Goal: Task Accomplishment & Management: Manage account settings

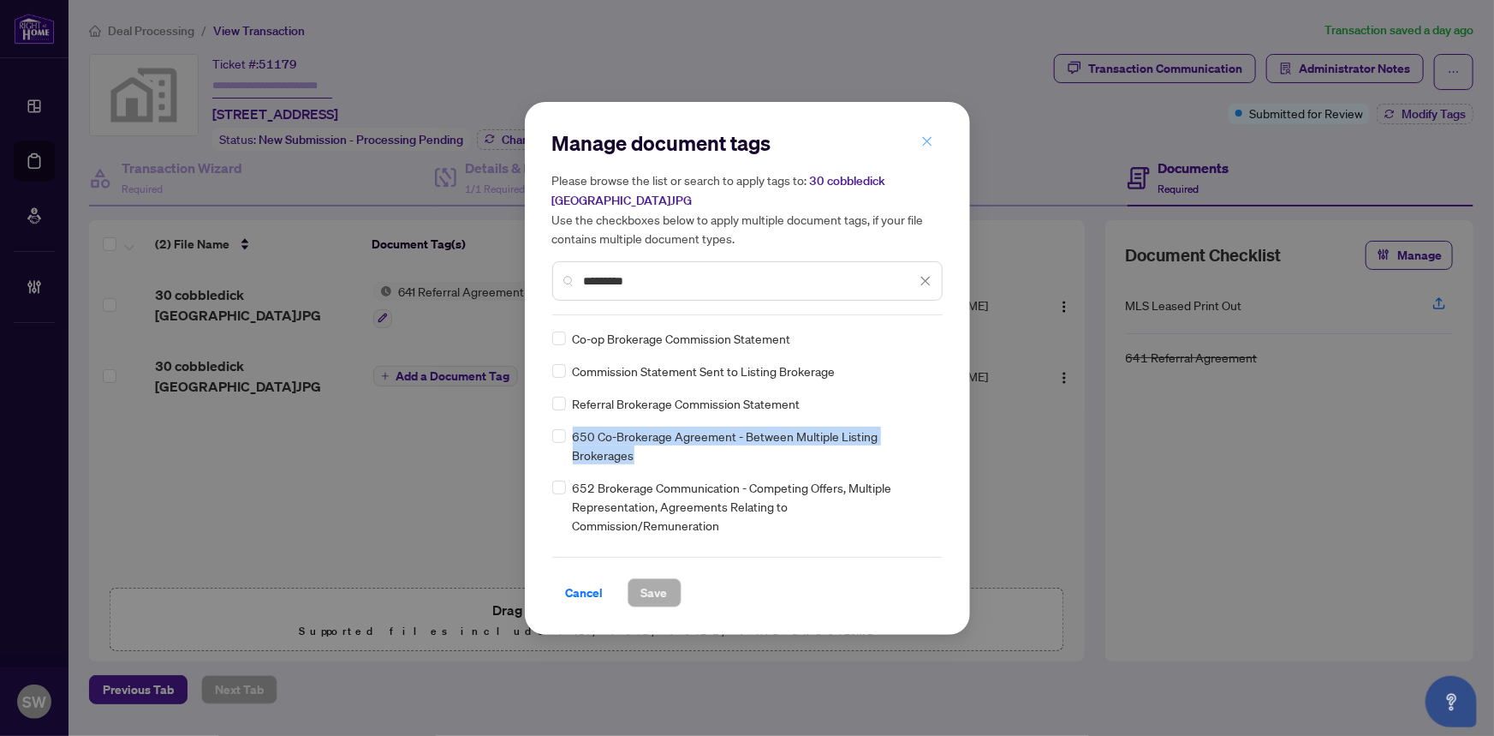
click at [931, 139] on icon "close" at bounding box center [927, 141] width 12 height 12
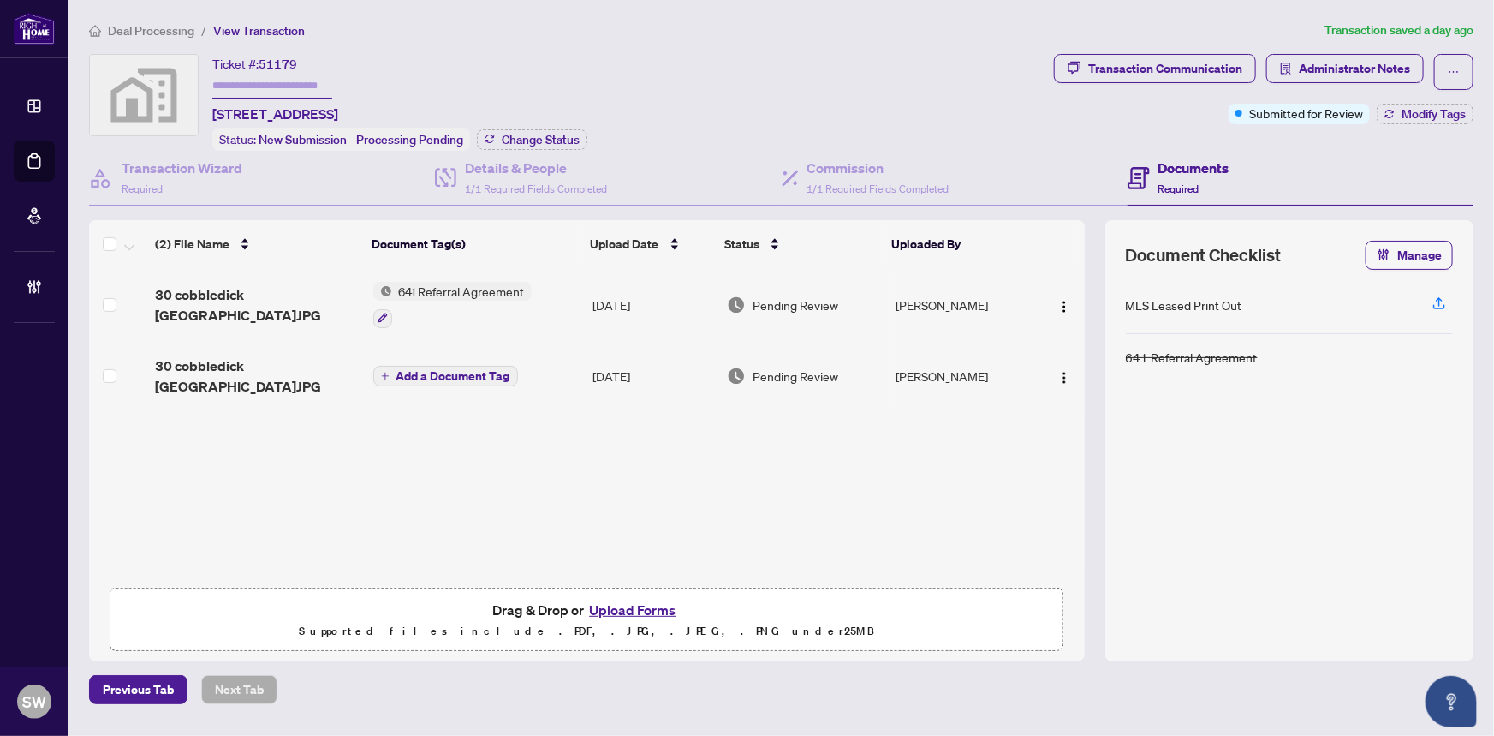
click at [146, 25] on span "Deal Processing" at bounding box center [151, 30] width 86 height 15
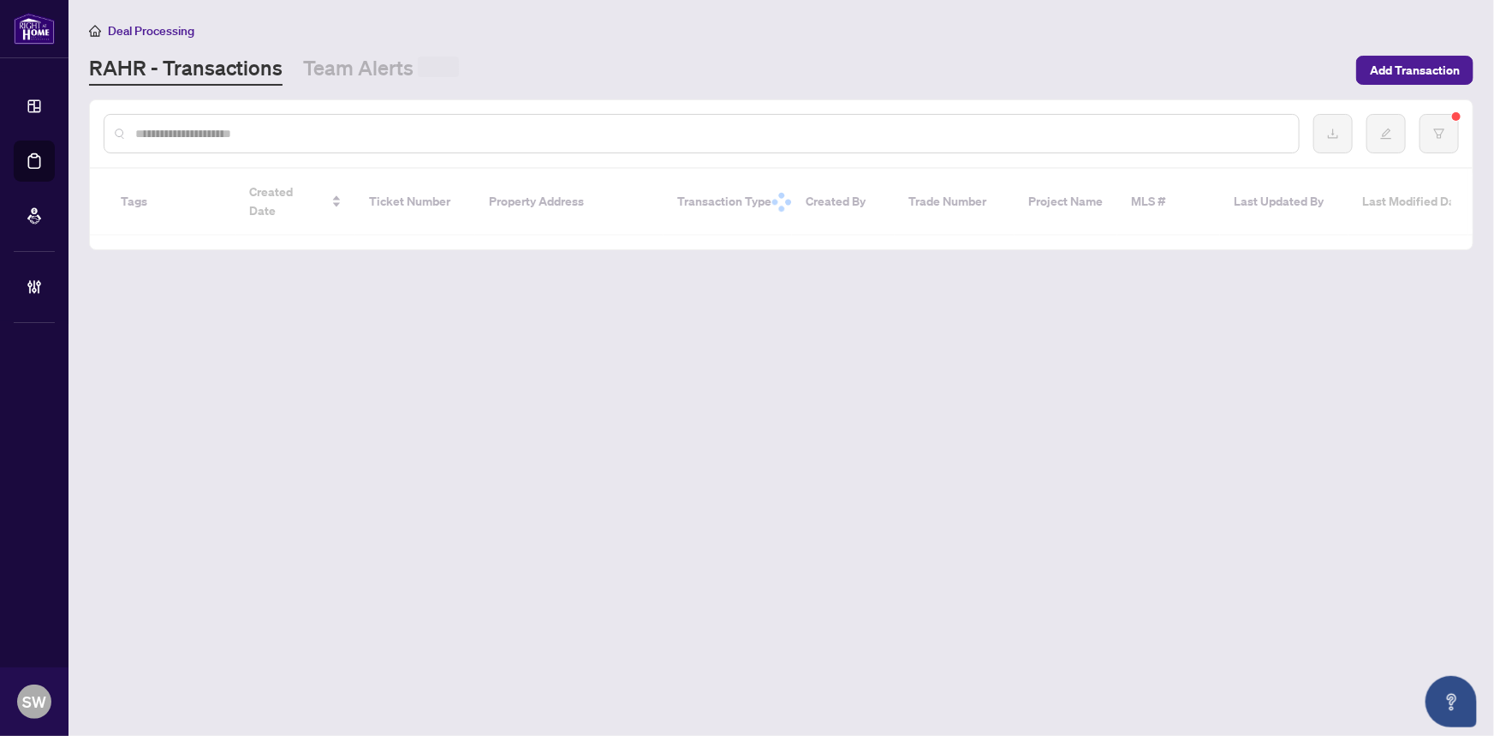
click at [210, 129] on input "text" at bounding box center [710, 133] width 1150 height 19
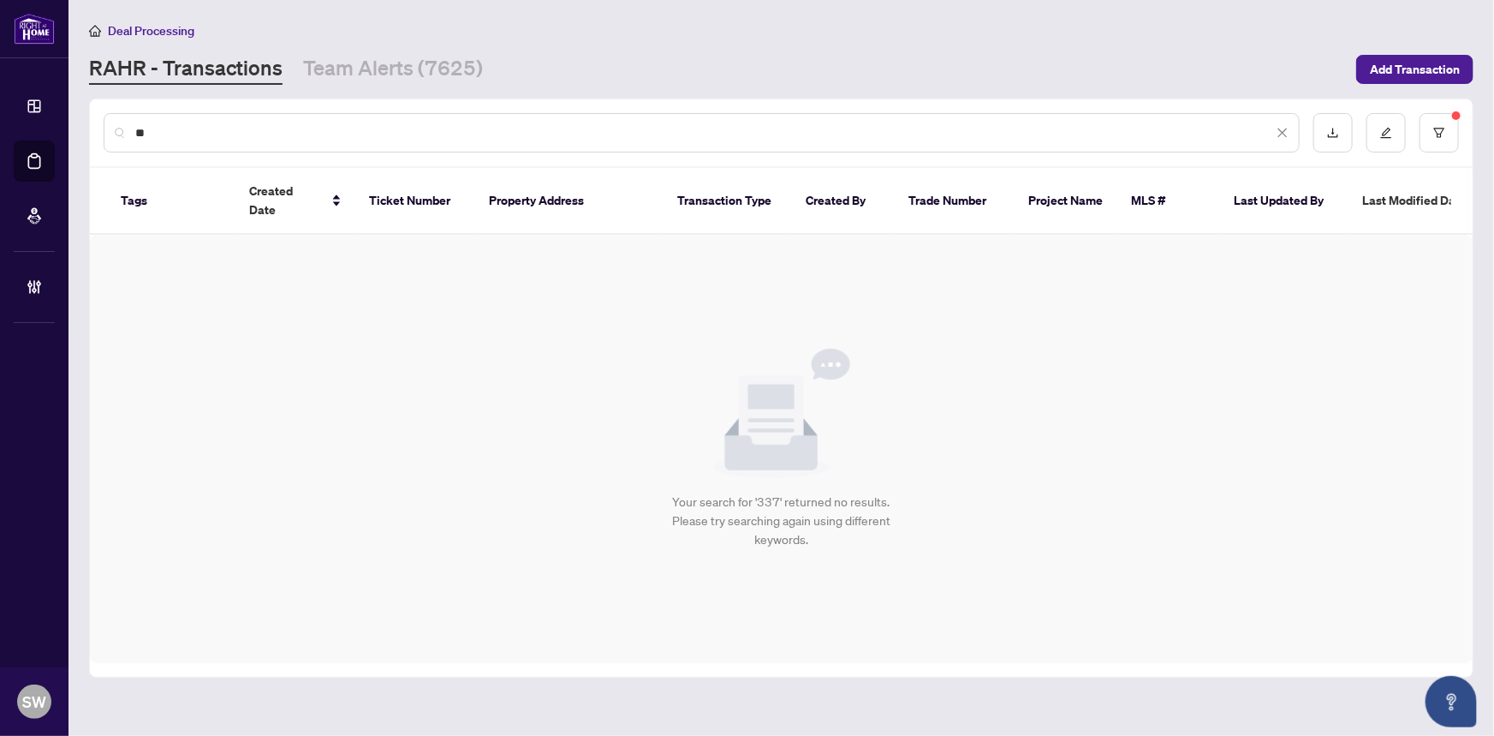
type input "*"
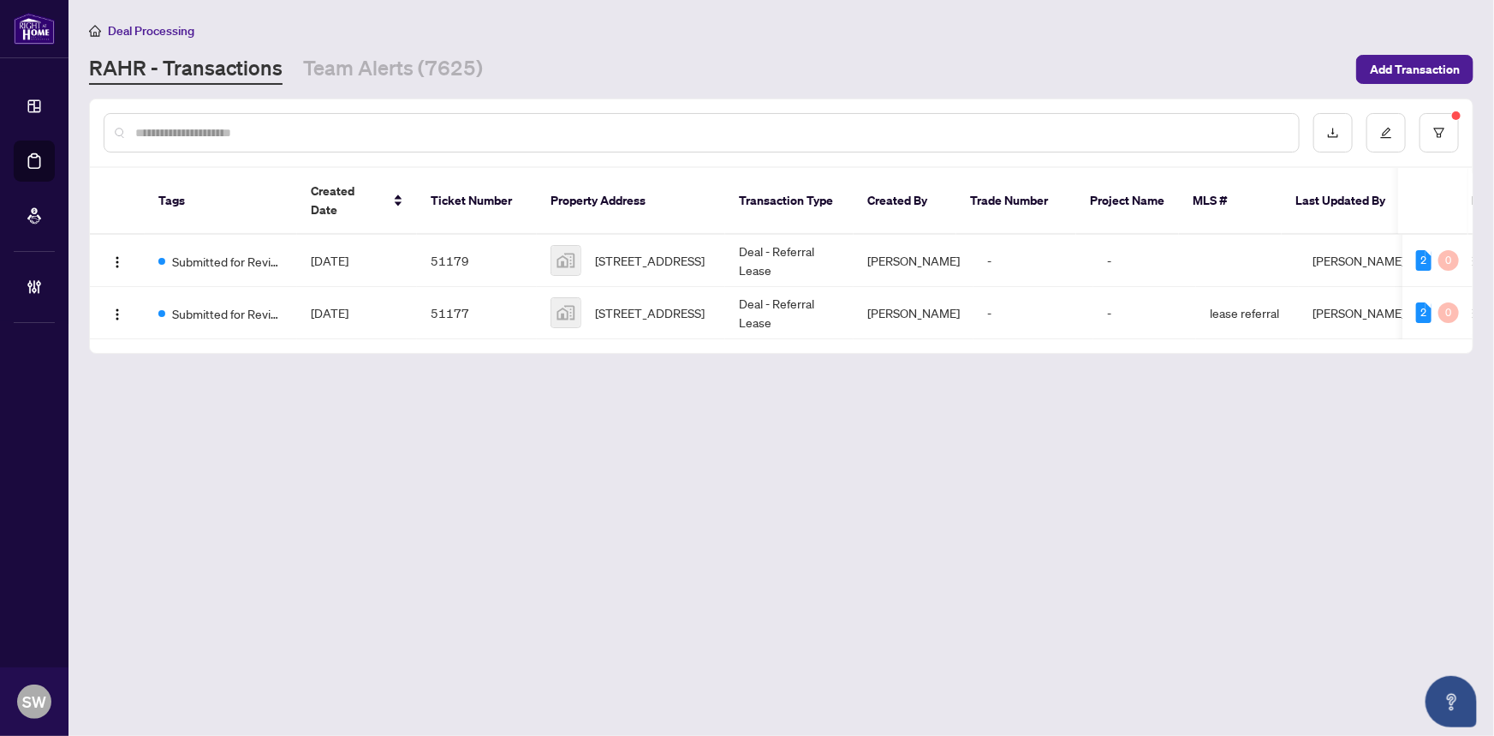
drag, startPoint x: 831, startPoint y: 60, endPoint x: 691, endPoint y: 120, distance: 152.7
click at [831, 60] on div "[PERSON_NAME] - Transactions Team Alerts (7625)" at bounding box center [717, 69] width 1257 height 31
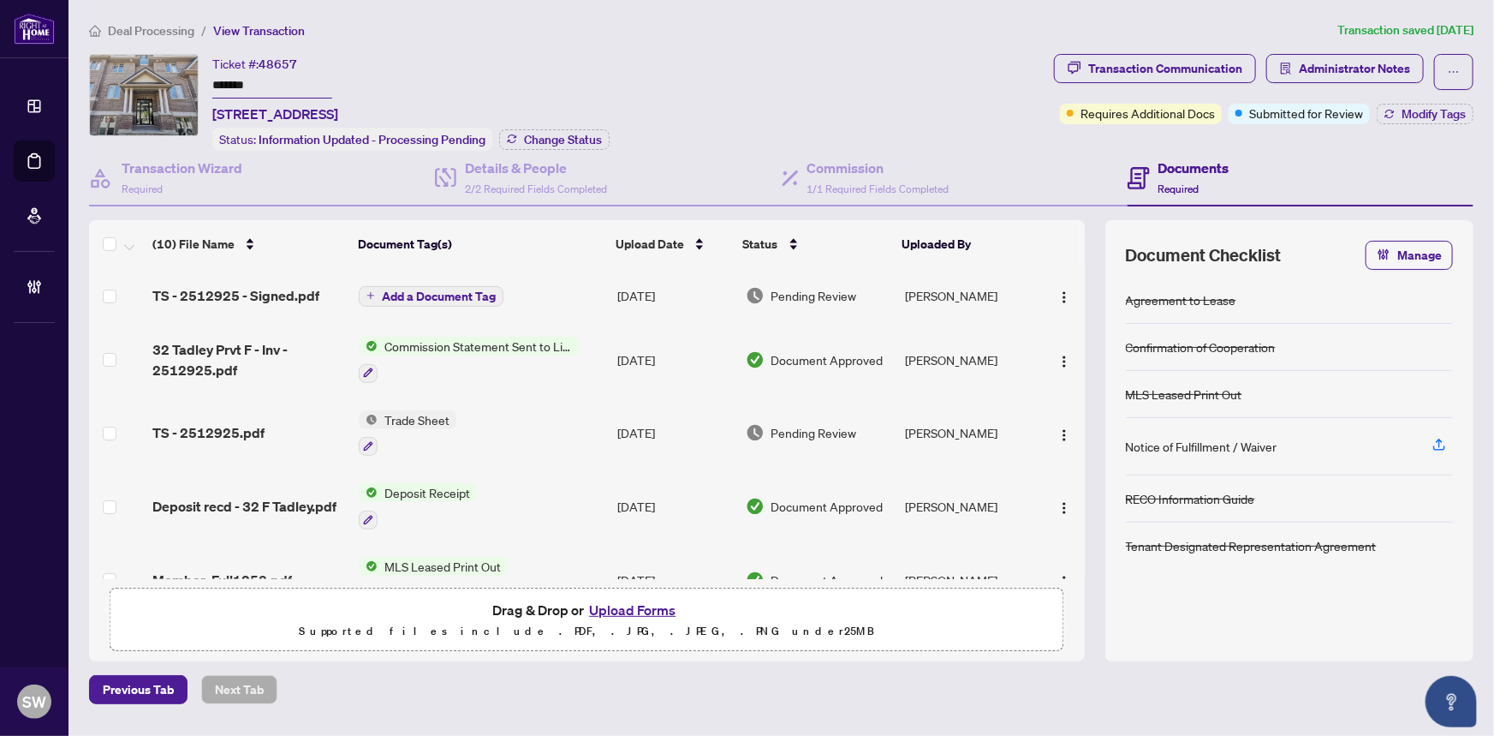
click at [240, 81] on input "*******" at bounding box center [272, 86] width 120 height 25
click at [1327, 63] on span "Administrator Notes" at bounding box center [1354, 68] width 111 height 27
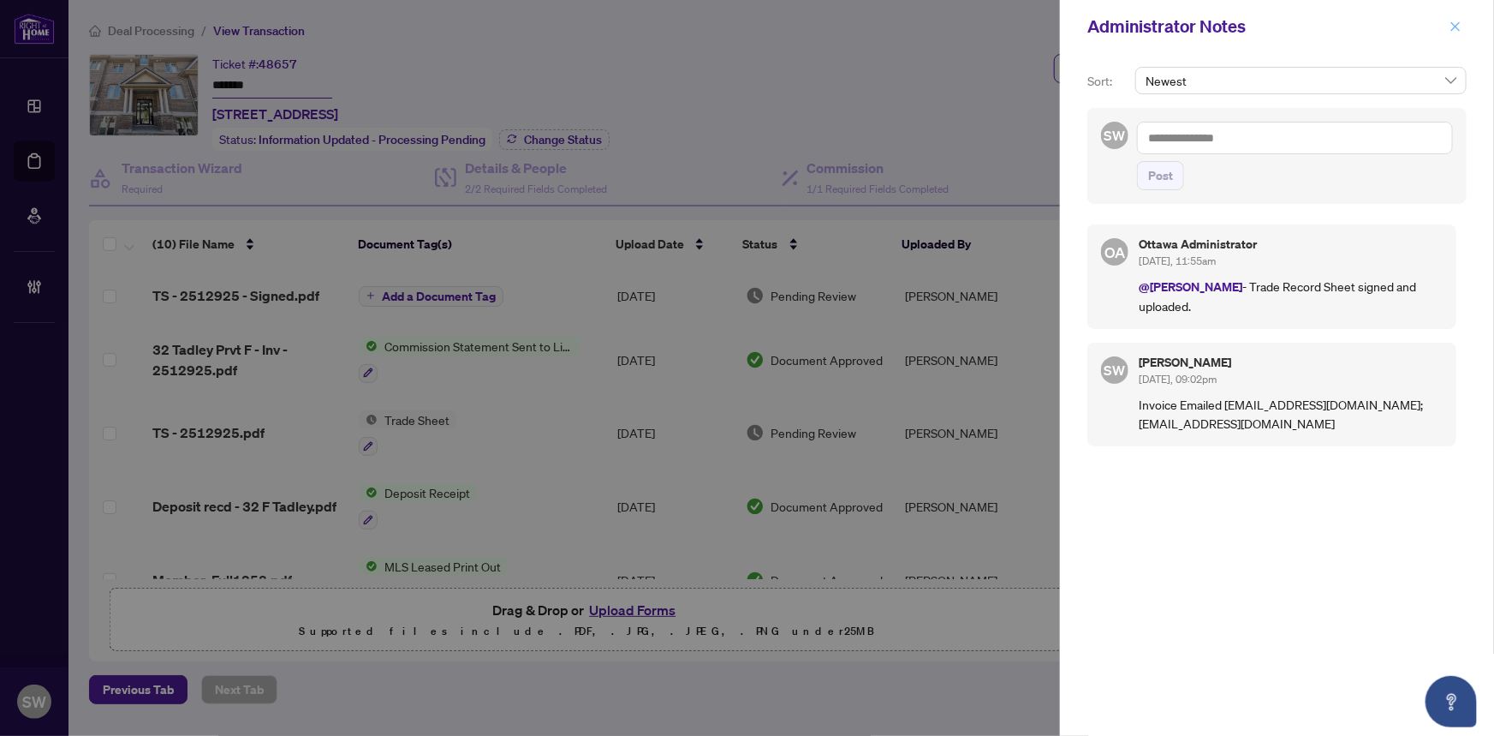
click at [1455, 28] on icon "close" at bounding box center [1456, 27] width 12 height 12
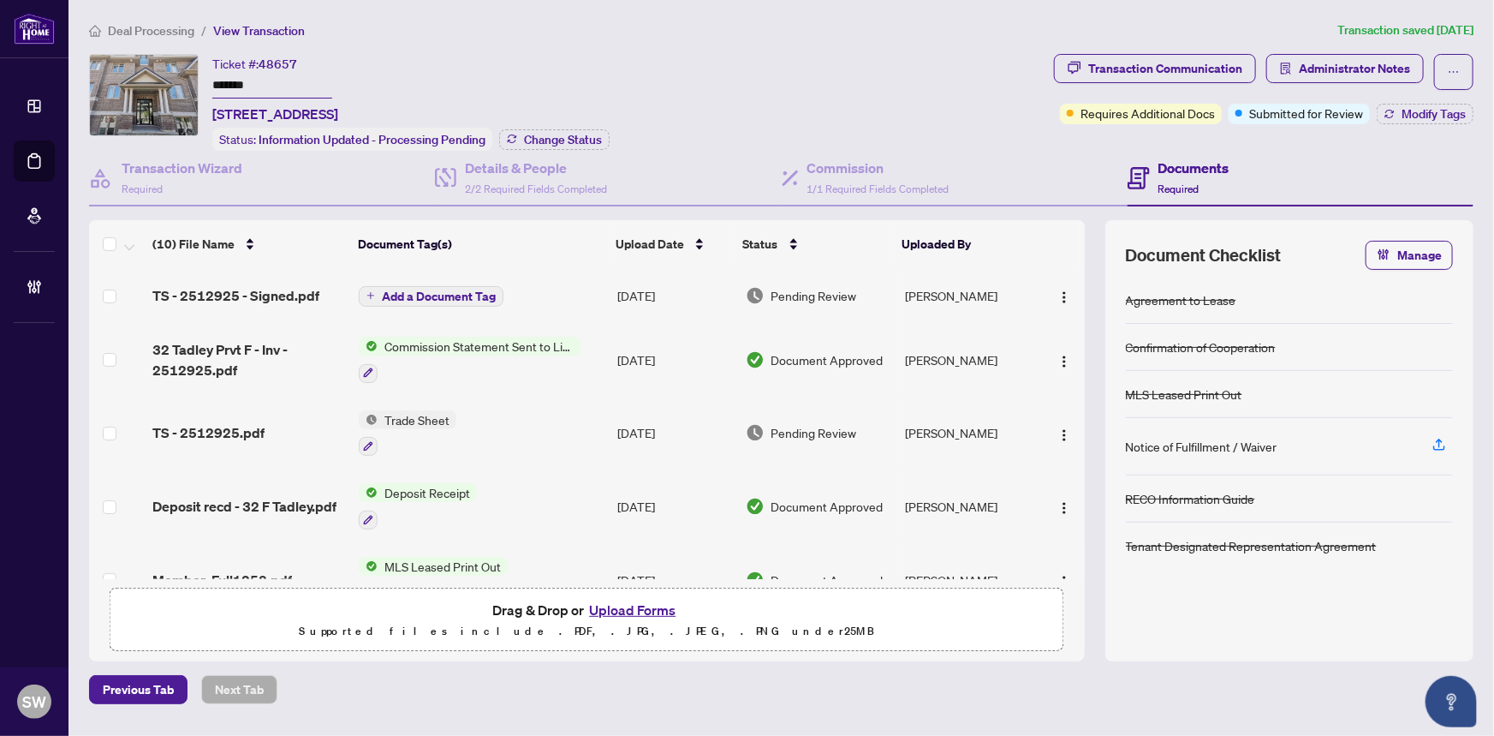
click at [164, 26] on span "Deal Processing" at bounding box center [151, 30] width 86 height 15
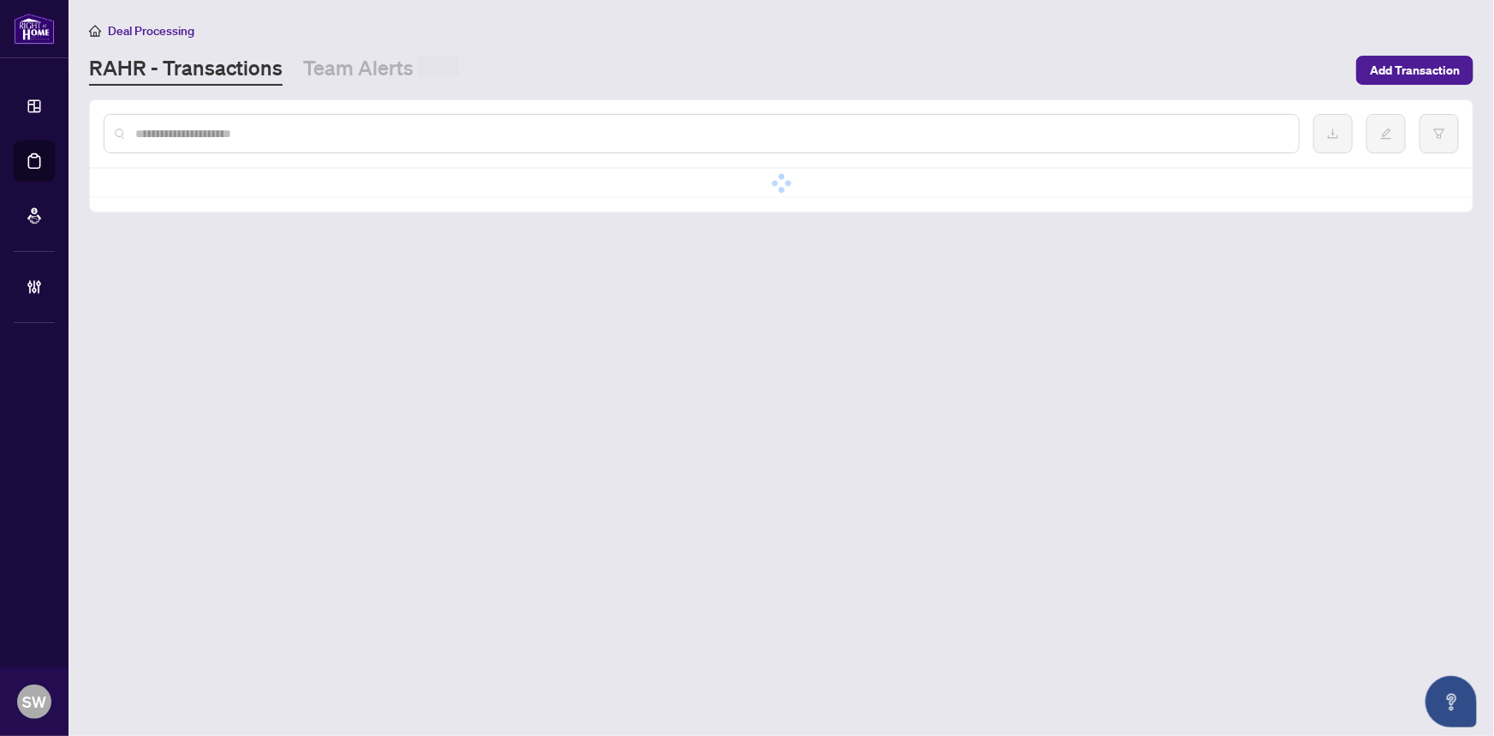
click at [162, 131] on input "text" at bounding box center [710, 133] width 1150 height 19
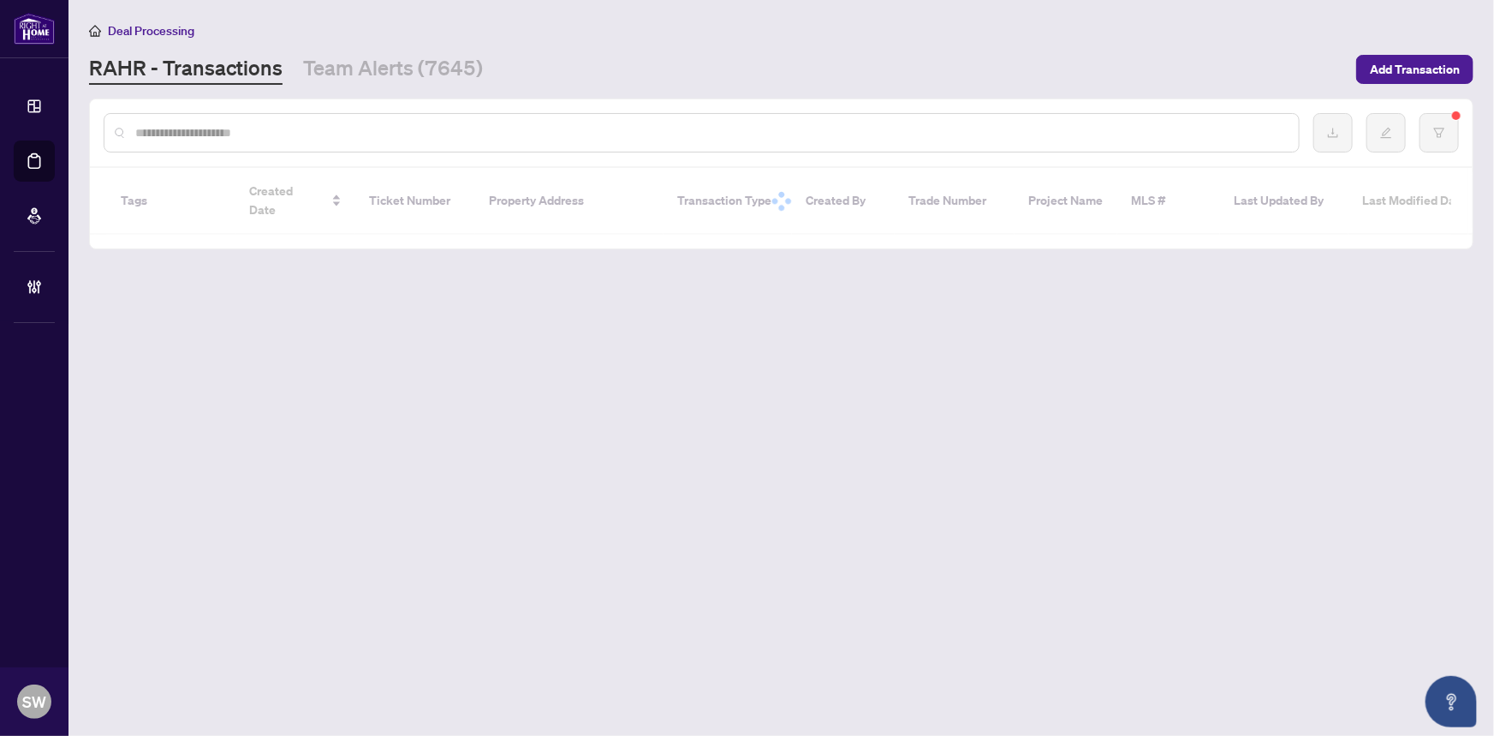
paste input "*******"
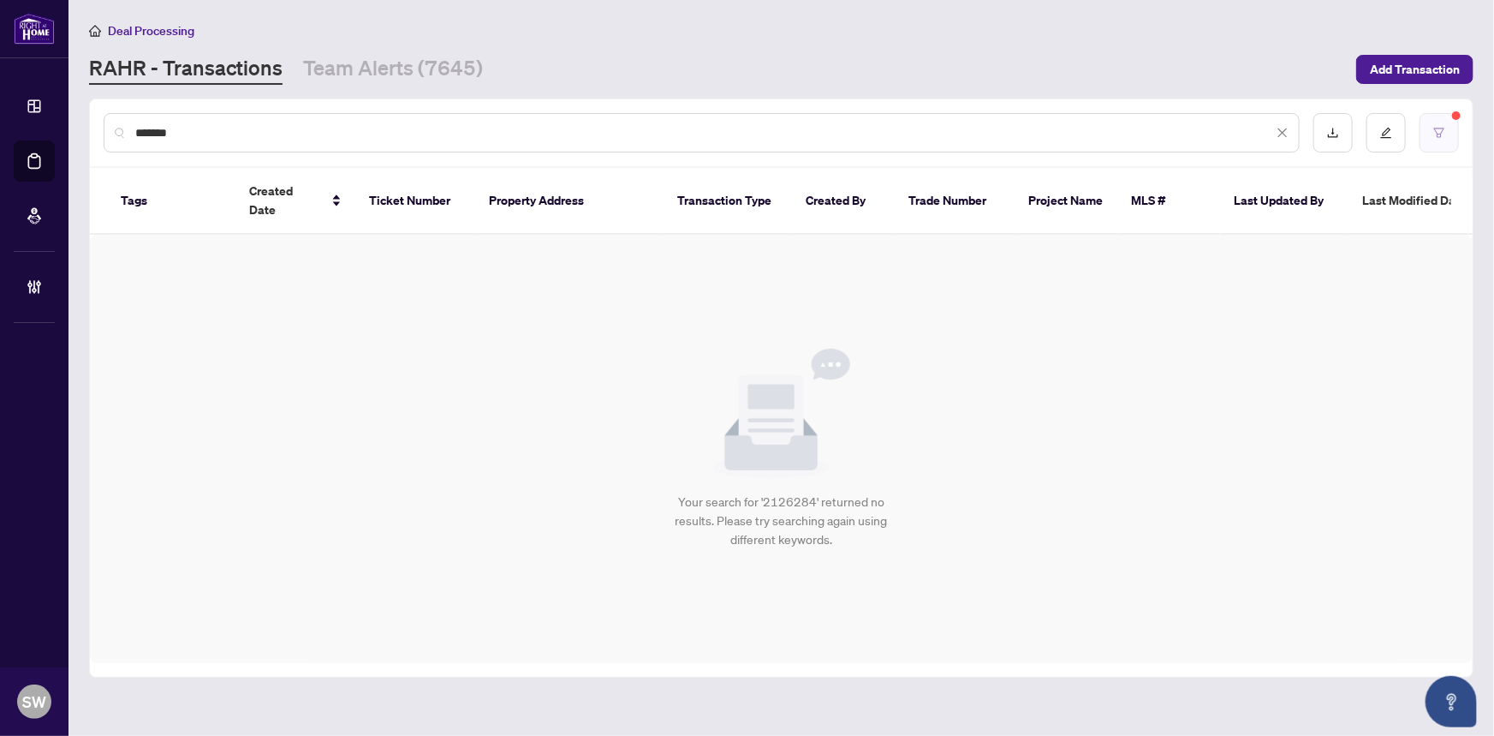
type input "*******"
click at [1443, 128] on icon "filter" at bounding box center [1439, 133] width 12 height 12
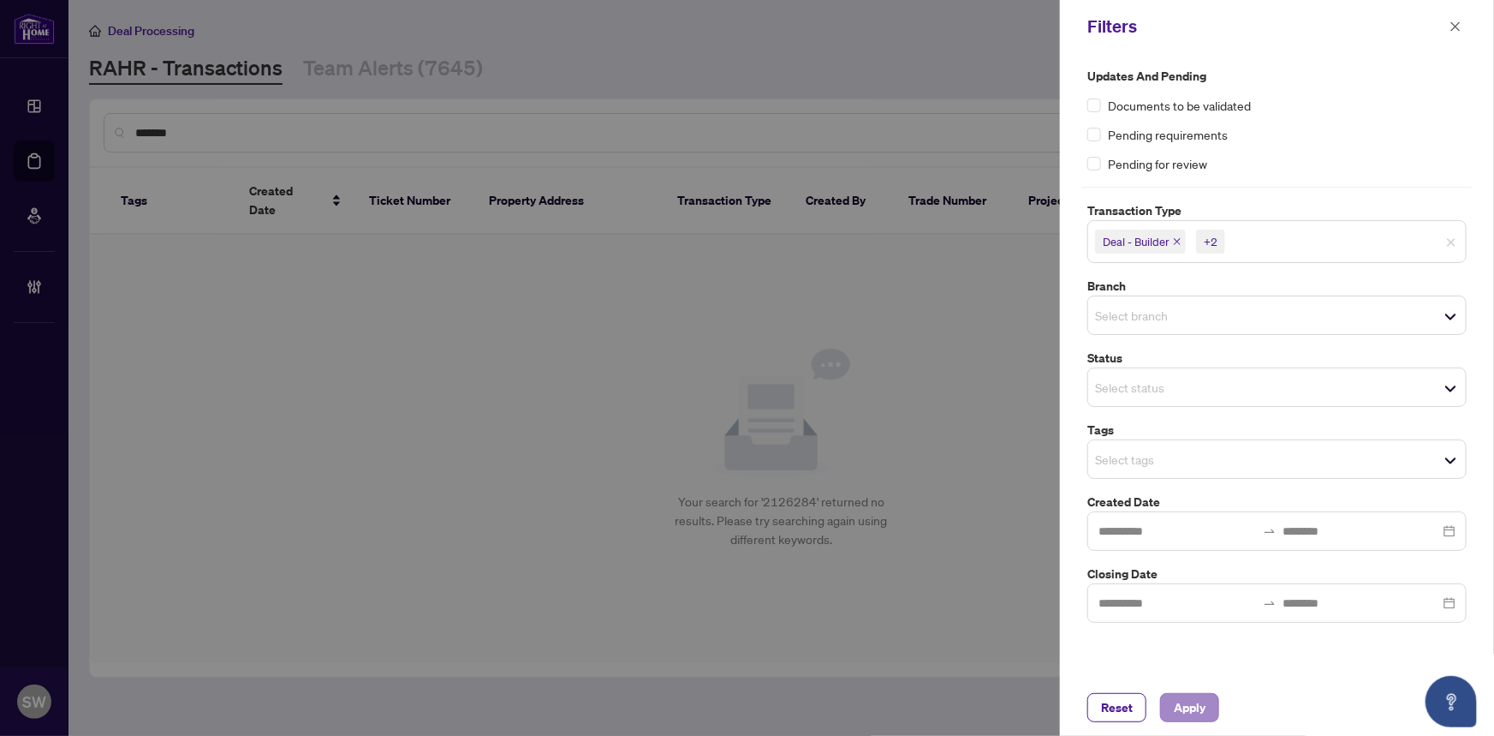
click at [1201, 699] on div "Reset Apply" at bounding box center [1277, 707] width 434 height 57
click at [1203, 710] on span "Apply" at bounding box center [1190, 707] width 32 height 27
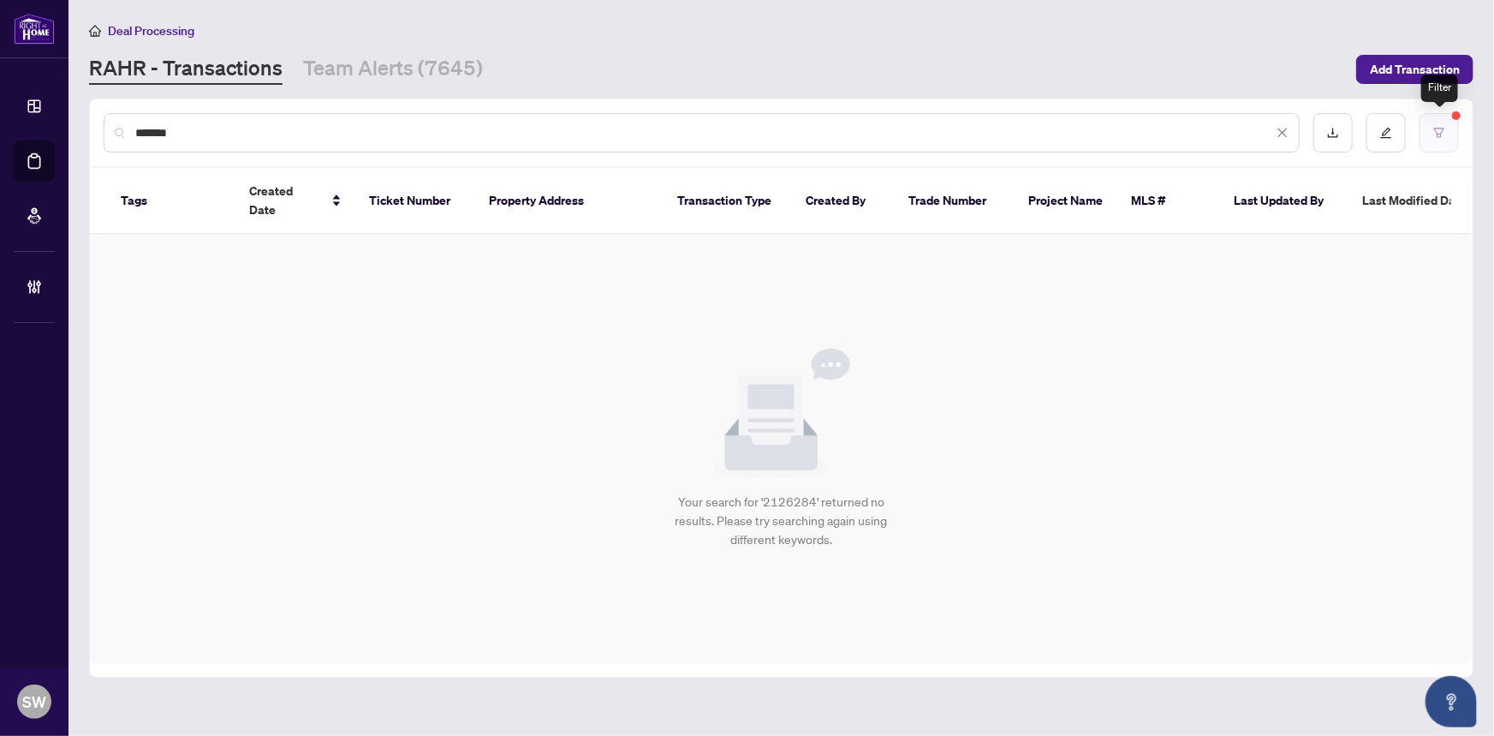
click at [1444, 134] on icon "filter" at bounding box center [1439, 133] width 12 height 12
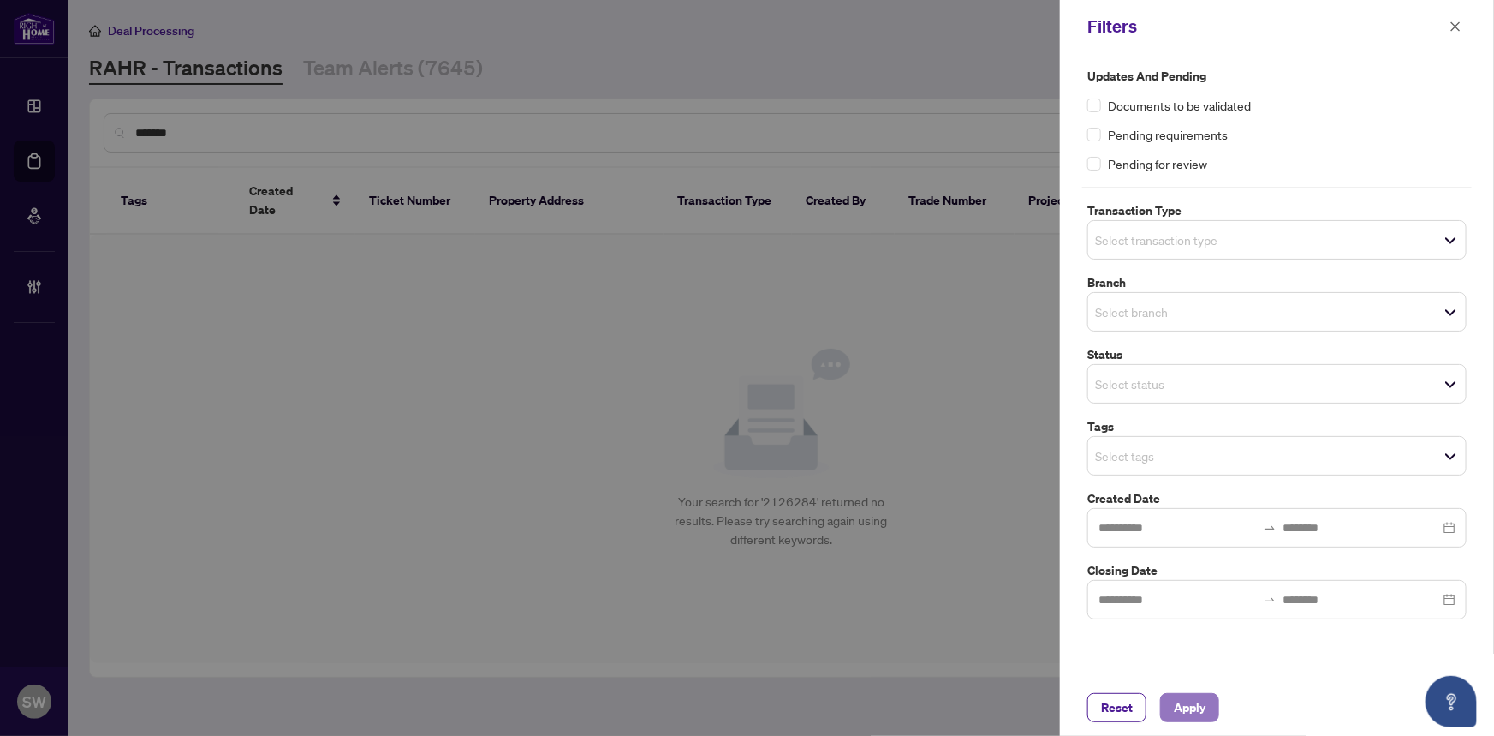
click at [1195, 707] on span "Apply" at bounding box center [1190, 707] width 32 height 27
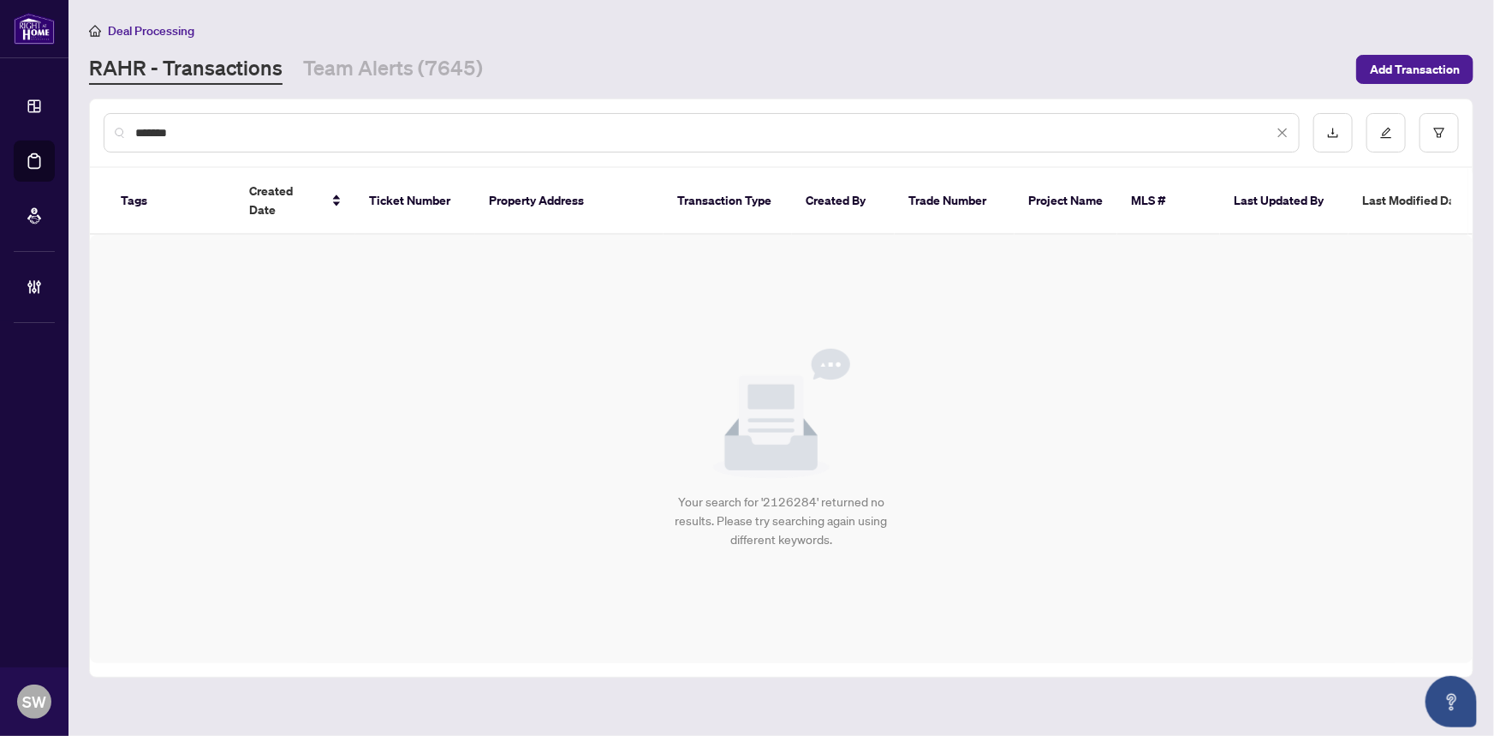
click at [204, 134] on input "*******" at bounding box center [704, 132] width 1138 height 19
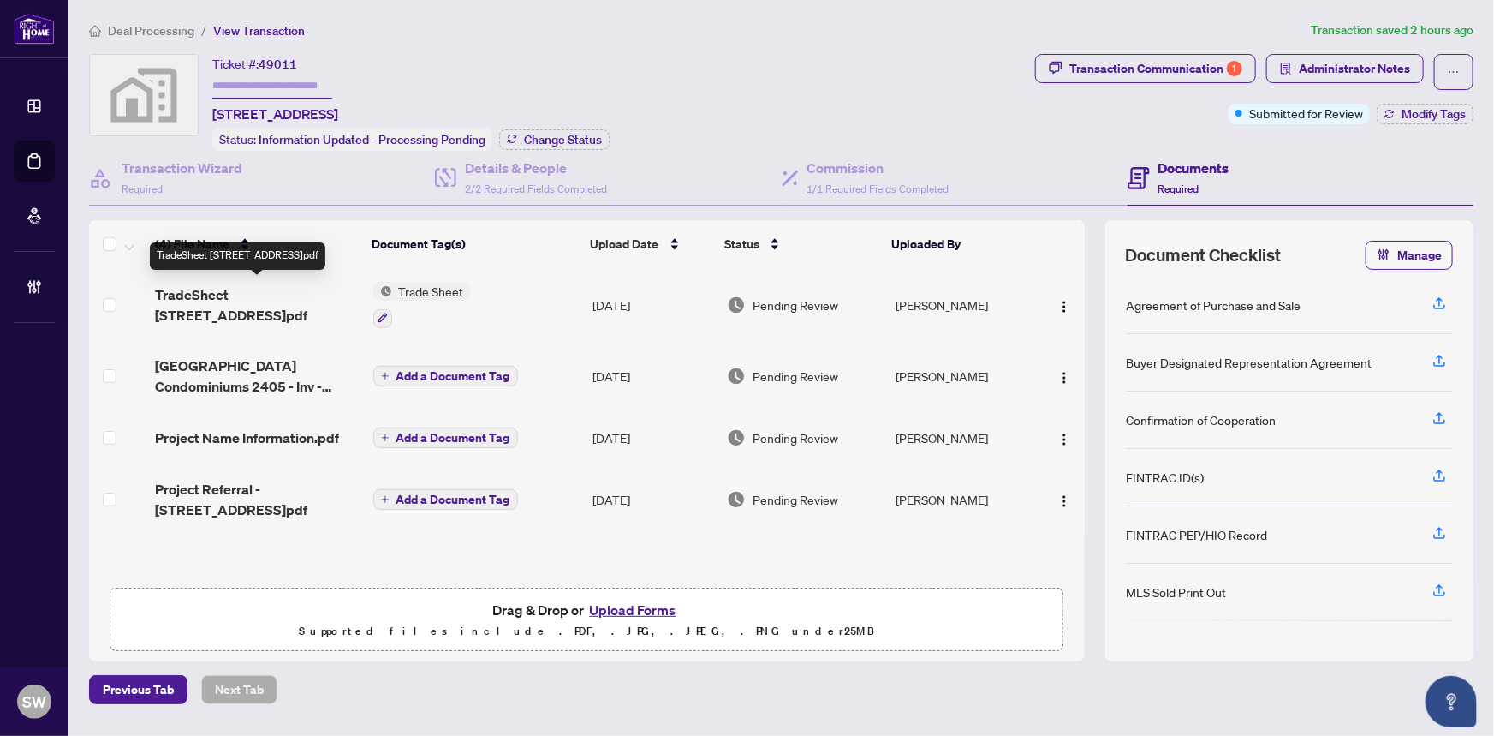
click at [266, 298] on span "TradeSheet 2545-2405 Simcoe St North.pdf" at bounding box center [257, 304] width 204 height 41
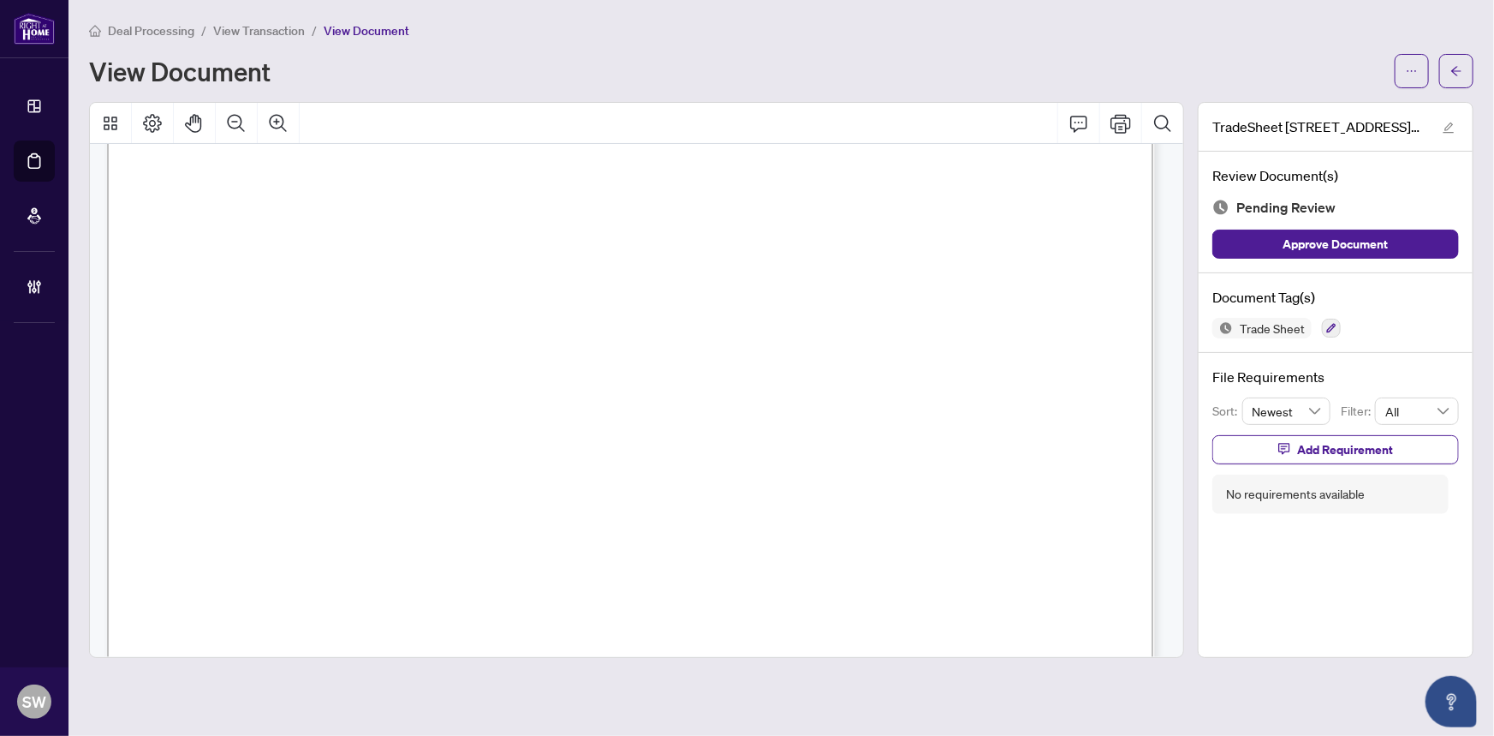
scroll to position [497, 0]
click at [1331, 325] on icon "button" at bounding box center [1331, 328] width 9 height 9
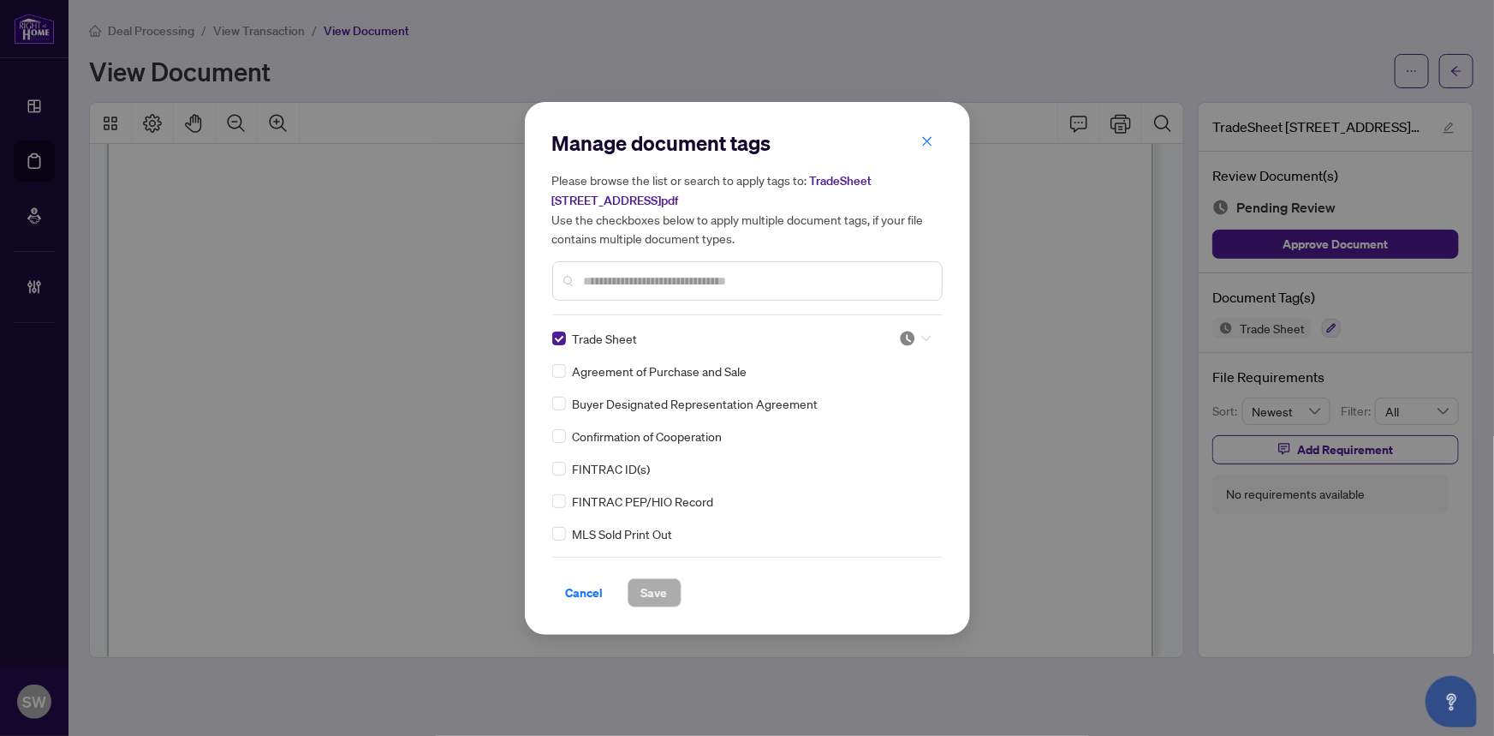
click at [913, 333] on div at bounding box center [915, 338] width 33 height 17
click at [863, 420] on div "Approved" at bounding box center [859, 421] width 110 height 19
click at [660, 587] on span "Save" at bounding box center [654, 592] width 27 height 27
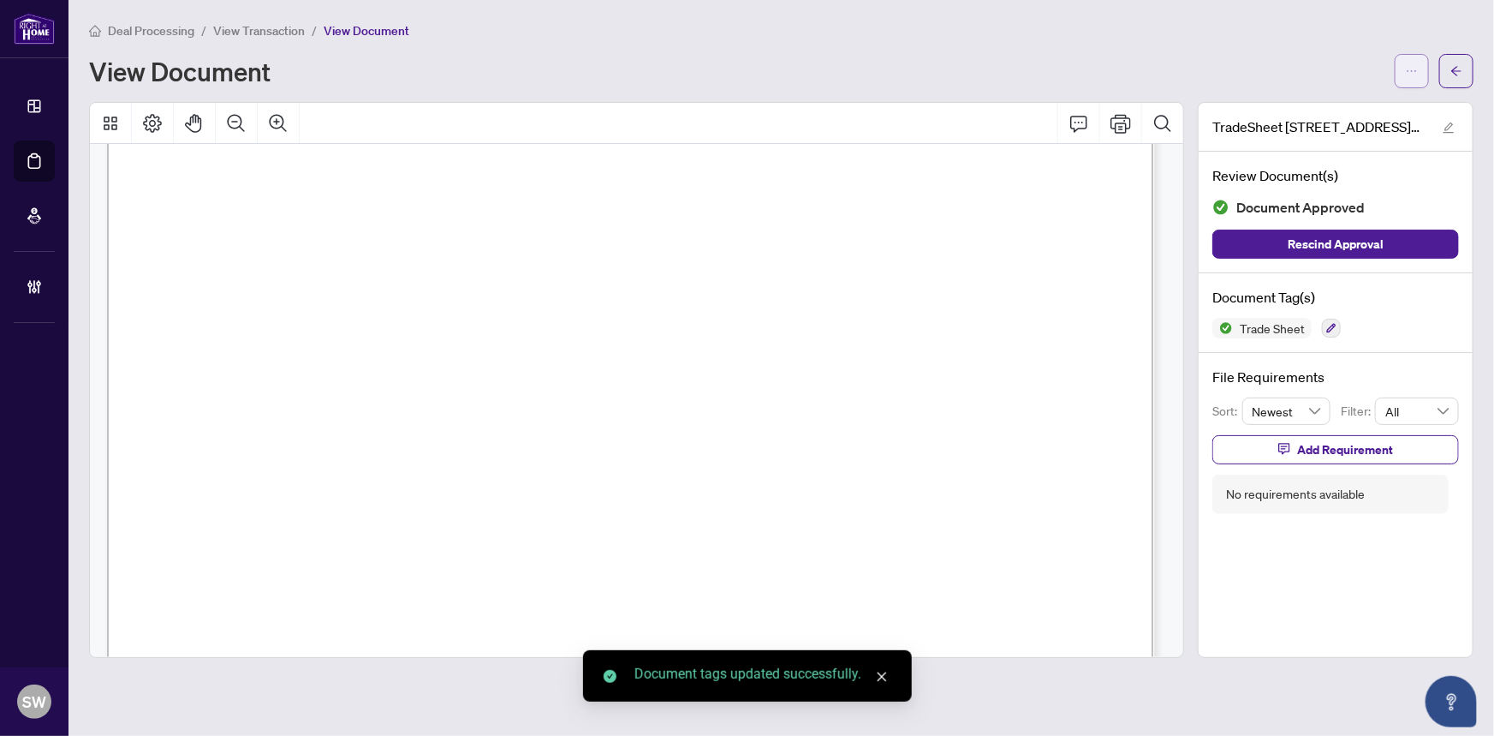
click at [1420, 70] on button "button" at bounding box center [1412, 71] width 34 height 34
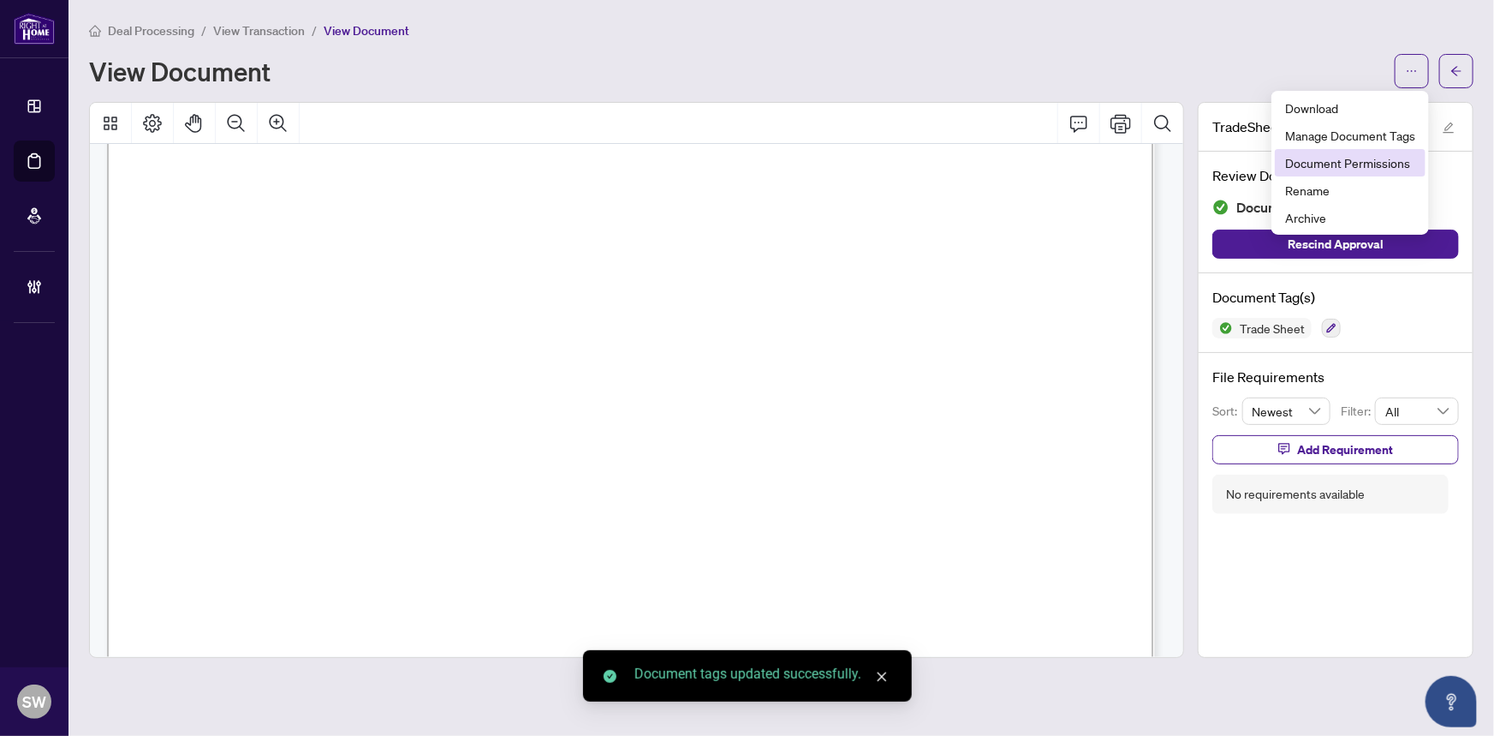
click at [1354, 168] on span "Document Permissions" at bounding box center [1350, 162] width 130 height 19
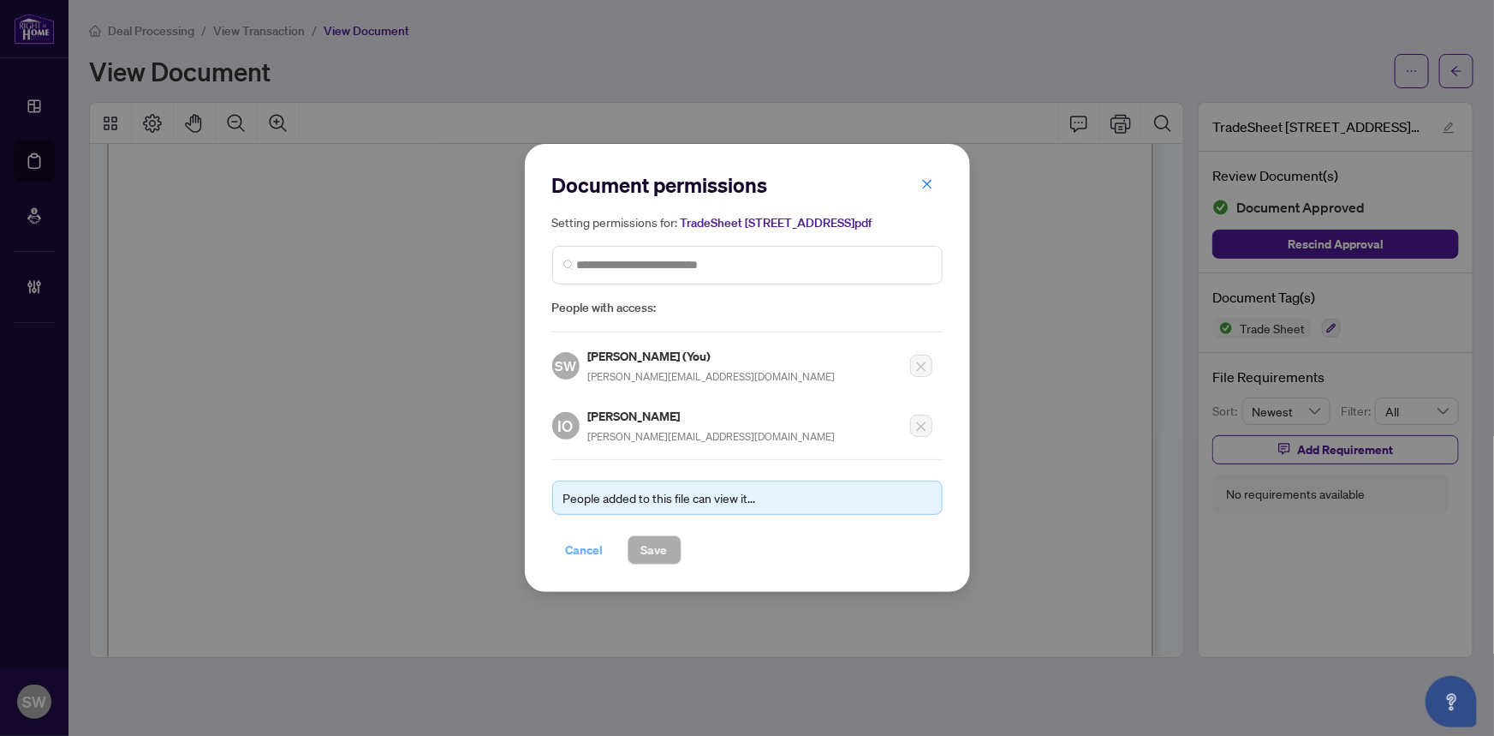
click at [575, 546] on span "Cancel" at bounding box center [585, 549] width 38 height 27
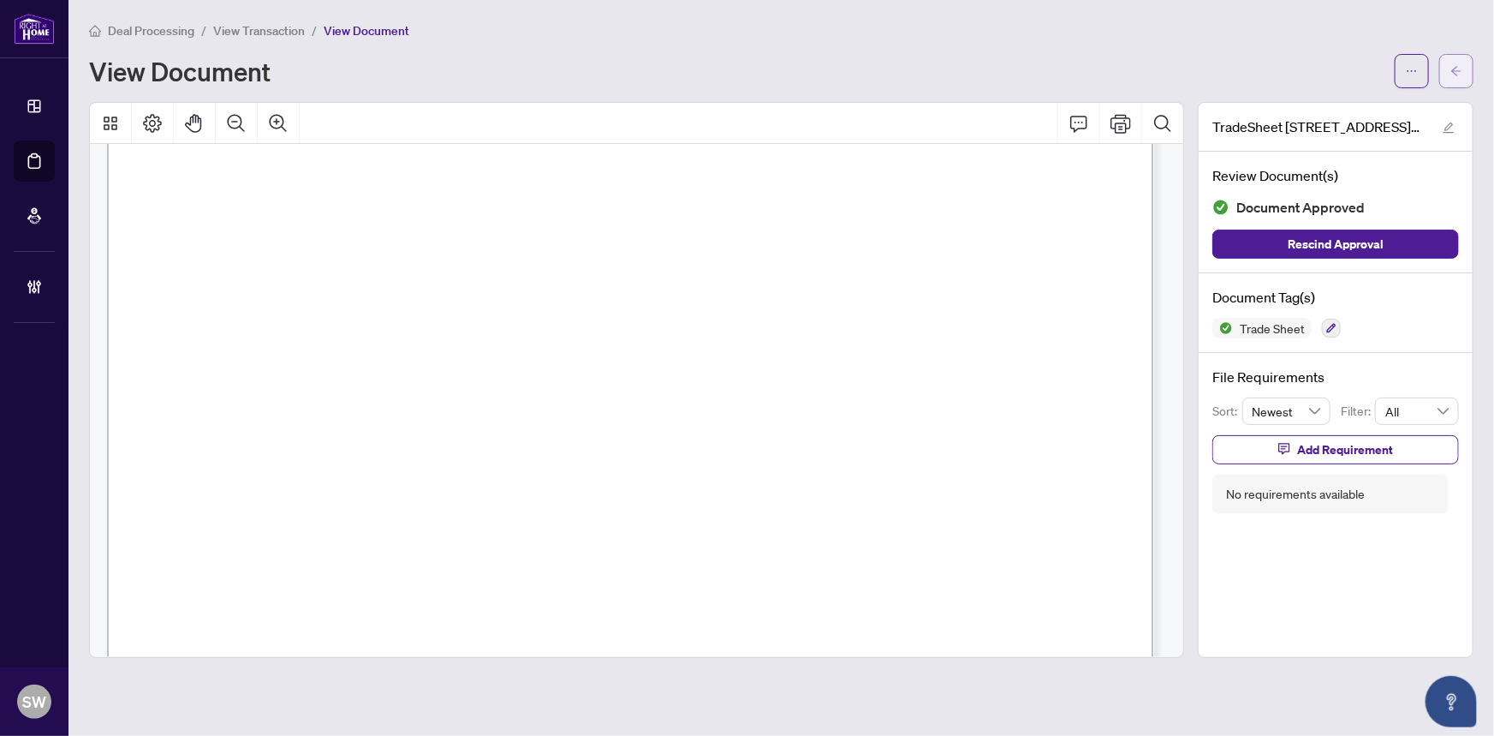
click at [1462, 72] on icon "arrow-left" at bounding box center [1457, 71] width 12 height 12
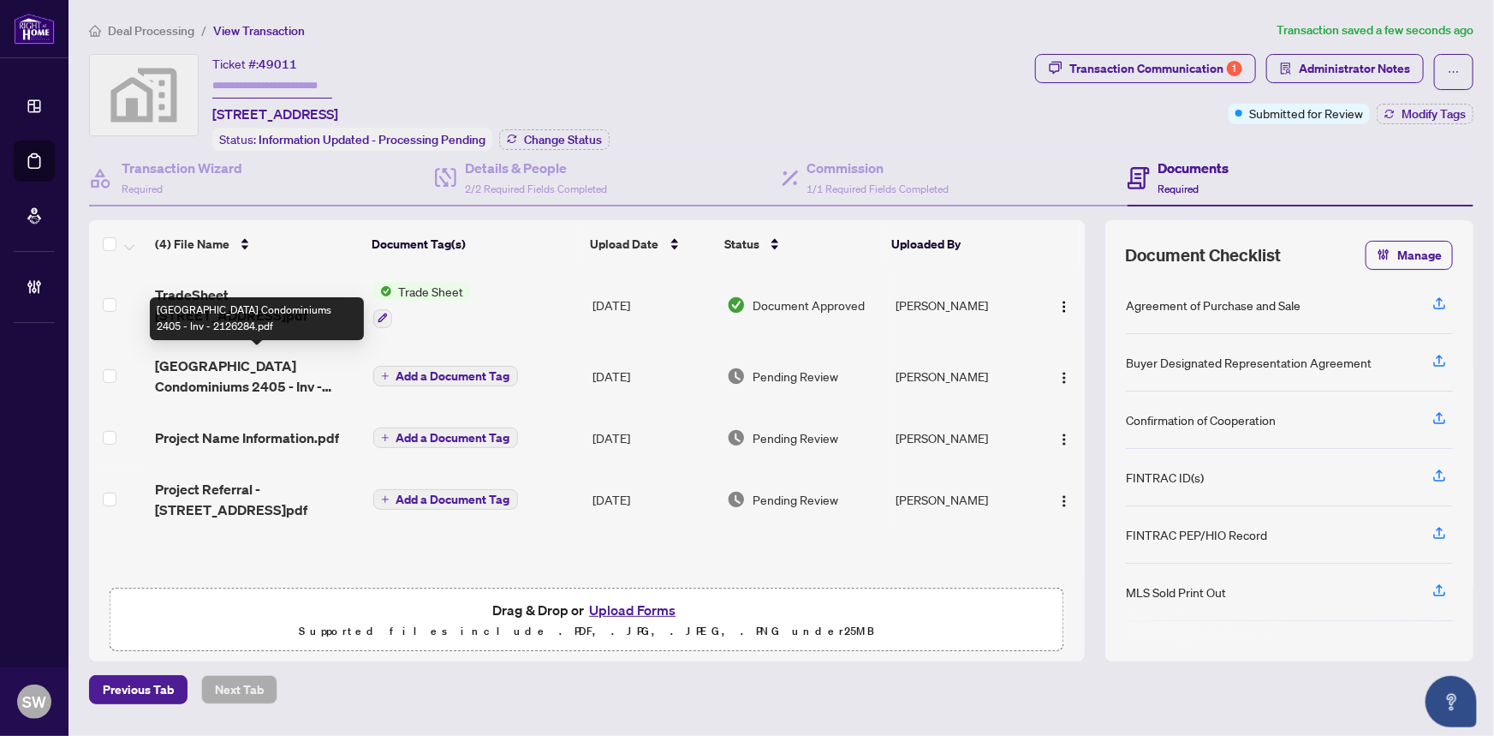
click at [300, 373] on span "UC Tower Condominiums 2405 - Inv - 2126284.pdf" at bounding box center [257, 375] width 204 height 41
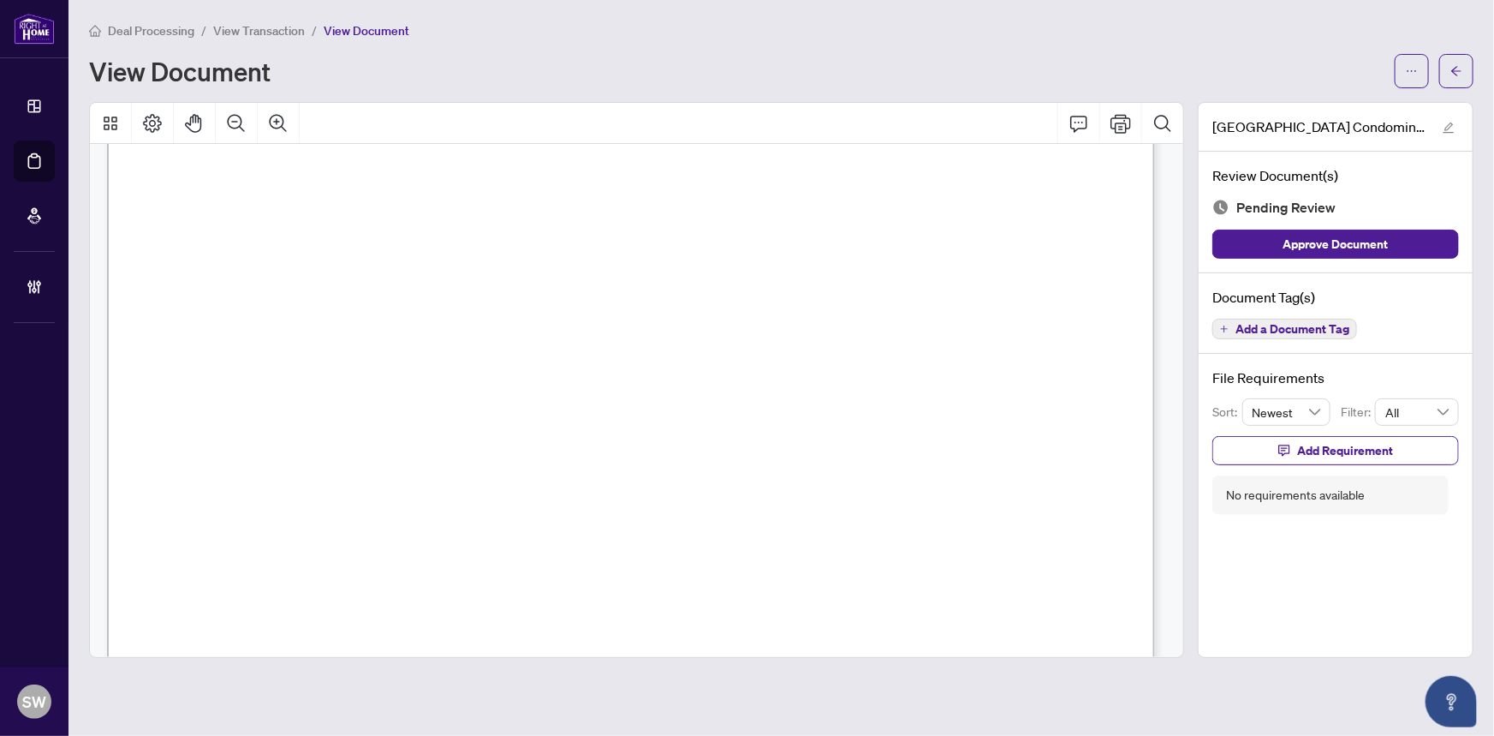
scroll to position [545, 0]
click at [1326, 325] on span "Add a Document Tag" at bounding box center [1293, 329] width 114 height 12
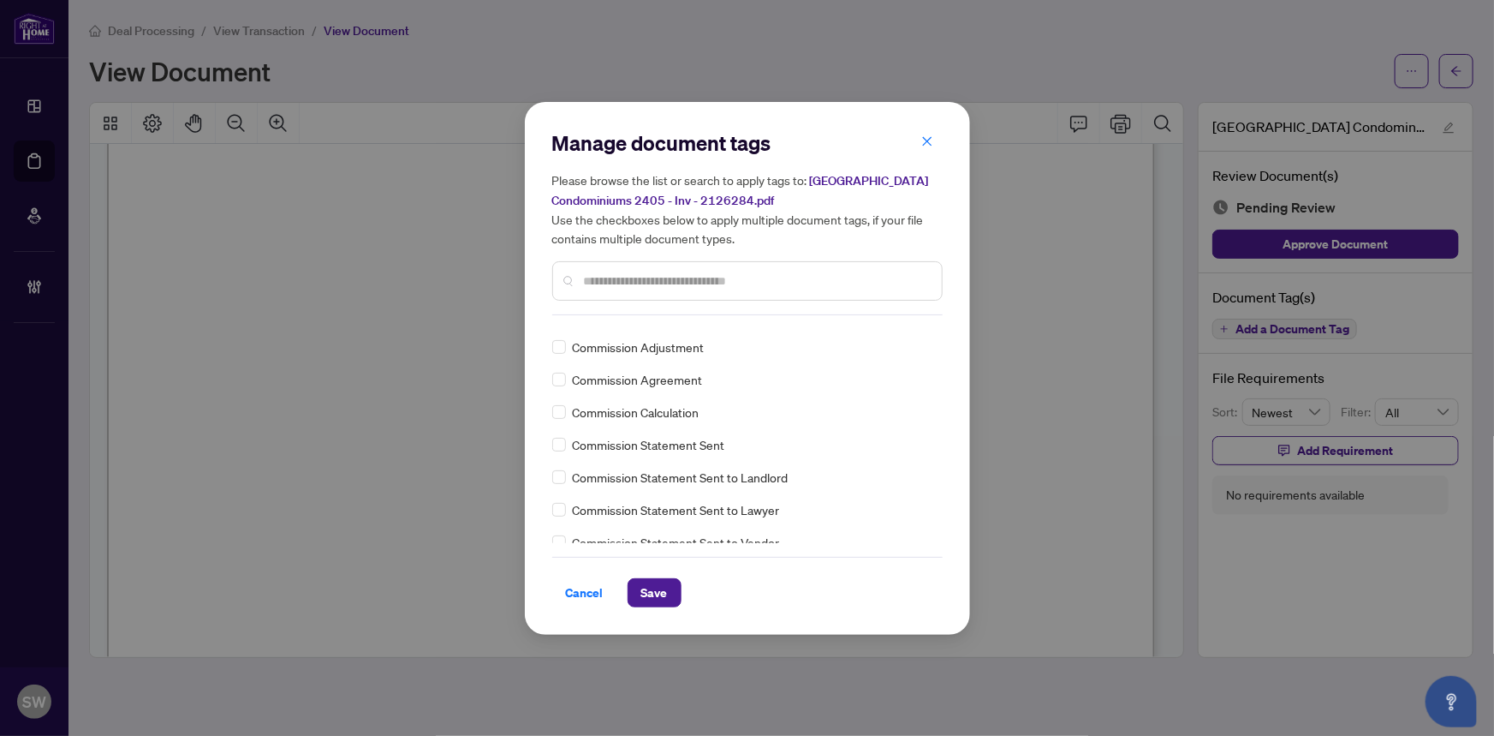
scroll to position [0, 0]
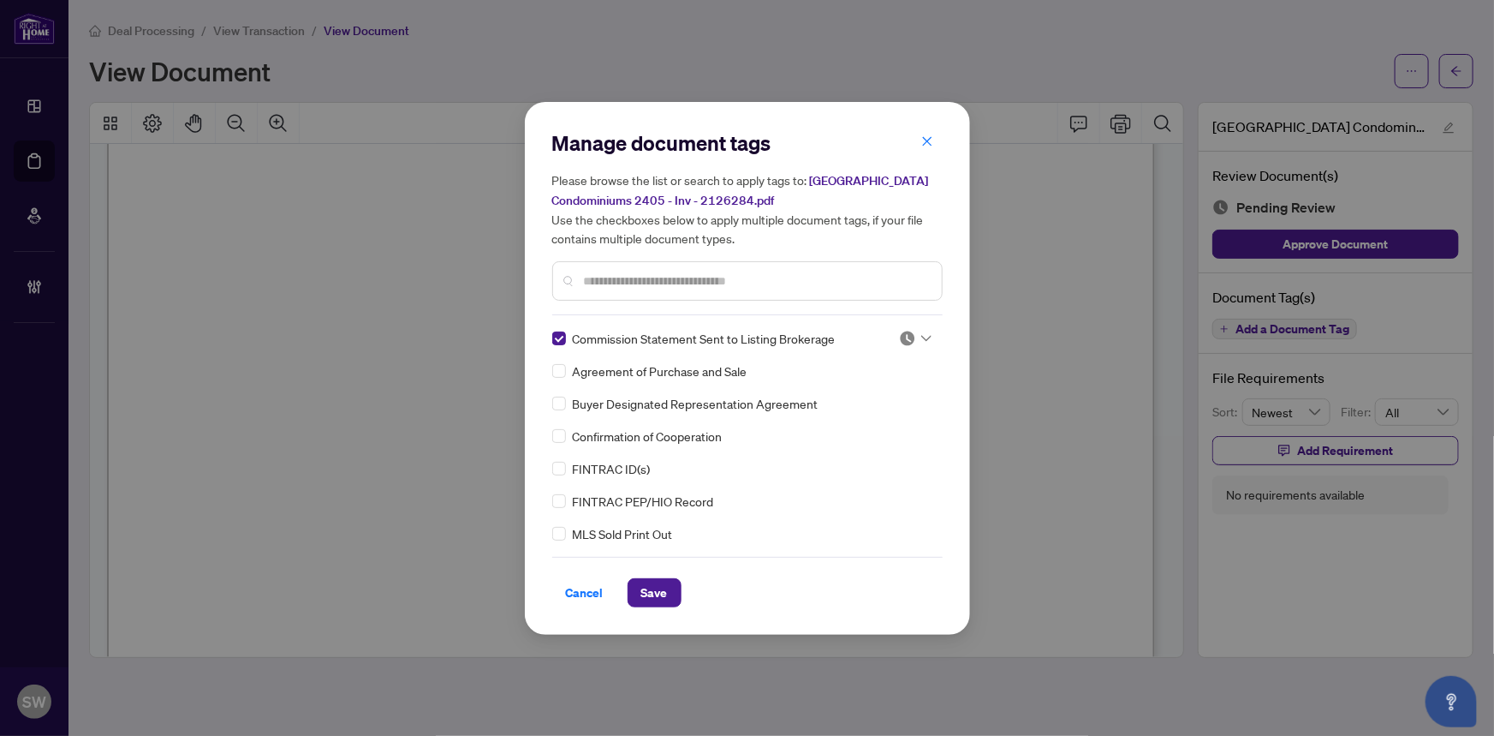
click at [910, 323] on div "Manage document tags Please browse the list or search to apply tags to: UC Towe…" at bounding box center [747, 368] width 390 height 478
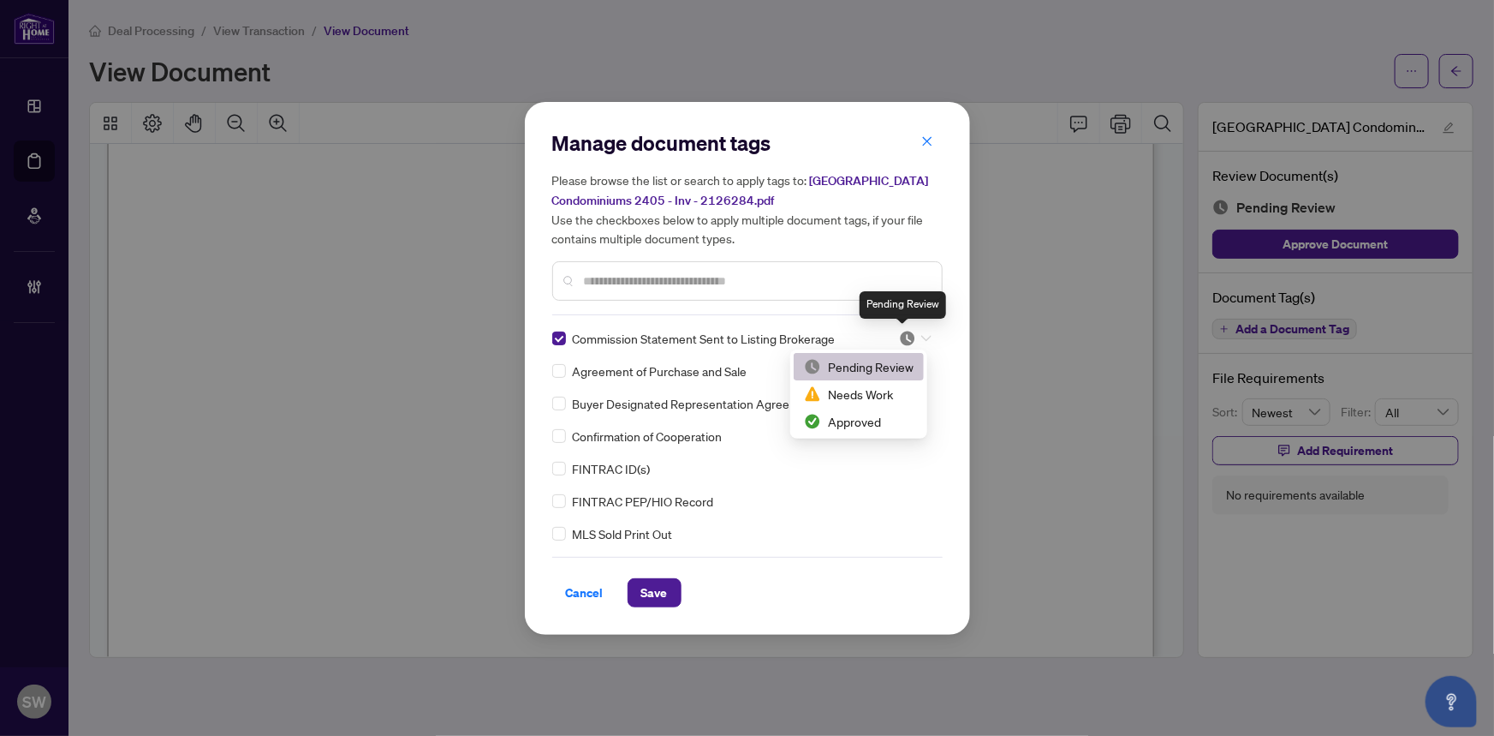
click at [908, 336] on img at bounding box center [907, 338] width 17 height 17
click at [852, 426] on div "Approved" at bounding box center [859, 421] width 110 height 19
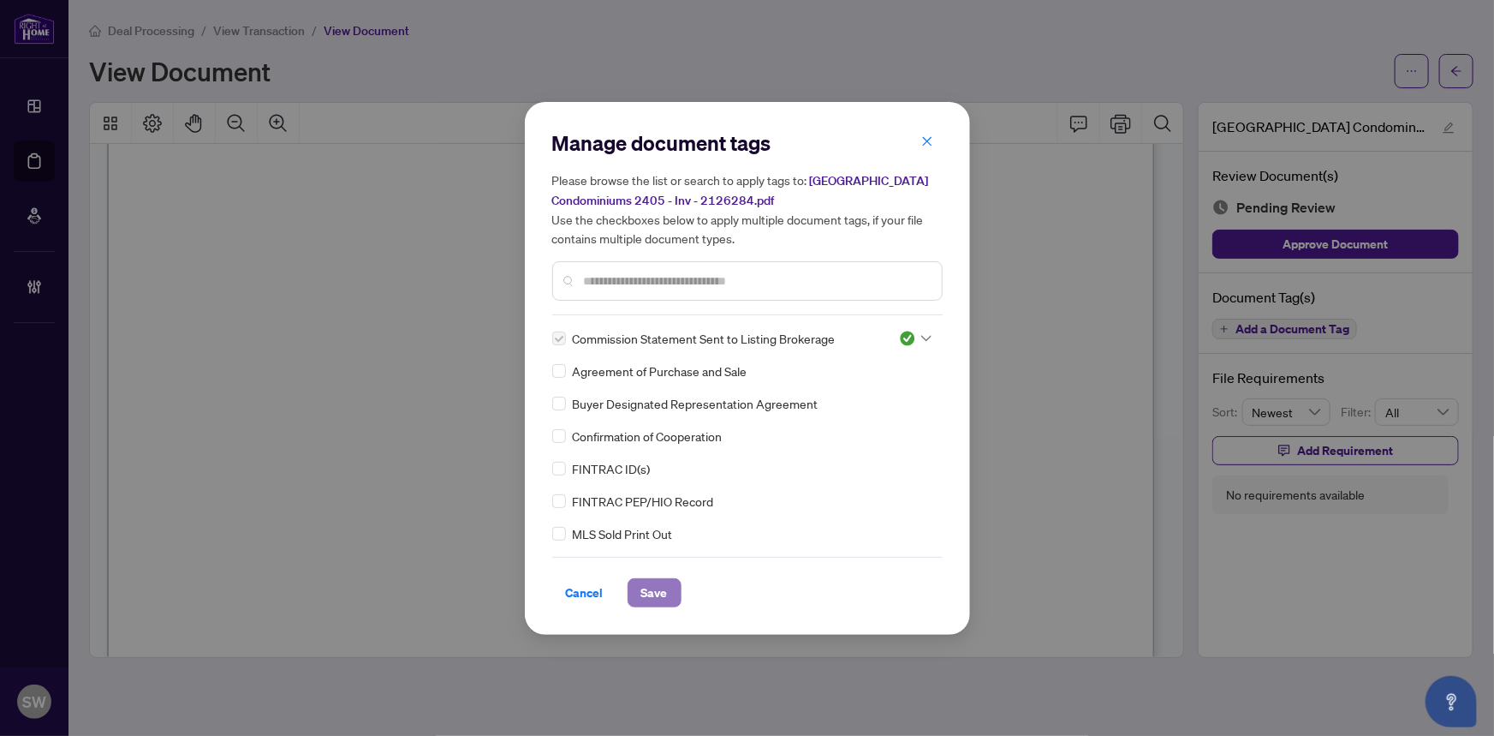
click at [667, 591] on button "Save" at bounding box center [655, 592] width 54 height 29
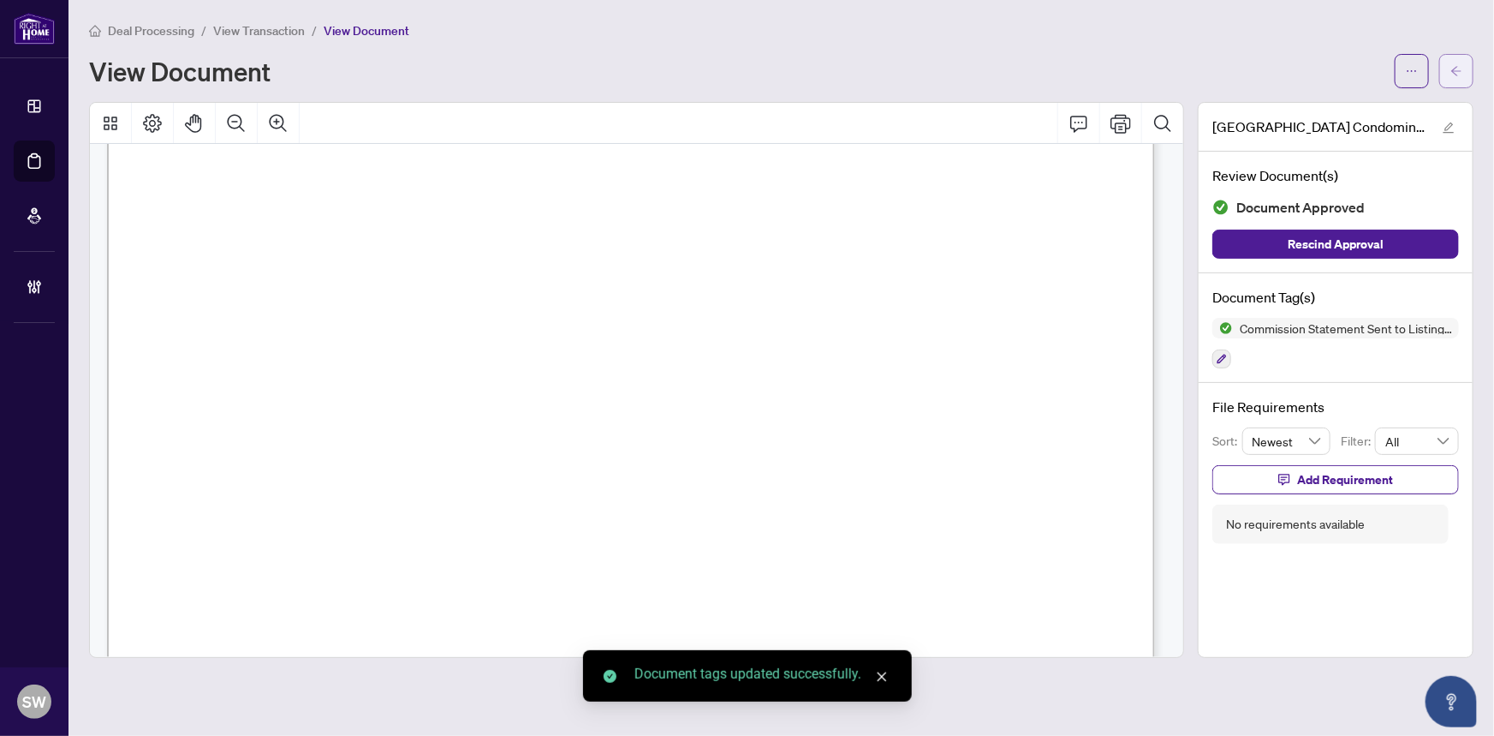
click at [1459, 73] on icon "arrow-left" at bounding box center [1457, 71] width 12 height 12
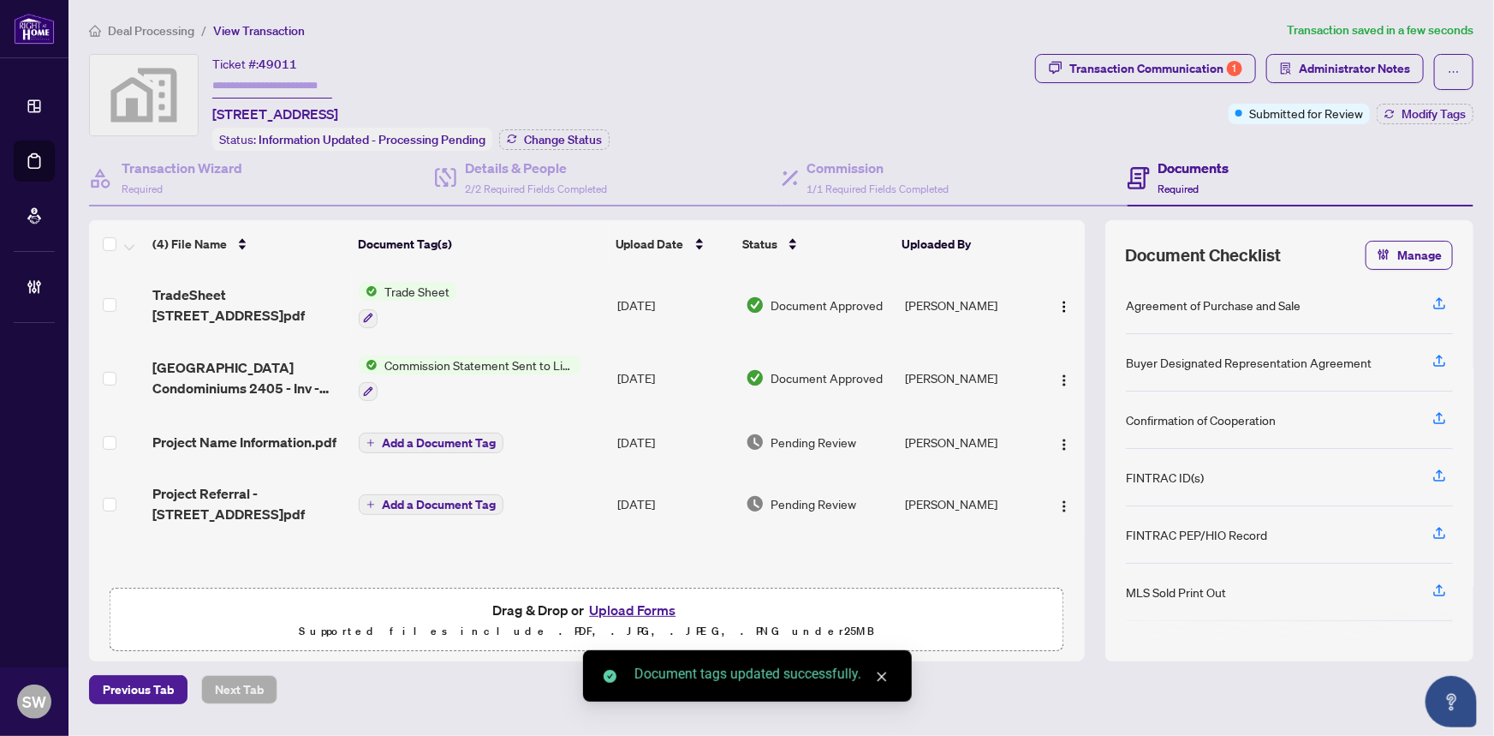
click at [267, 440] on span "Project Name Information.pdf" at bounding box center [244, 442] width 184 height 21
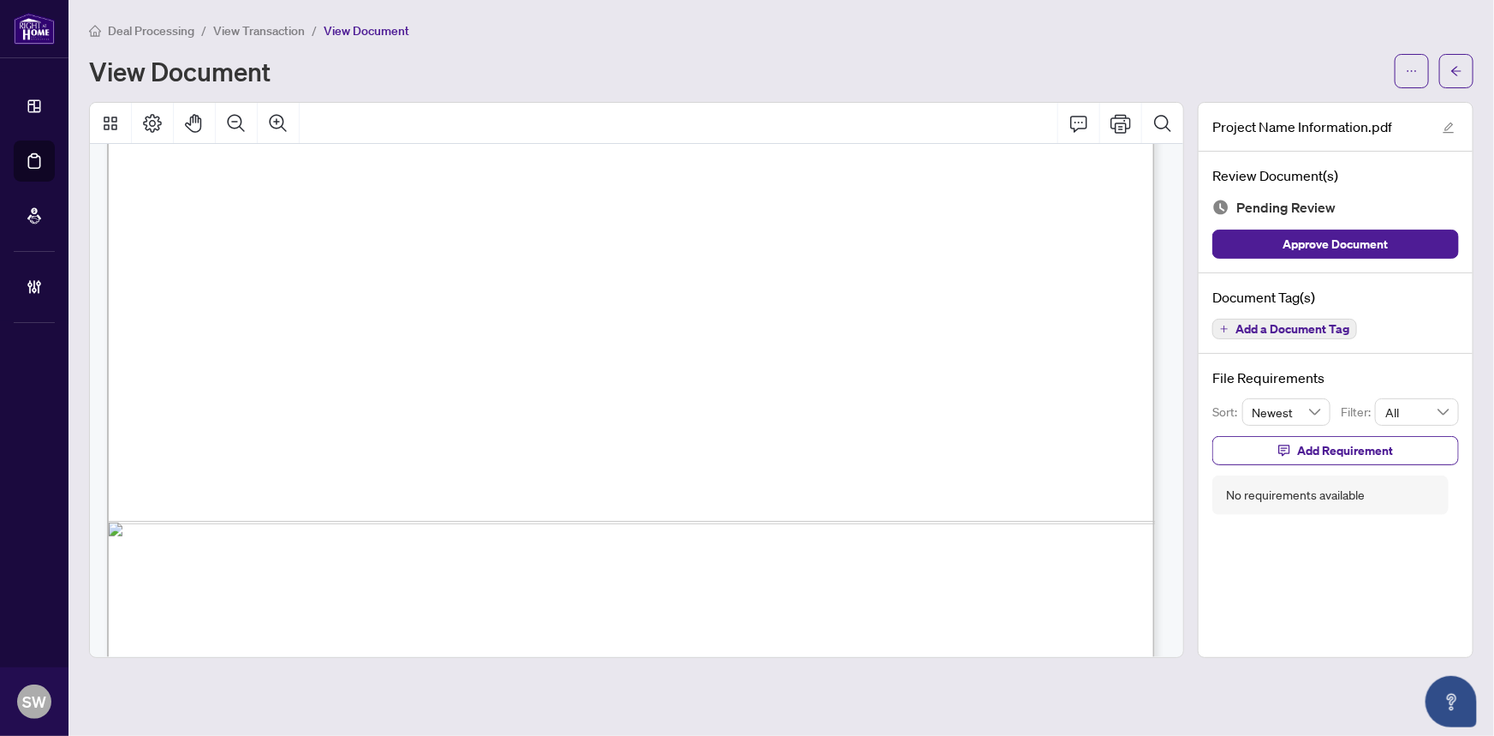
scroll to position [835, 0]
click at [1286, 324] on span "Add a Document Tag" at bounding box center [1293, 329] width 114 height 12
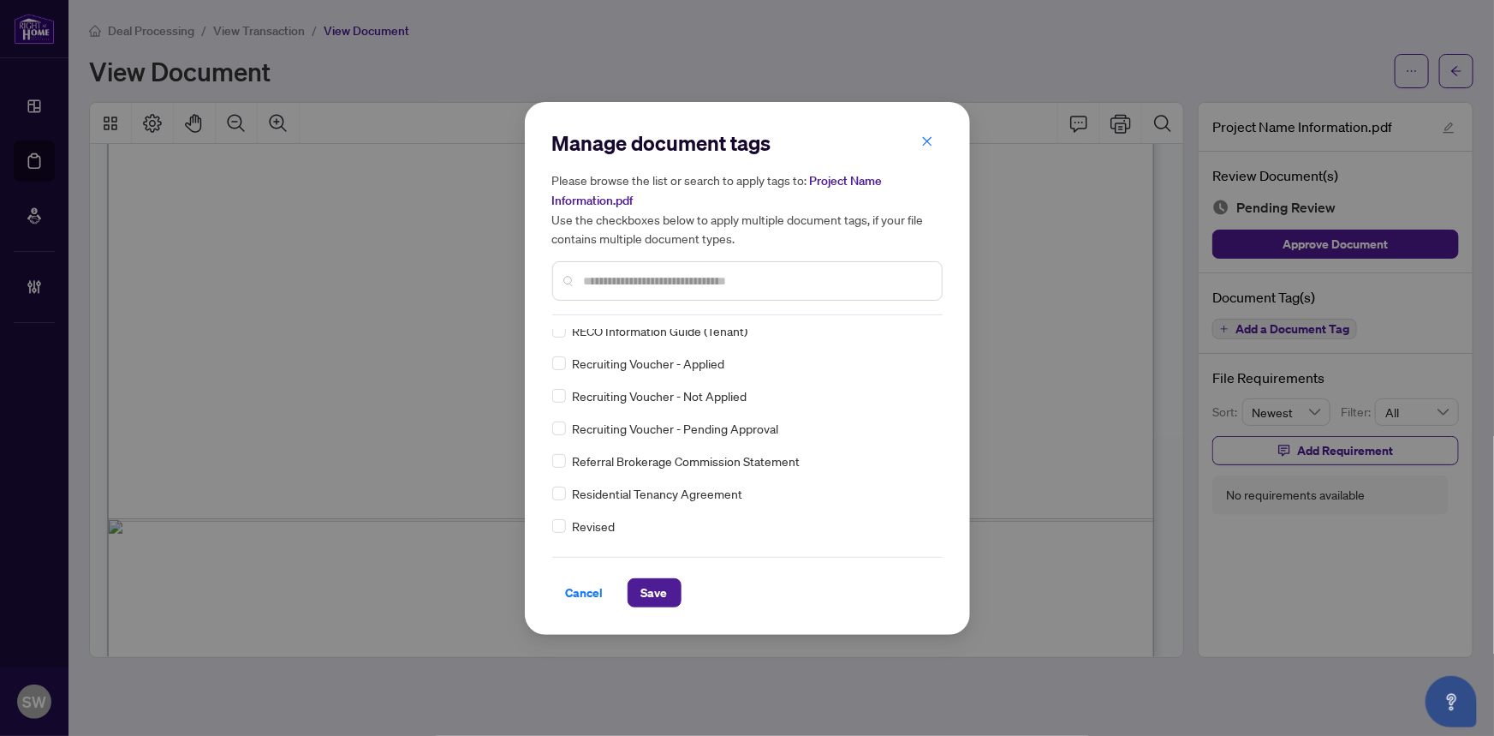
scroll to position [0, 0]
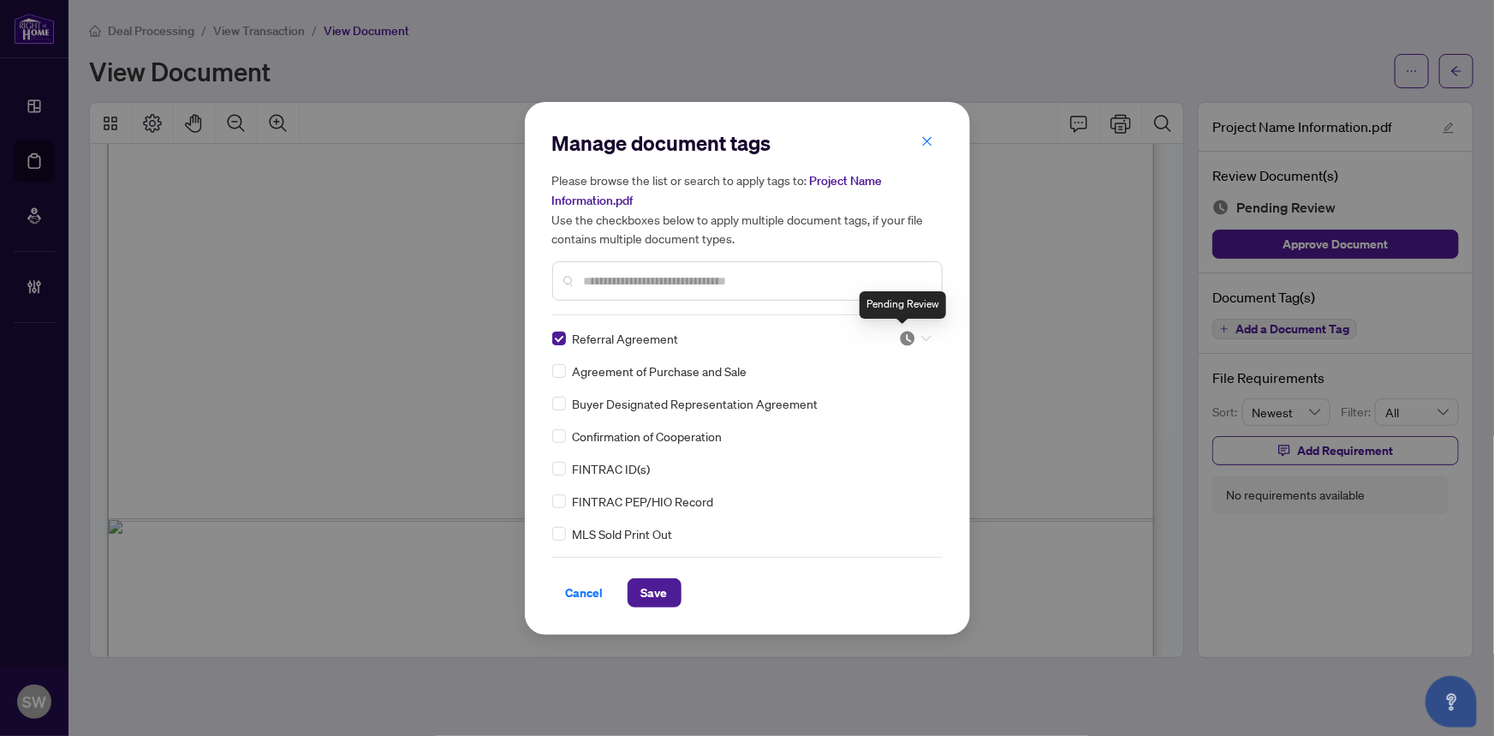
click at [909, 339] on img at bounding box center [907, 338] width 17 height 17
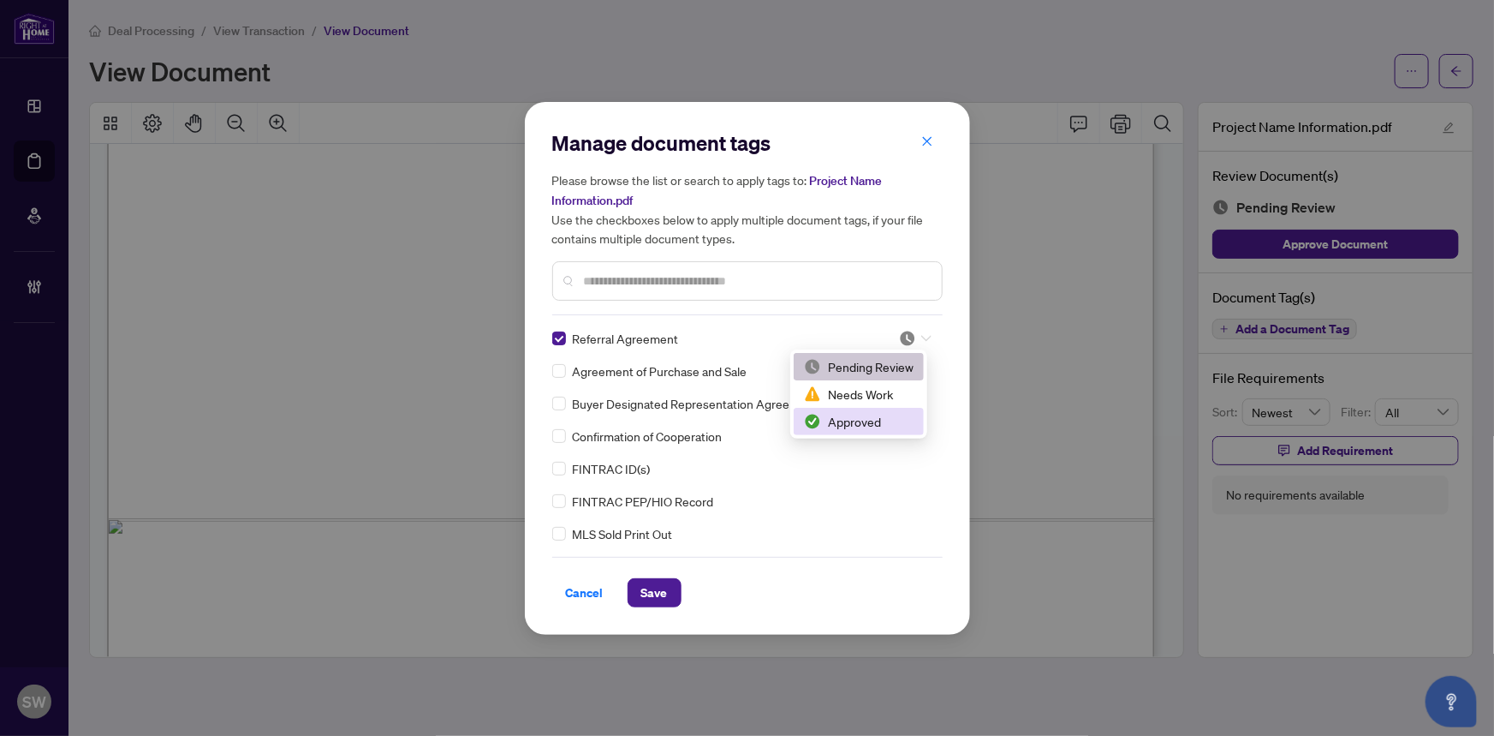
click at [864, 419] on div "Approved" at bounding box center [859, 421] width 110 height 19
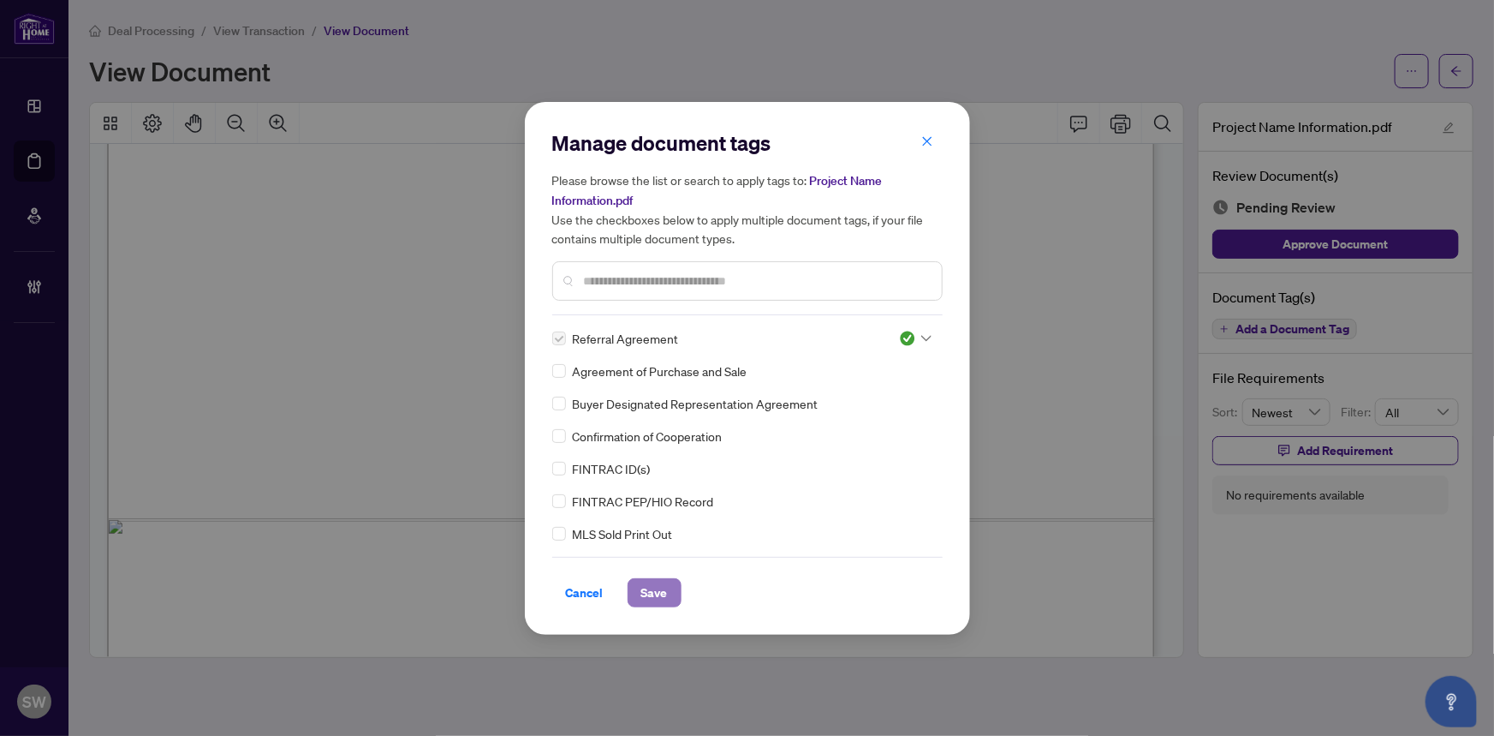
click at [654, 591] on span "Save" at bounding box center [654, 592] width 27 height 27
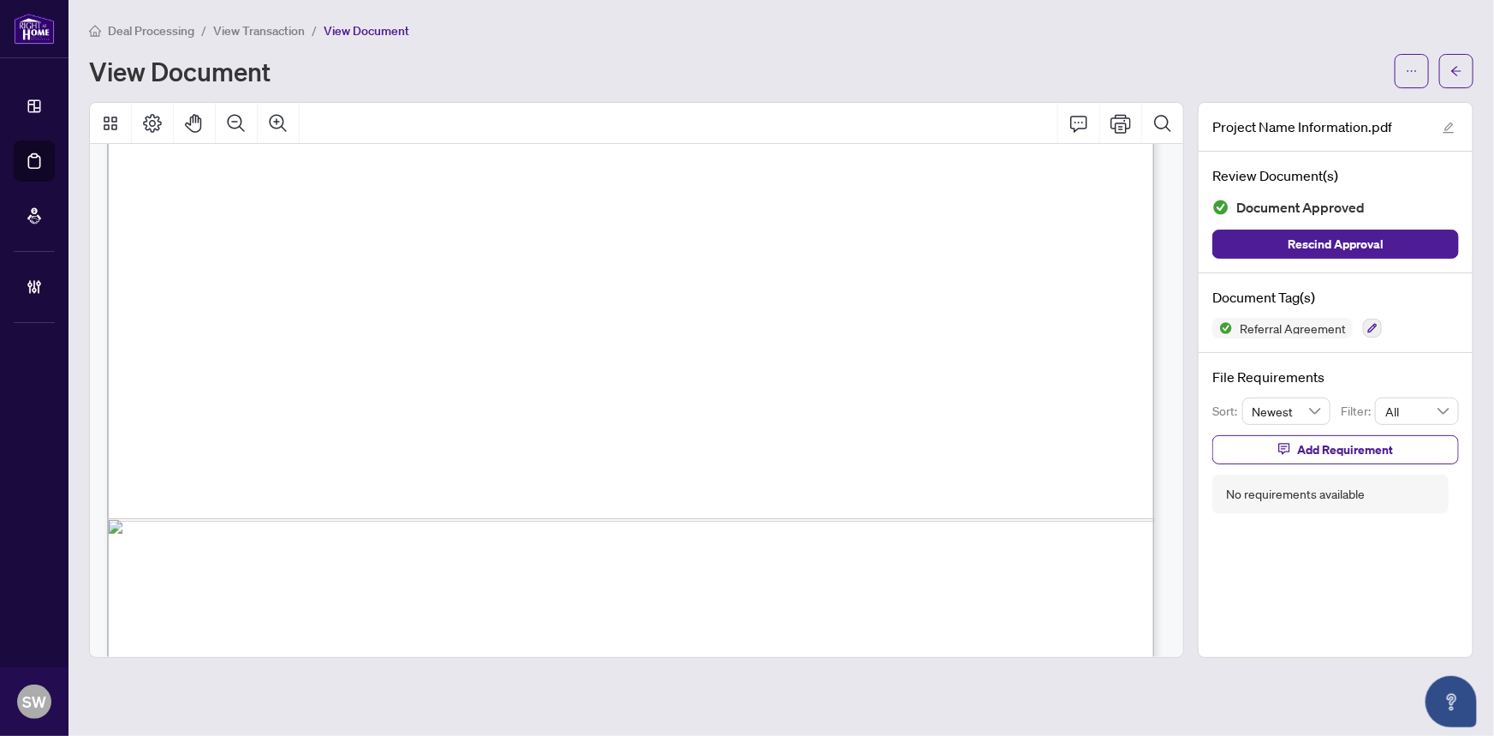
click at [1460, 77] on span "button" at bounding box center [1457, 70] width 12 height 27
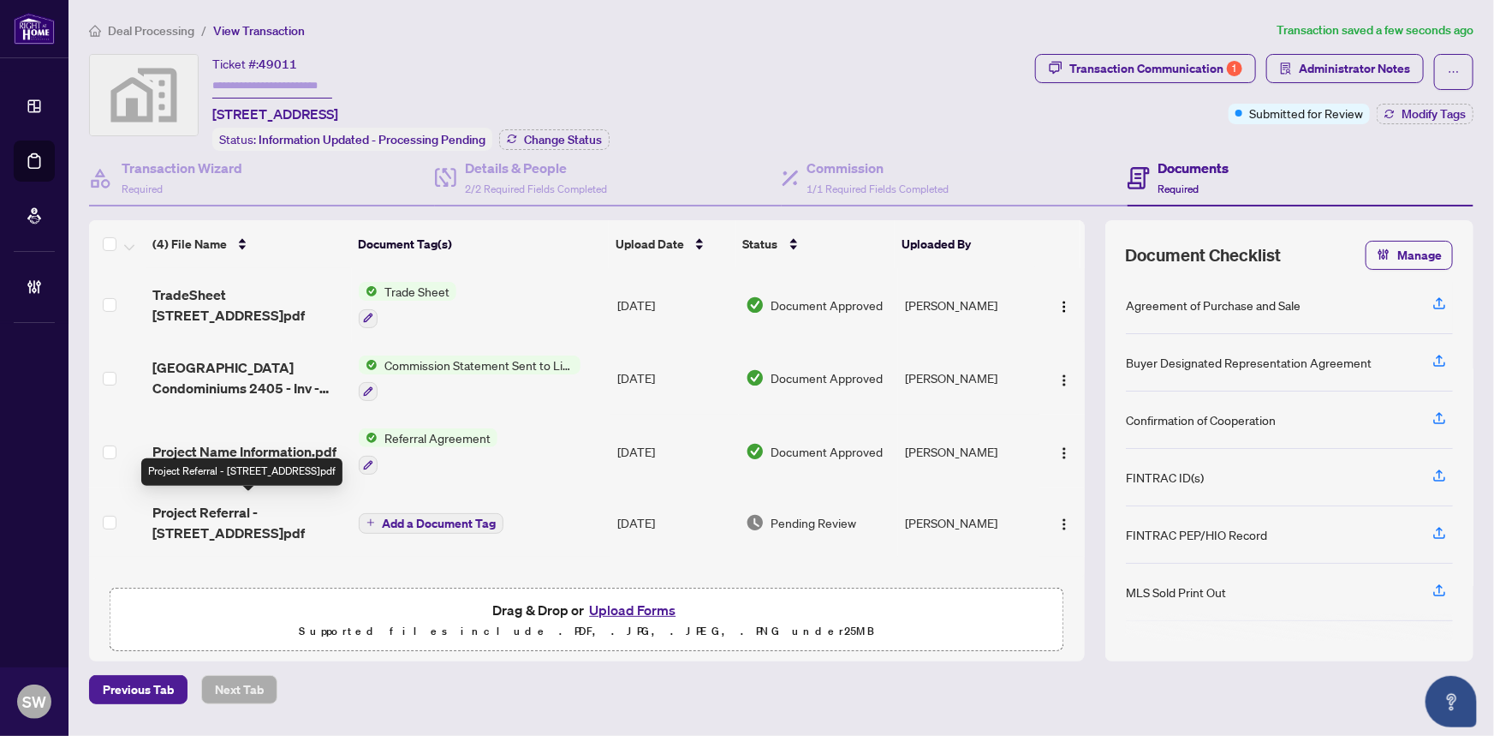
click at [305, 509] on span "Project Referral - 2405 -2545 Simcoe St North Oshawa.pdf" at bounding box center [249, 522] width 194 height 41
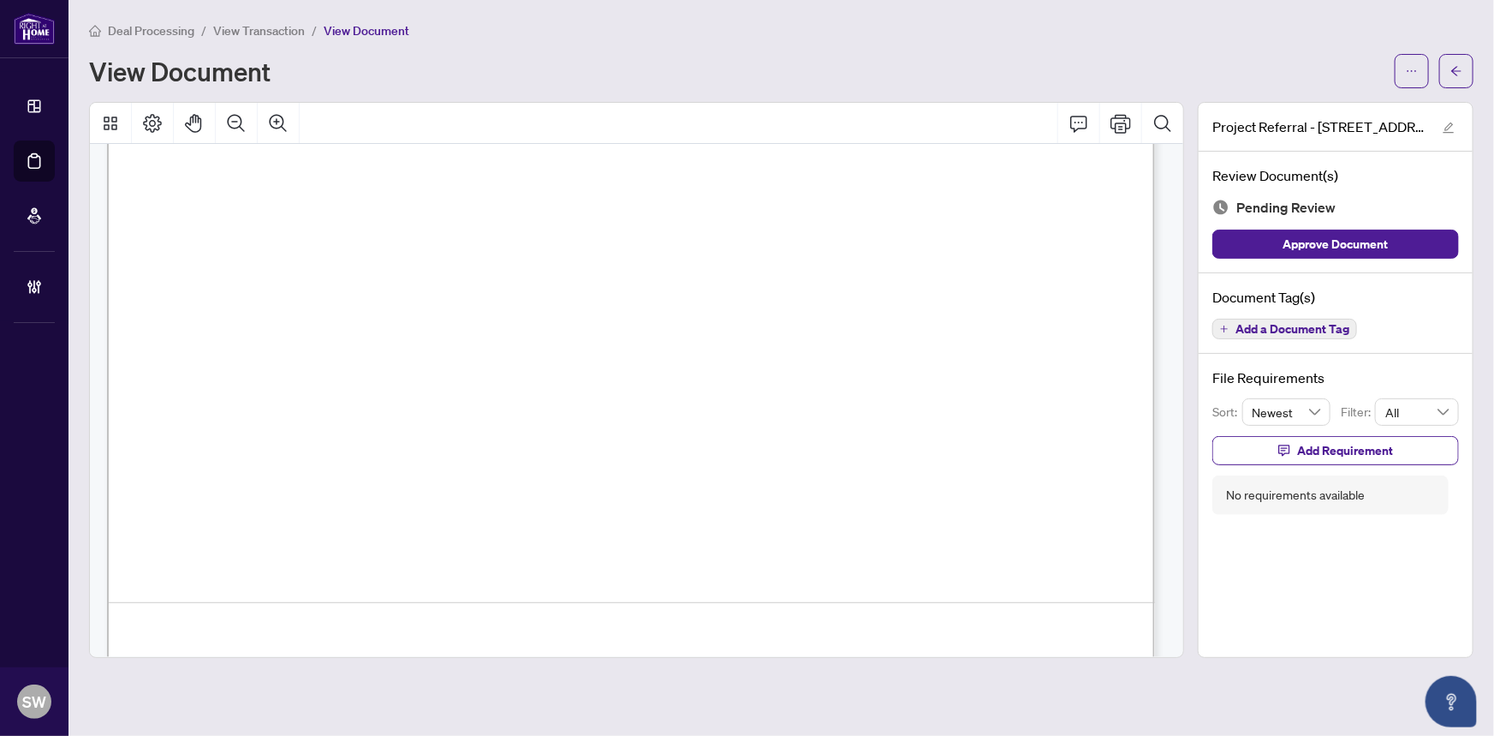
scroll to position [877, 0]
click at [1260, 323] on span "Add a Document Tag" at bounding box center [1293, 329] width 114 height 12
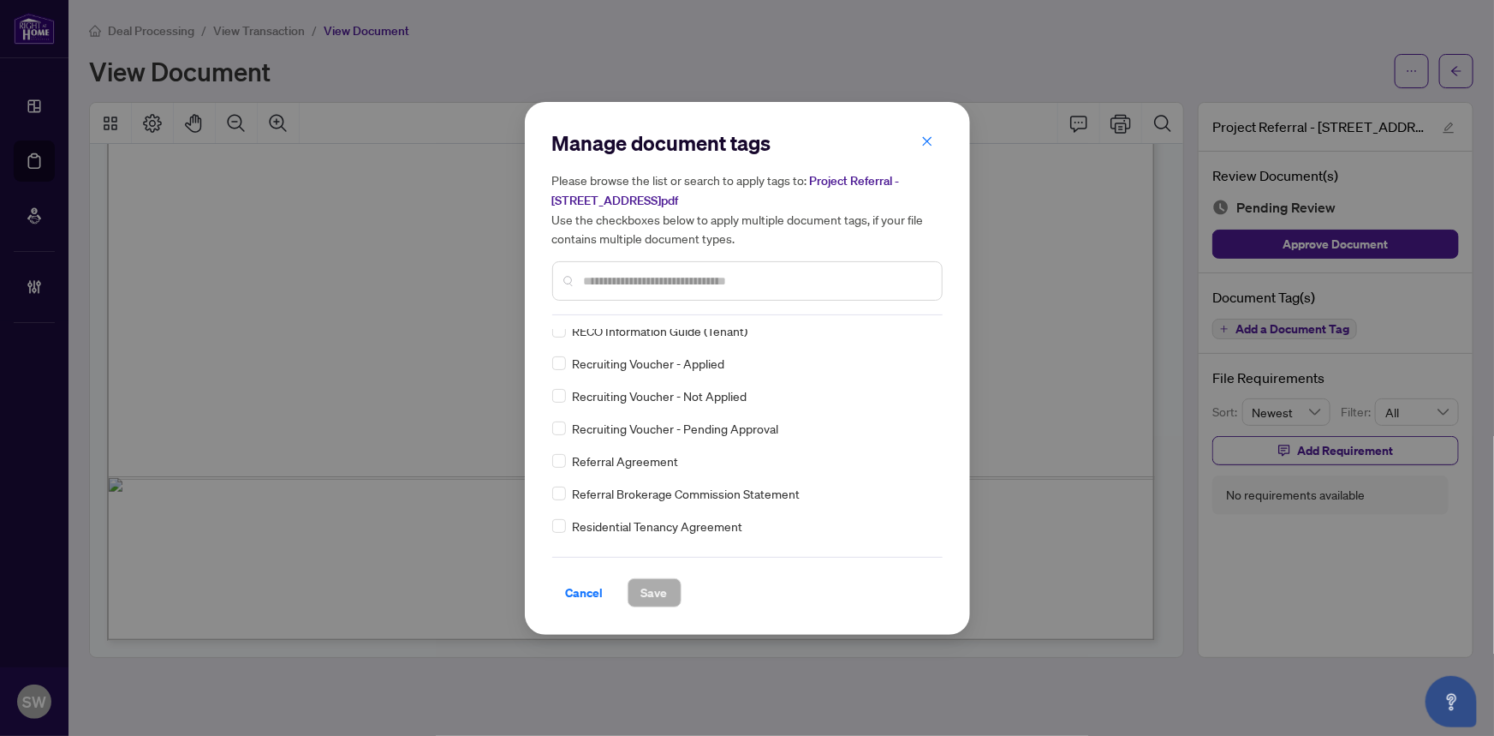
scroll to position [0, 0]
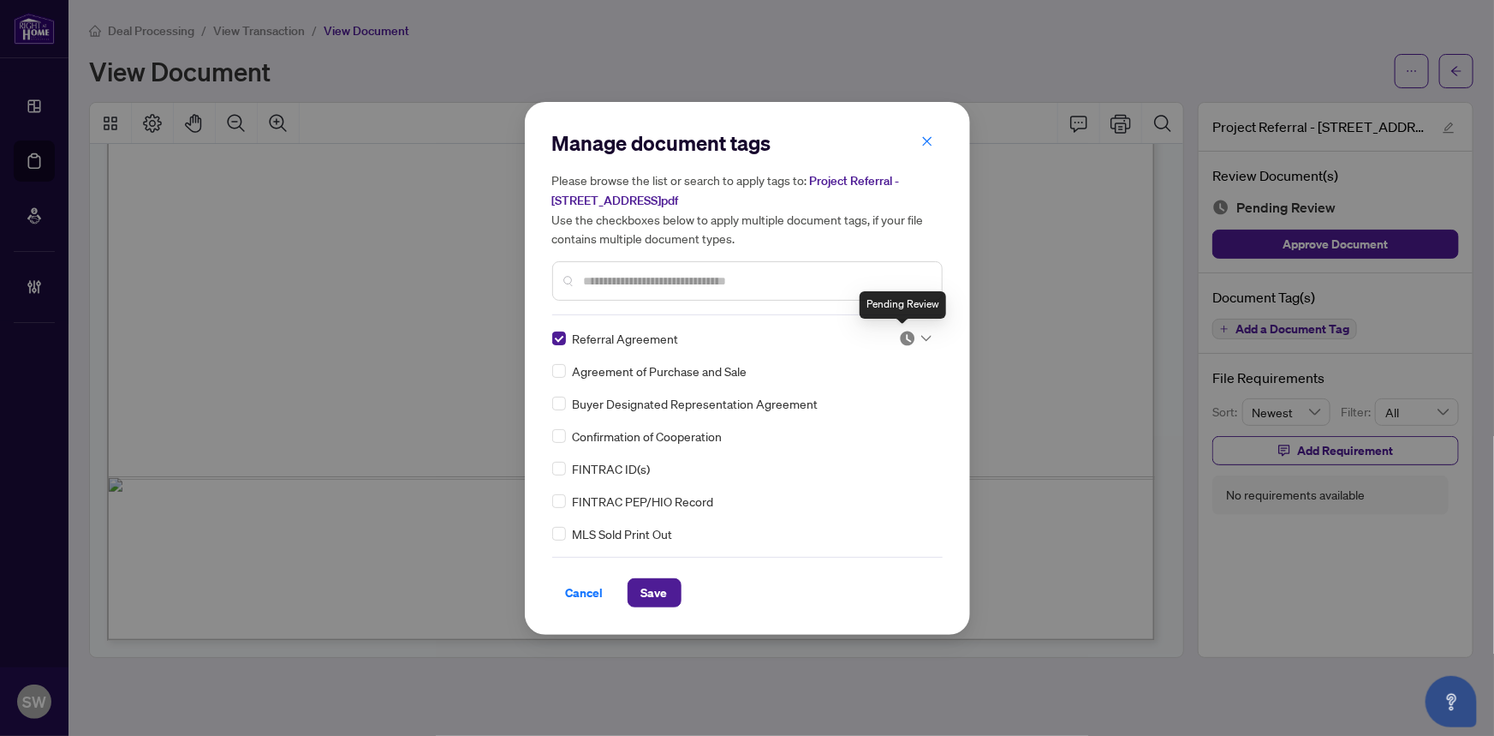
click at [908, 334] on img at bounding box center [907, 338] width 17 height 17
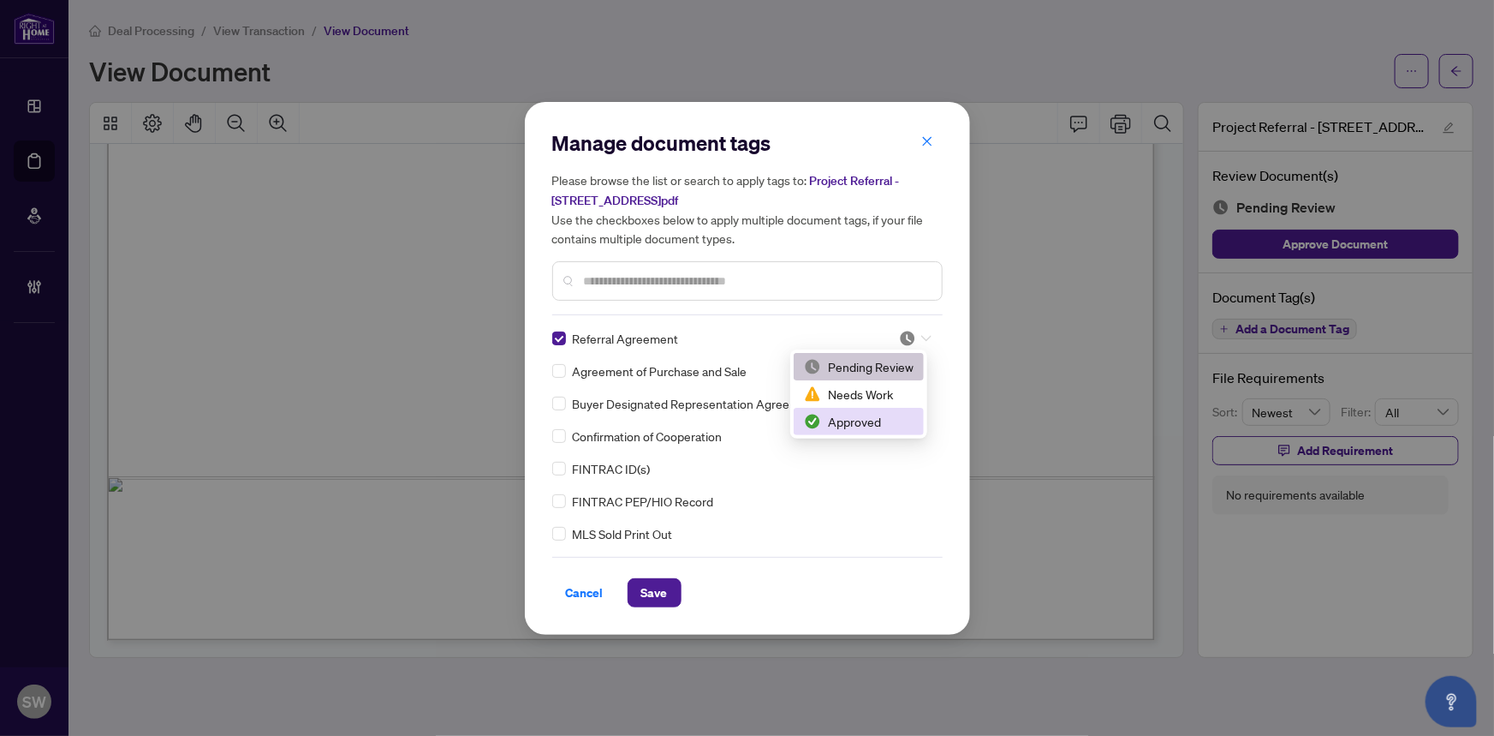
click at [869, 419] on div "Approved" at bounding box center [859, 421] width 110 height 19
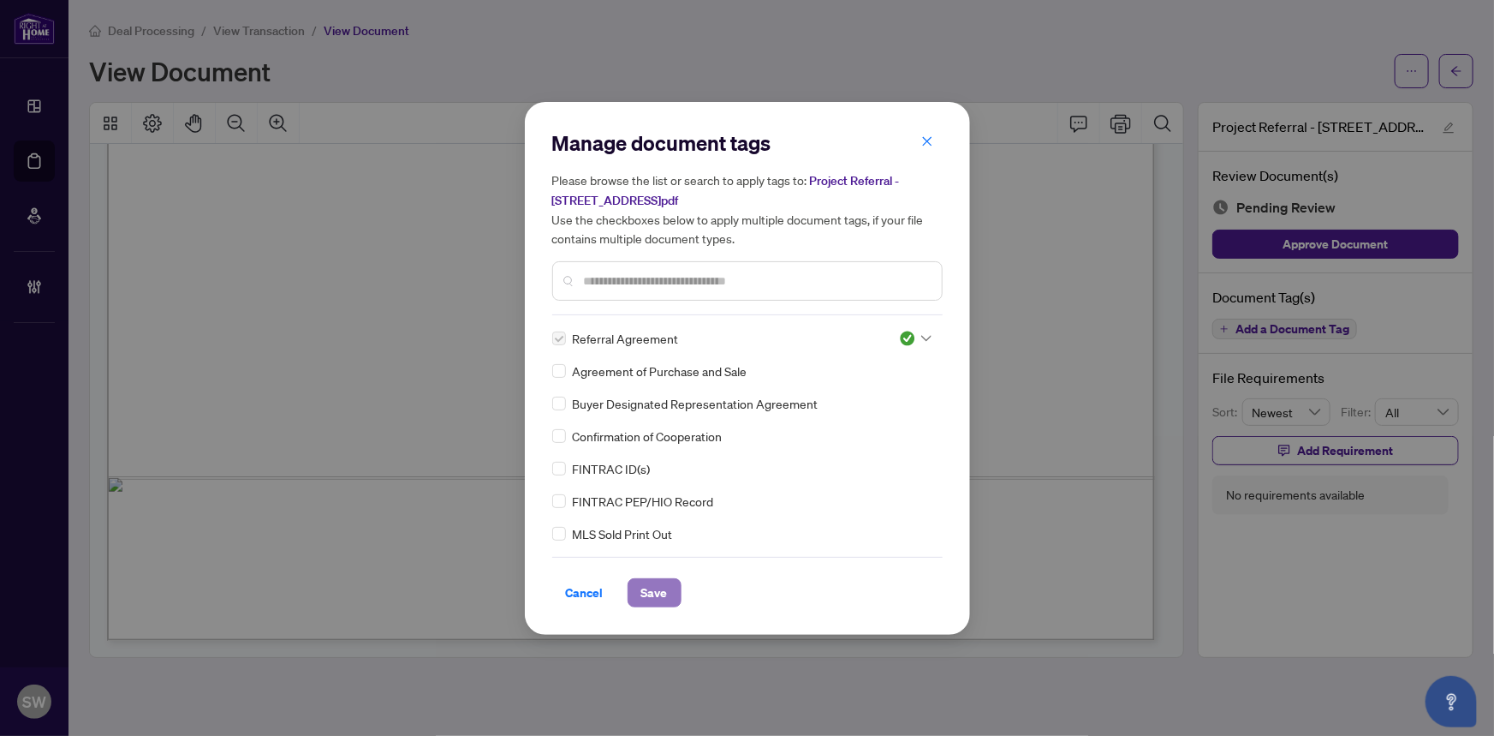
click at [670, 587] on button "Save" at bounding box center [655, 592] width 54 height 29
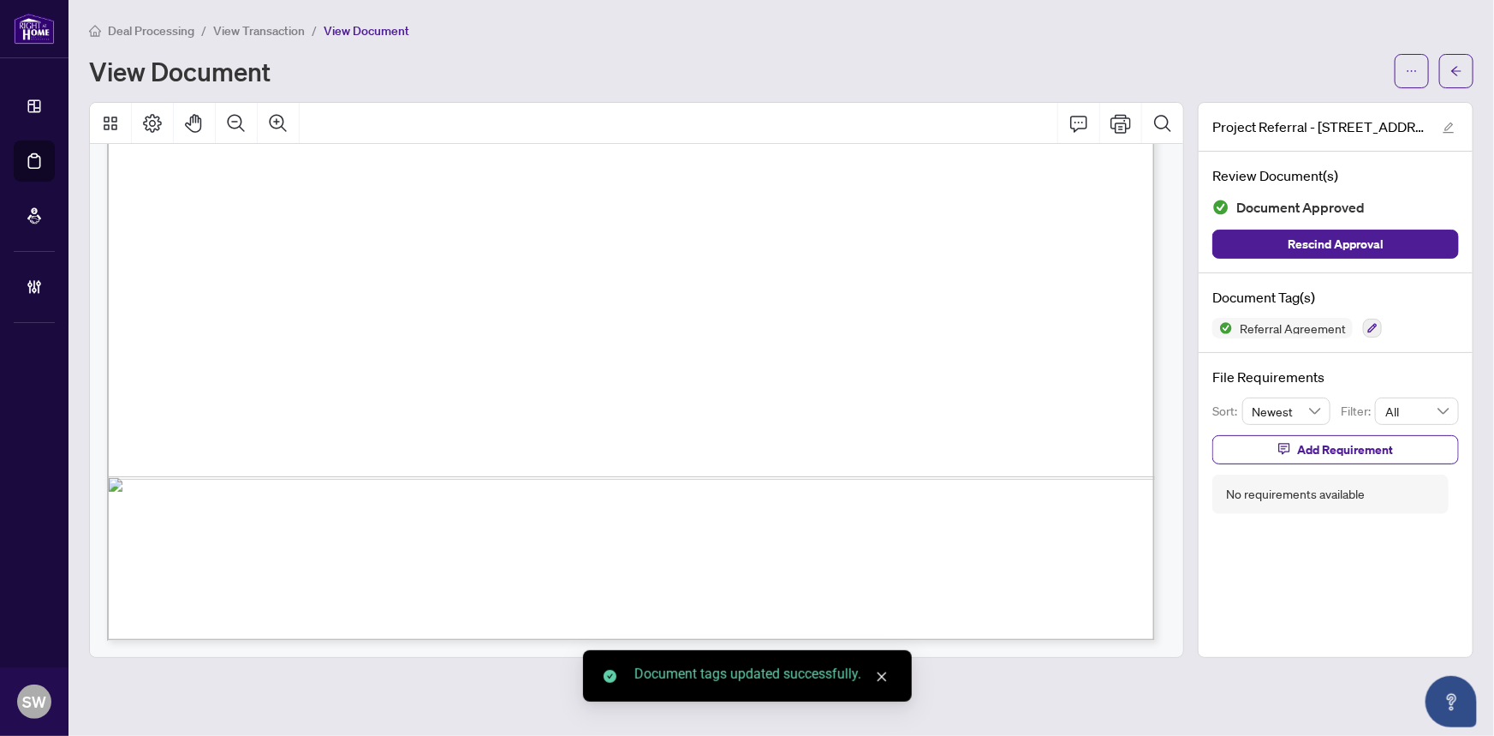
click at [1463, 69] on button "button" at bounding box center [1456, 71] width 34 height 34
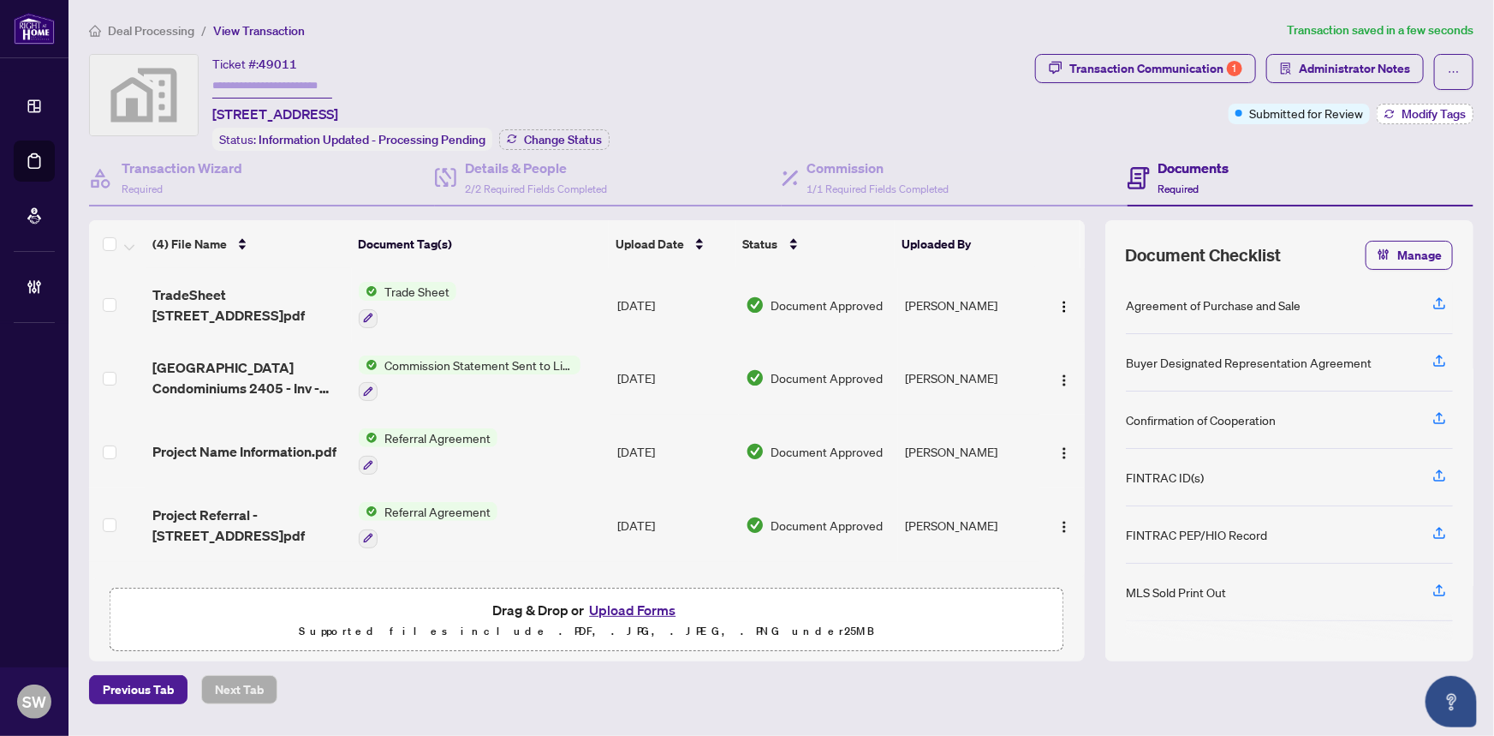
click at [1414, 112] on span "Modify Tags" at bounding box center [1434, 114] width 64 height 12
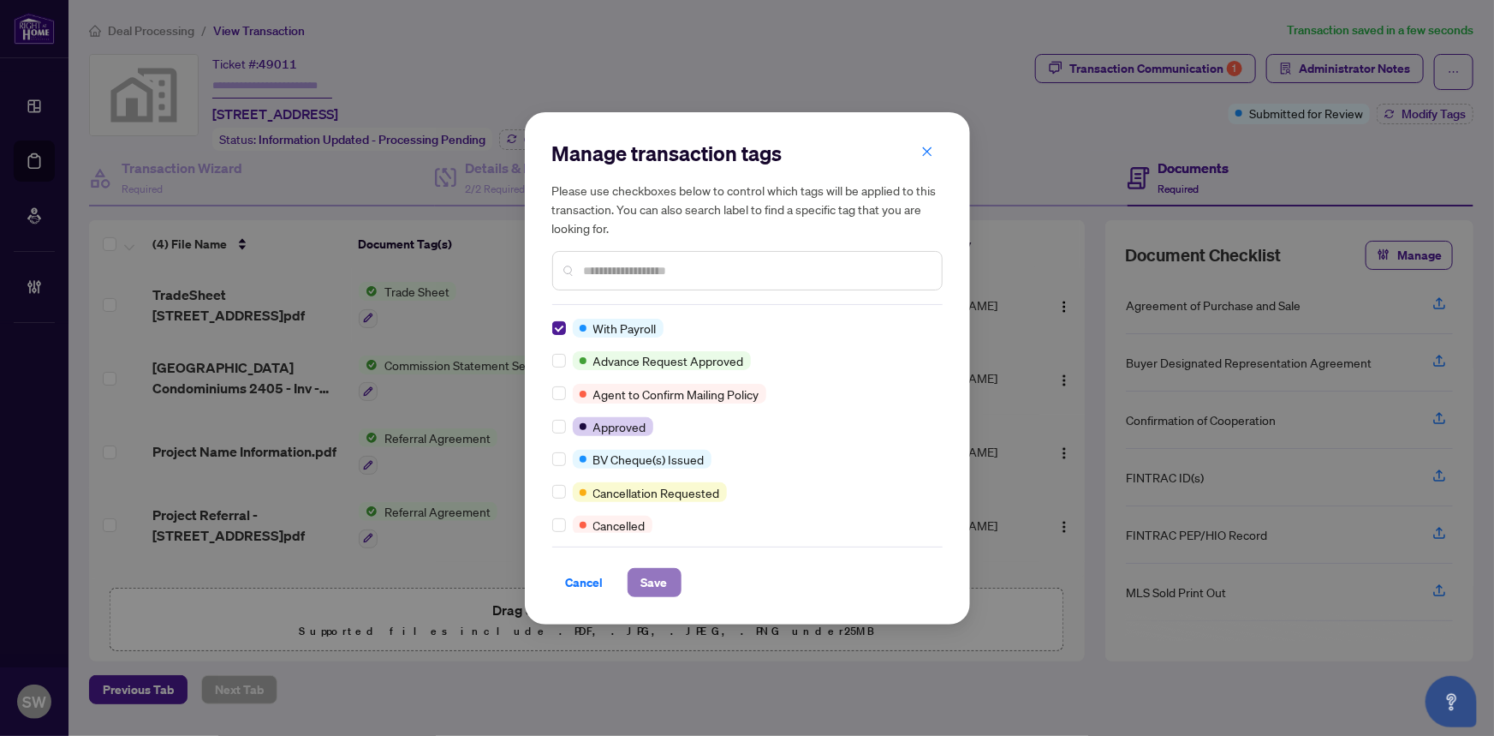
click at [650, 575] on span "Save" at bounding box center [654, 582] width 27 height 27
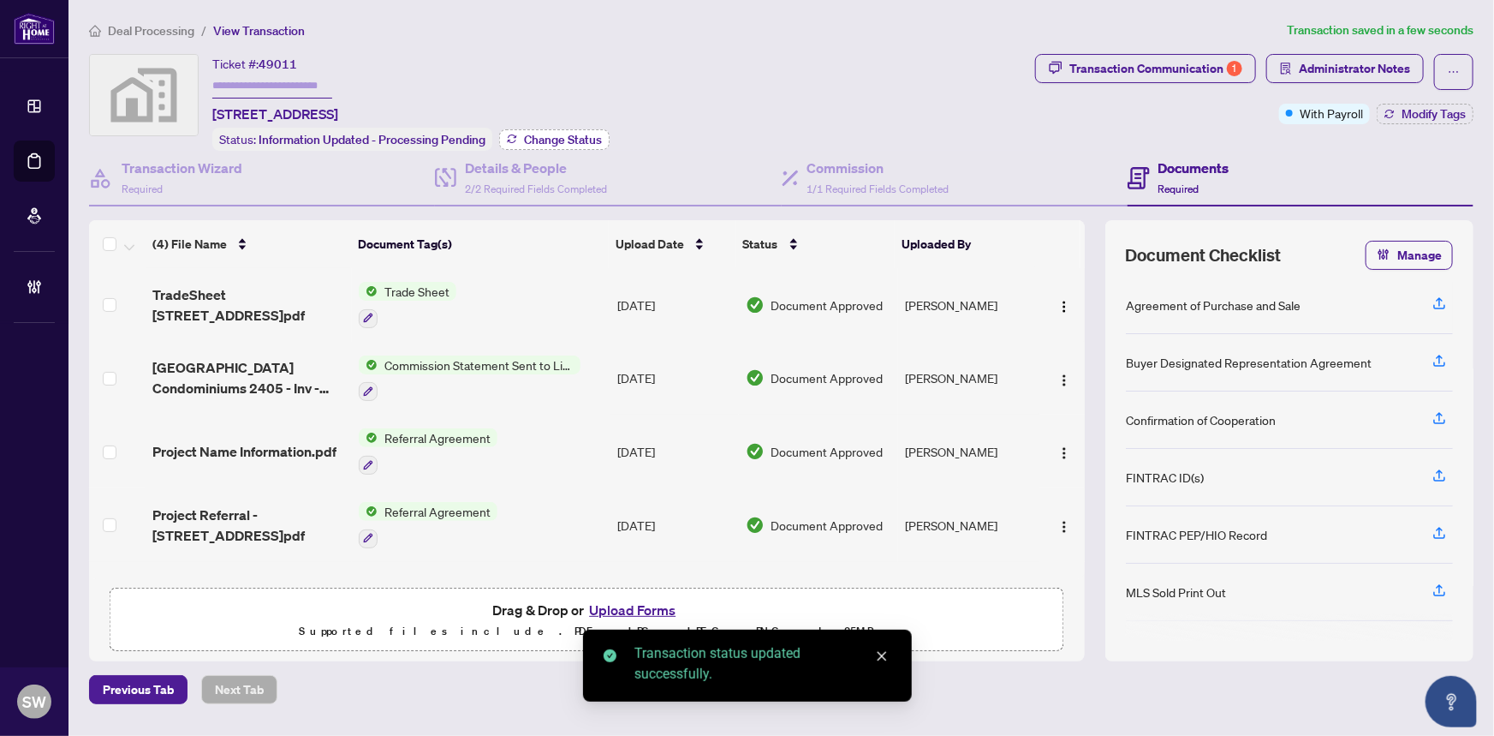
click at [537, 143] on span "Change Status" at bounding box center [563, 140] width 78 height 12
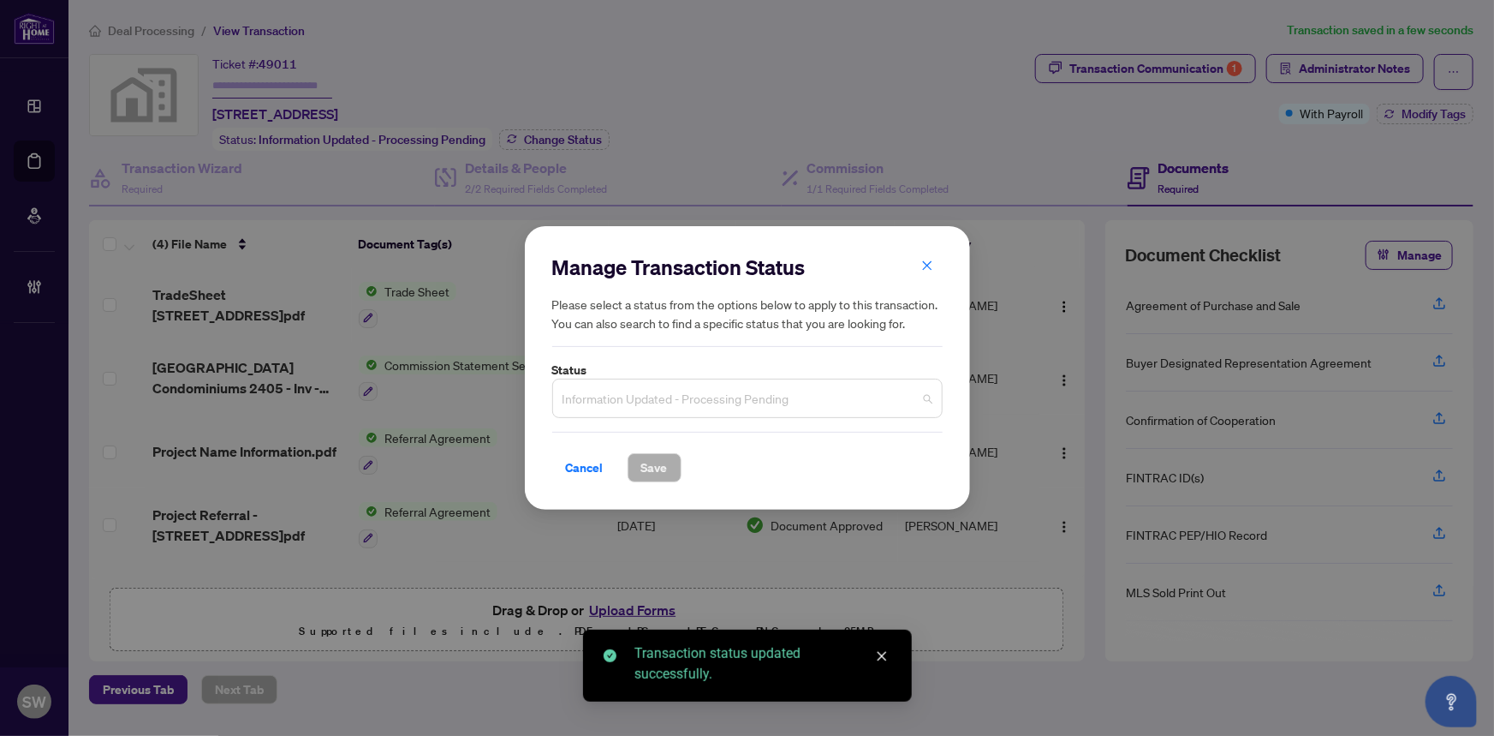
click at [711, 397] on span "Information Updated - Processing Pending" at bounding box center [748, 398] width 370 height 33
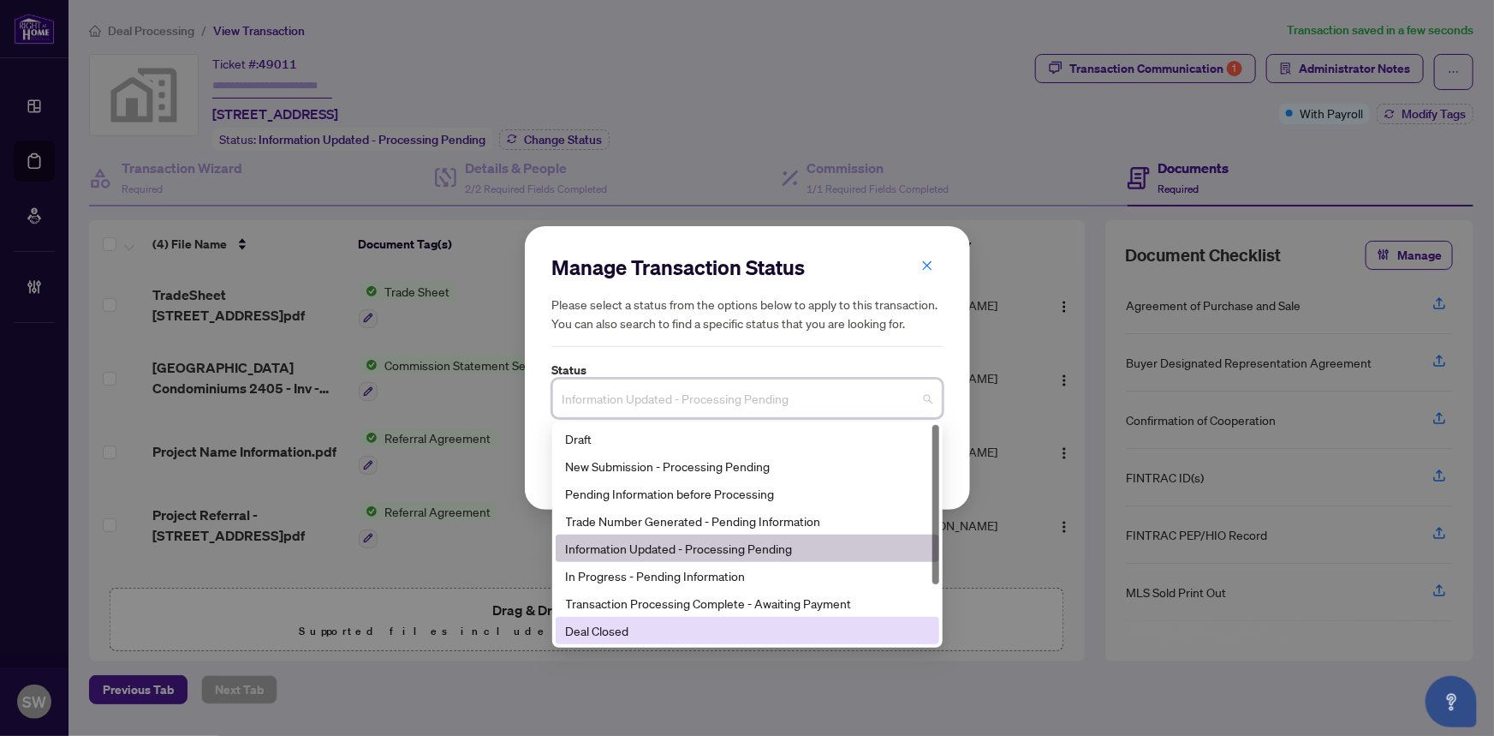
click at [620, 627] on div "Deal Closed" at bounding box center [747, 630] width 363 height 19
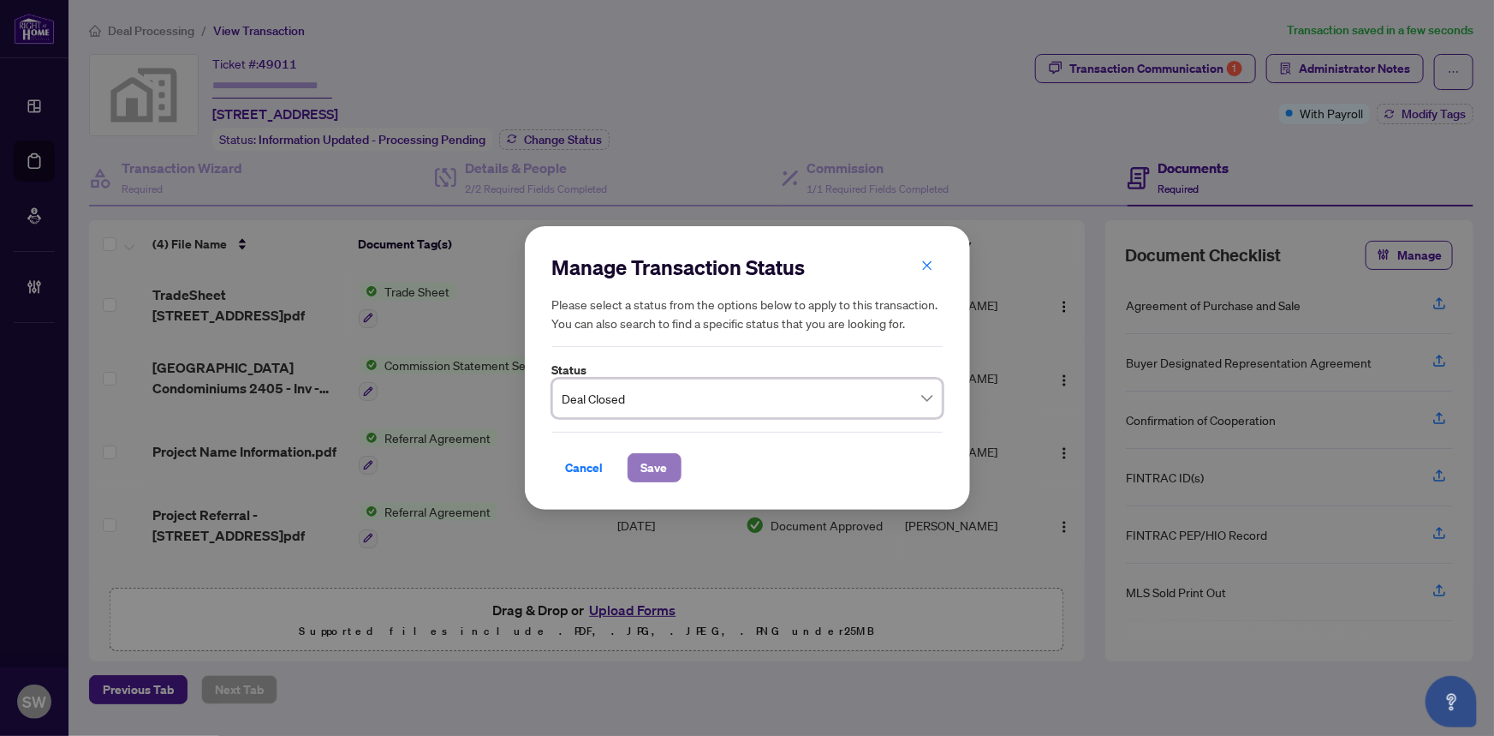
click at [668, 467] on button "Save" at bounding box center [655, 467] width 54 height 29
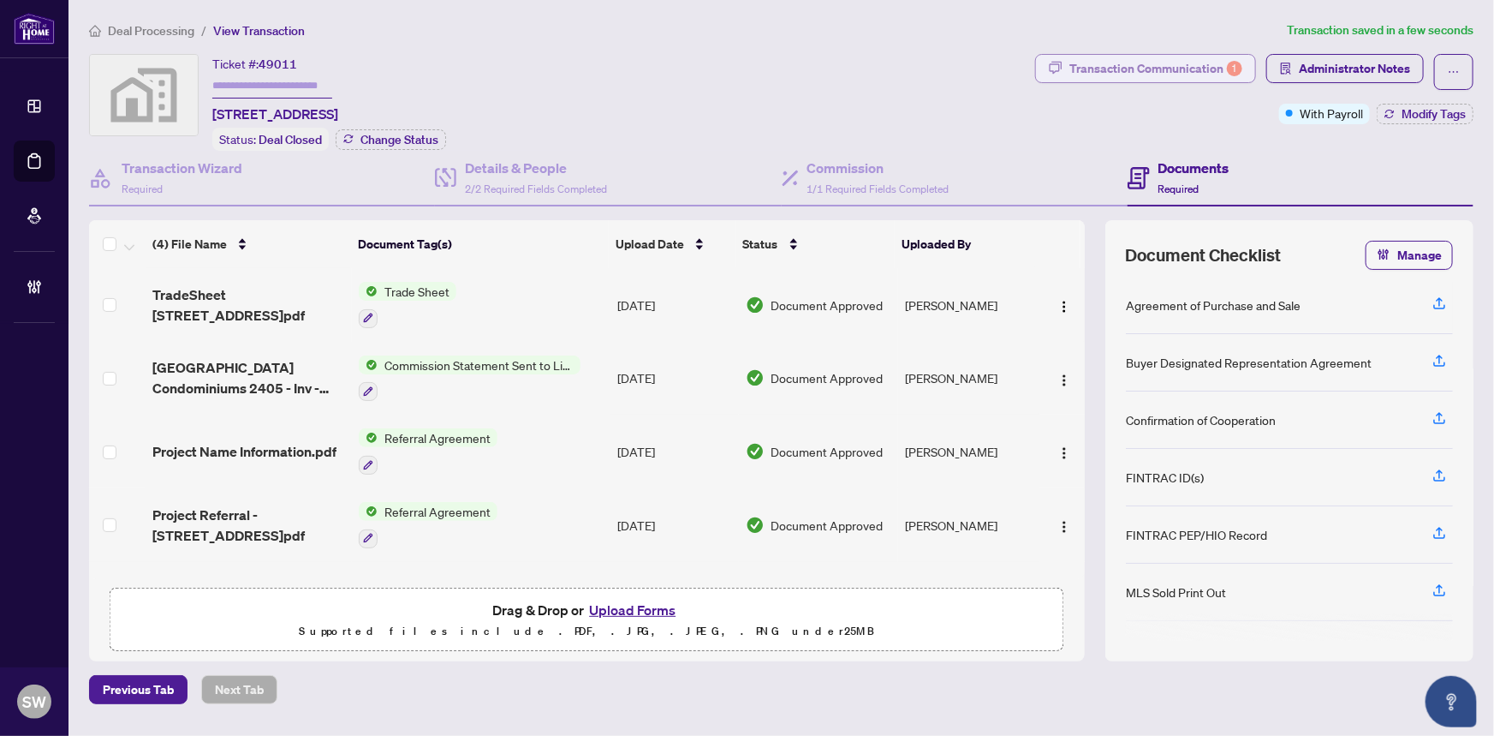
click at [1164, 77] on div "Transaction Communication 1" at bounding box center [1155, 68] width 173 height 27
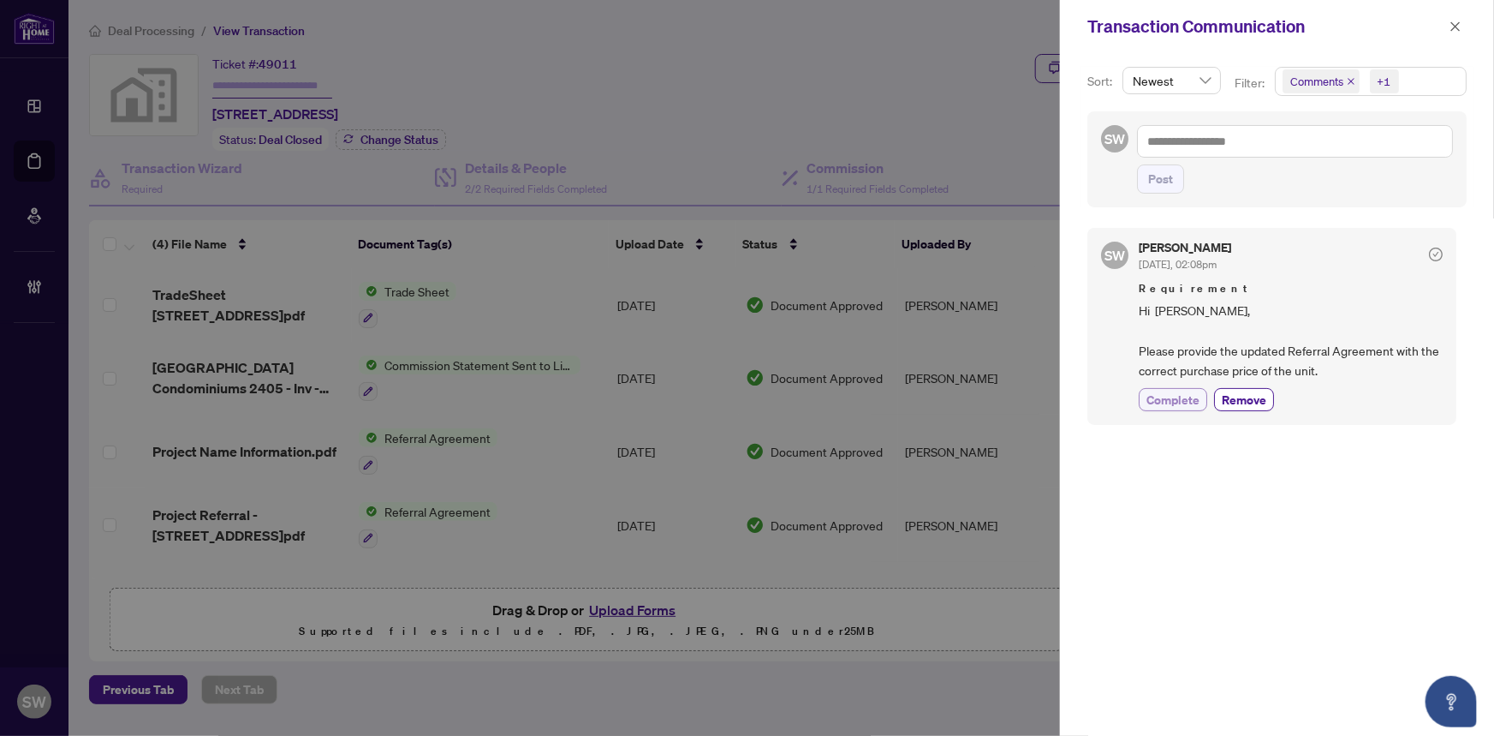
click at [1177, 402] on span "Complete" at bounding box center [1173, 399] width 53 height 18
click at [1450, 27] on icon "close" at bounding box center [1456, 27] width 12 height 12
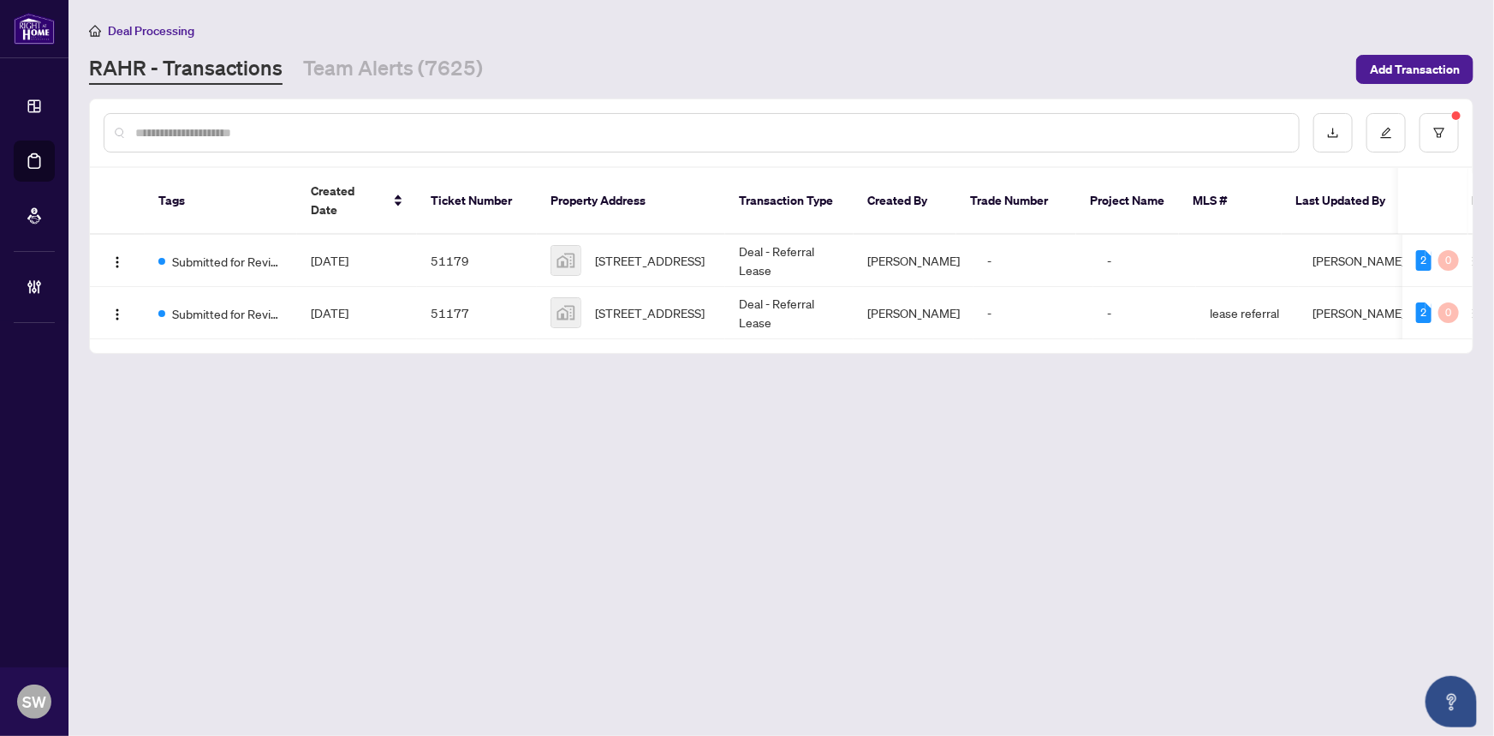
click at [202, 133] on input "text" at bounding box center [710, 132] width 1150 height 19
paste input "**********"
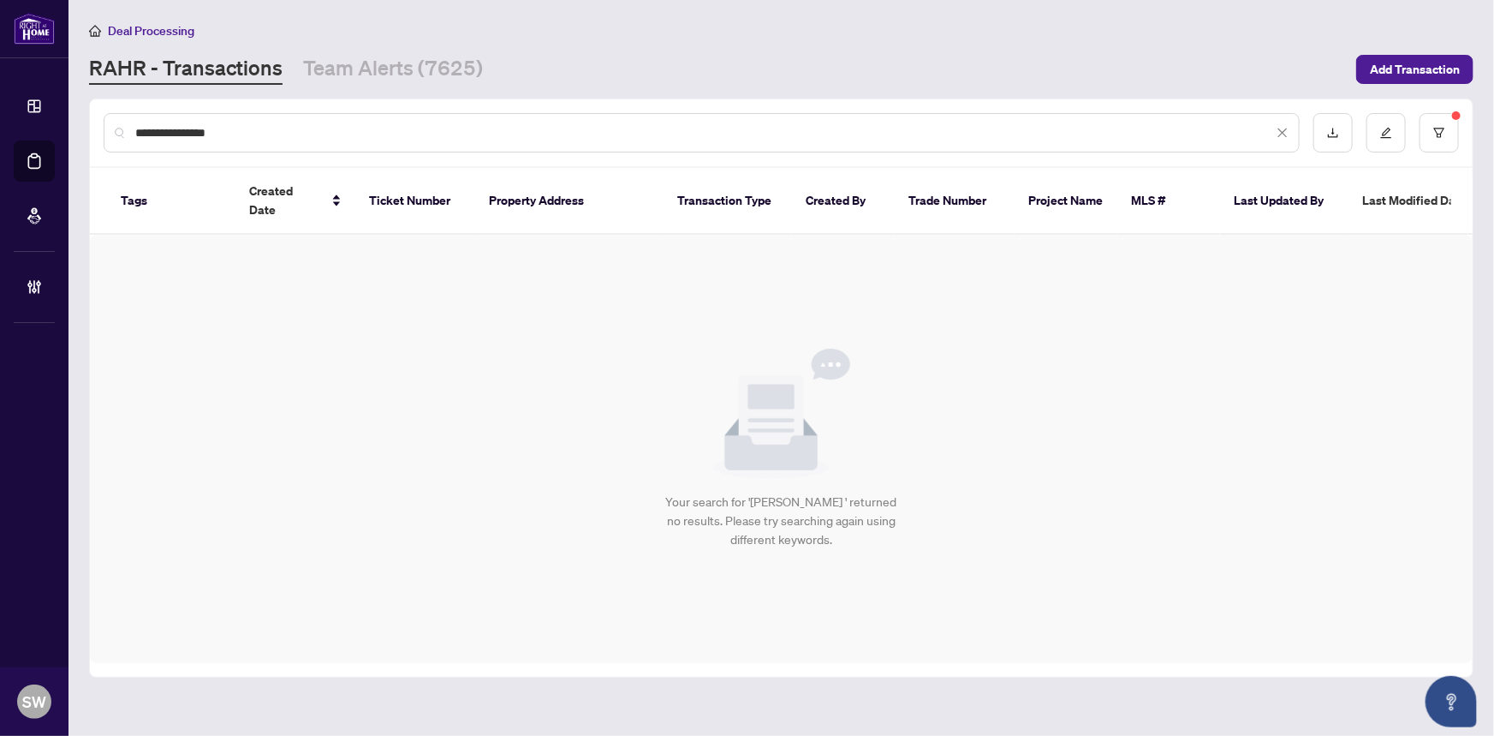
drag, startPoint x: 234, startPoint y: 134, endPoint x: 185, endPoint y: 132, distance: 48.9
click at [185, 132] on input "**********" at bounding box center [704, 132] width 1138 height 19
type input "*******"
click at [1458, 119] on button "button" at bounding box center [1439, 132] width 39 height 39
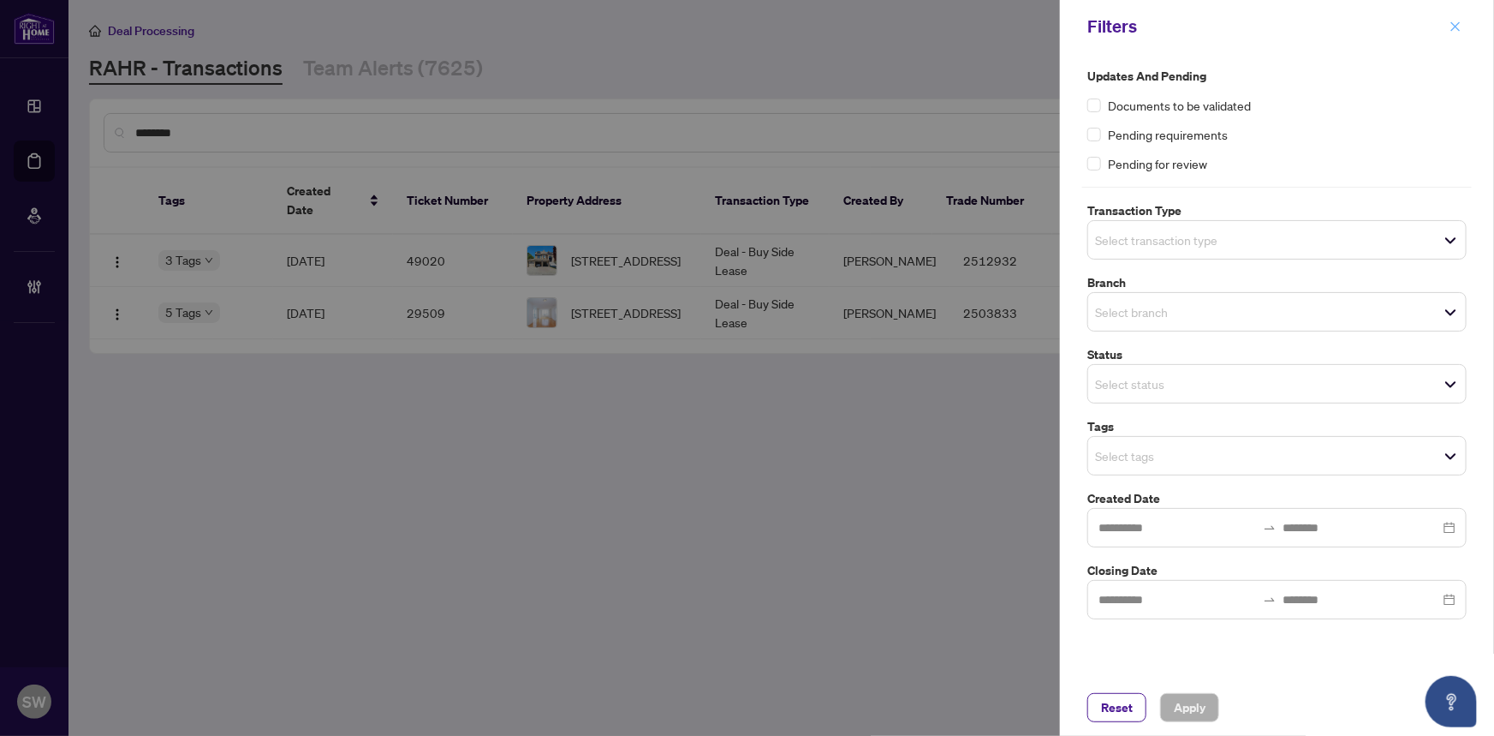
click at [1451, 21] on icon "close" at bounding box center [1456, 27] width 12 height 12
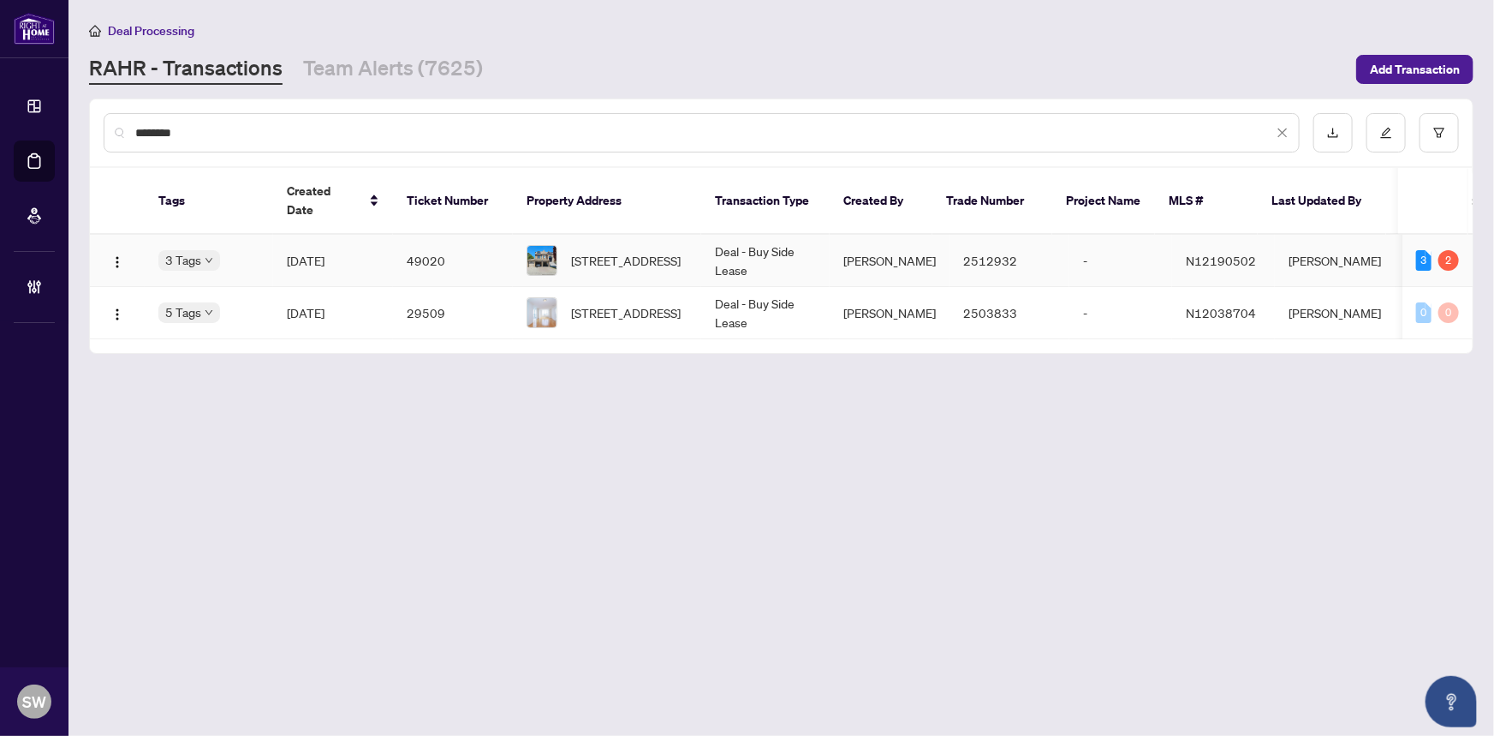
click at [325, 253] on span "Aug/17/2025" at bounding box center [306, 260] width 38 height 15
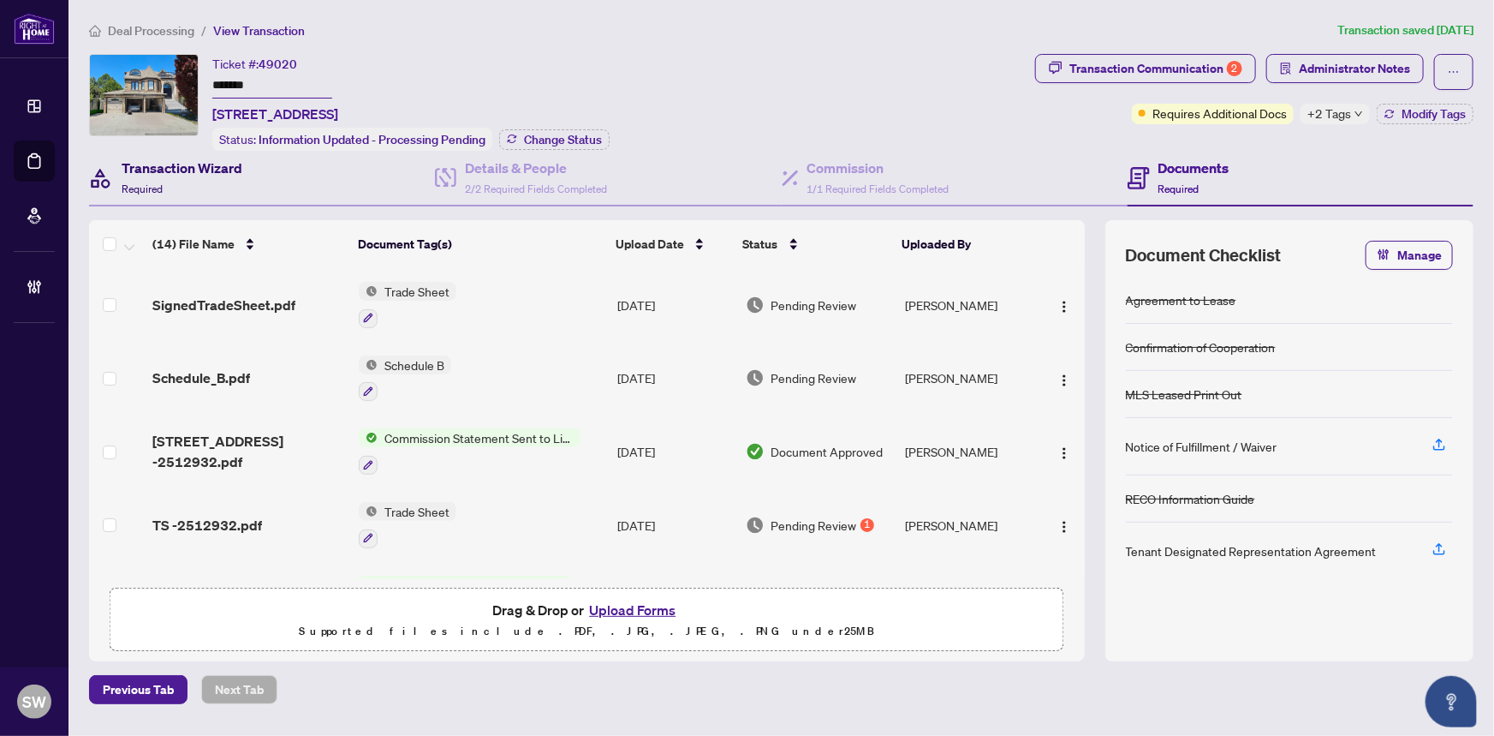
click at [170, 173] on h4 "Transaction Wizard" at bounding box center [182, 168] width 121 height 21
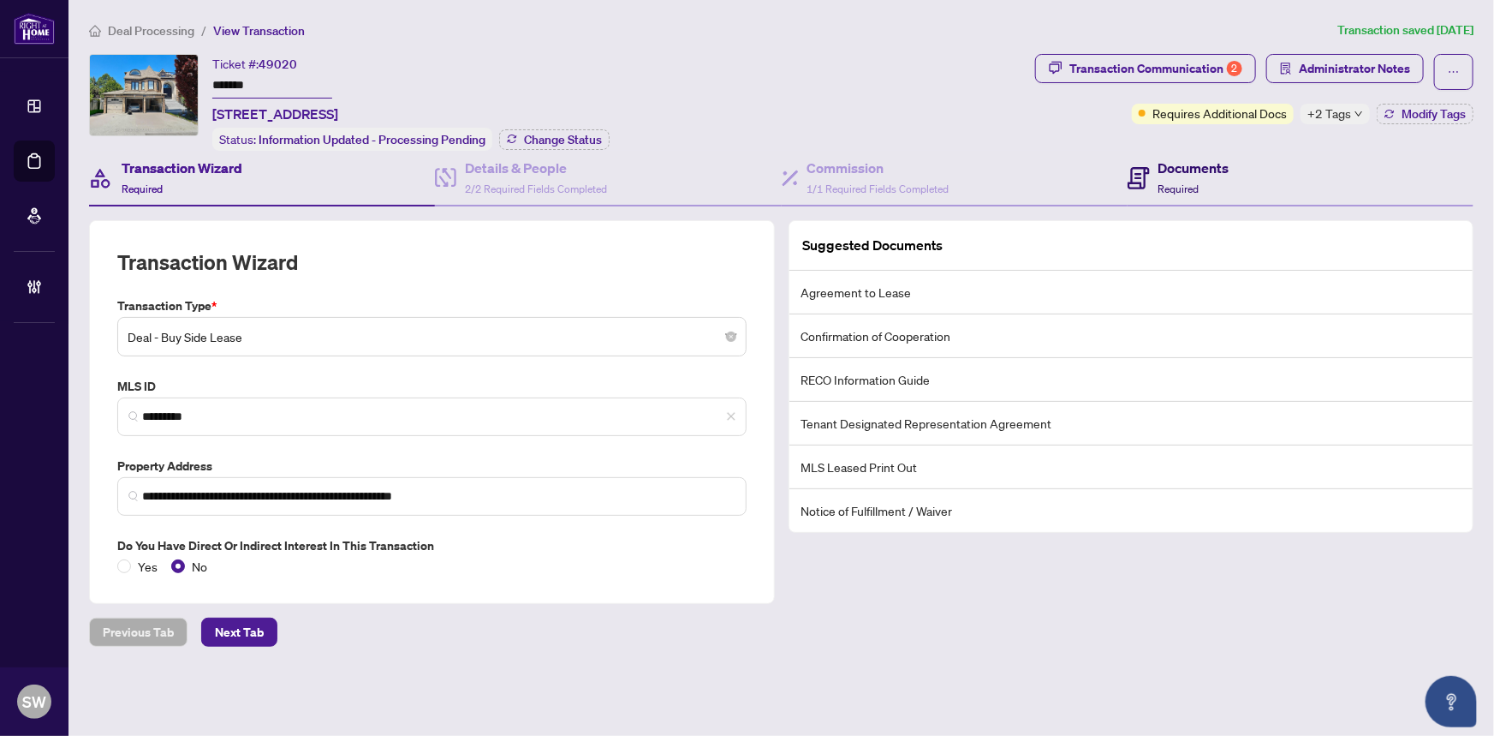
click at [1173, 176] on div "Documents Required" at bounding box center [1194, 178] width 71 height 40
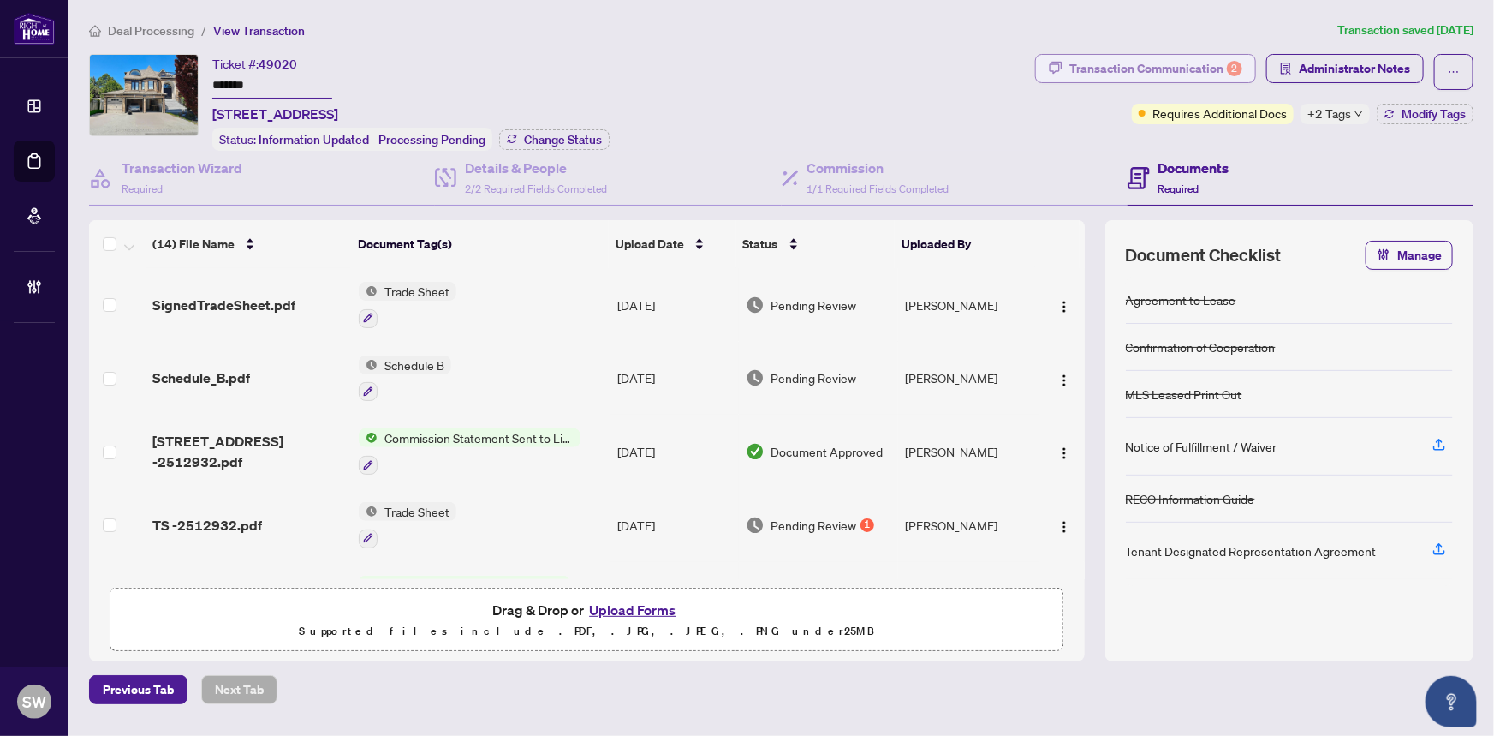
click at [1129, 74] on div "Transaction Communication 2" at bounding box center [1155, 68] width 173 height 27
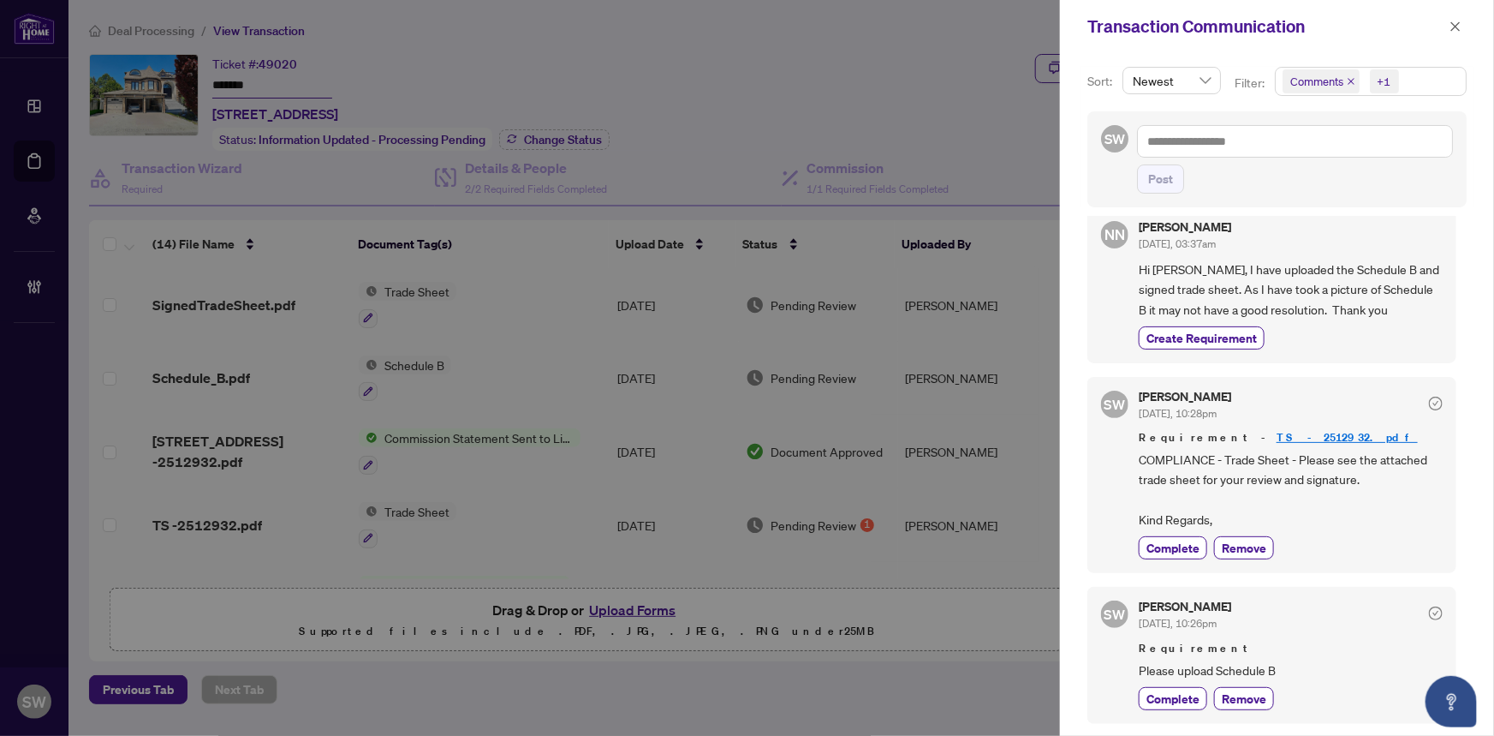
scroll to position [3, 0]
click at [1455, 24] on icon "close" at bounding box center [1456, 27] width 12 height 12
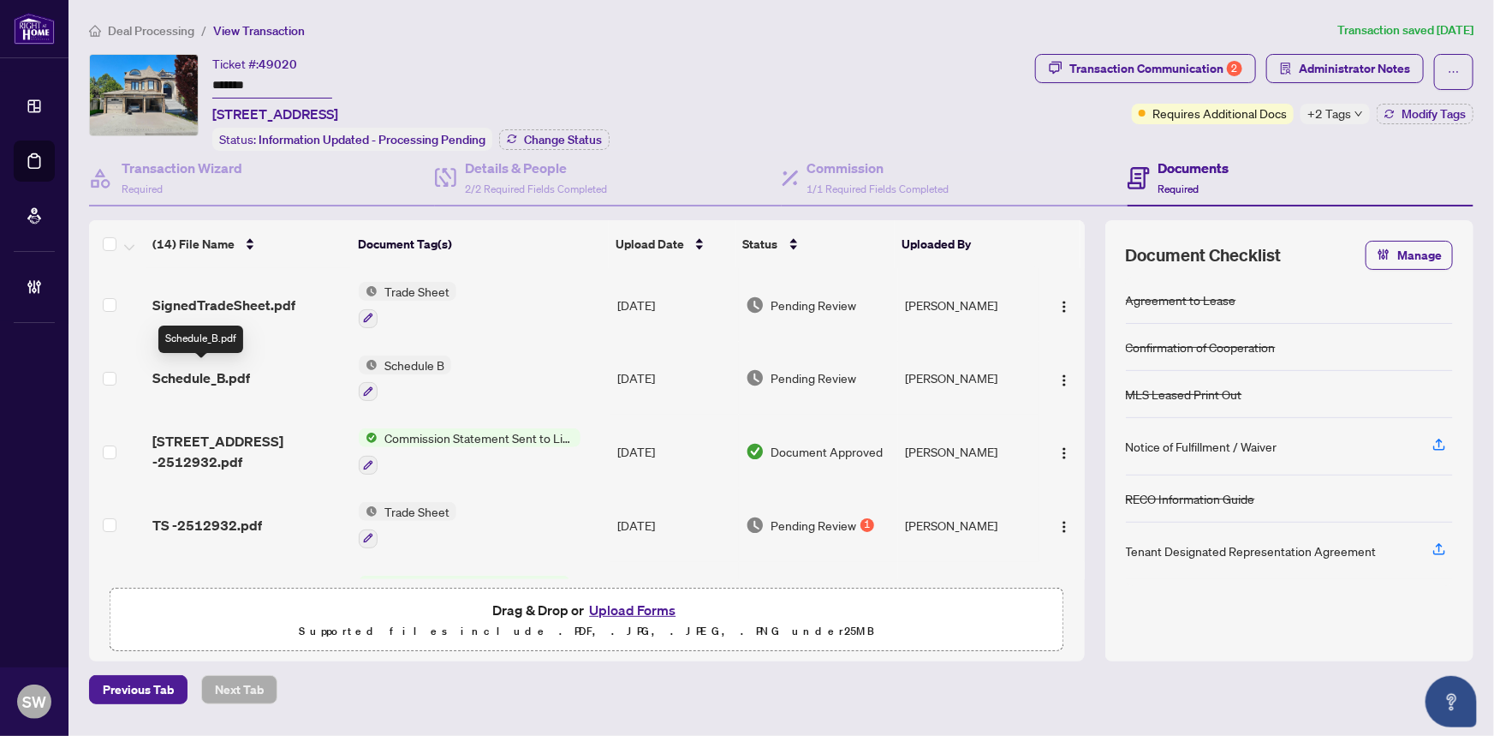
click at [229, 376] on span "Schedule_B.pdf" at bounding box center [201, 377] width 98 height 21
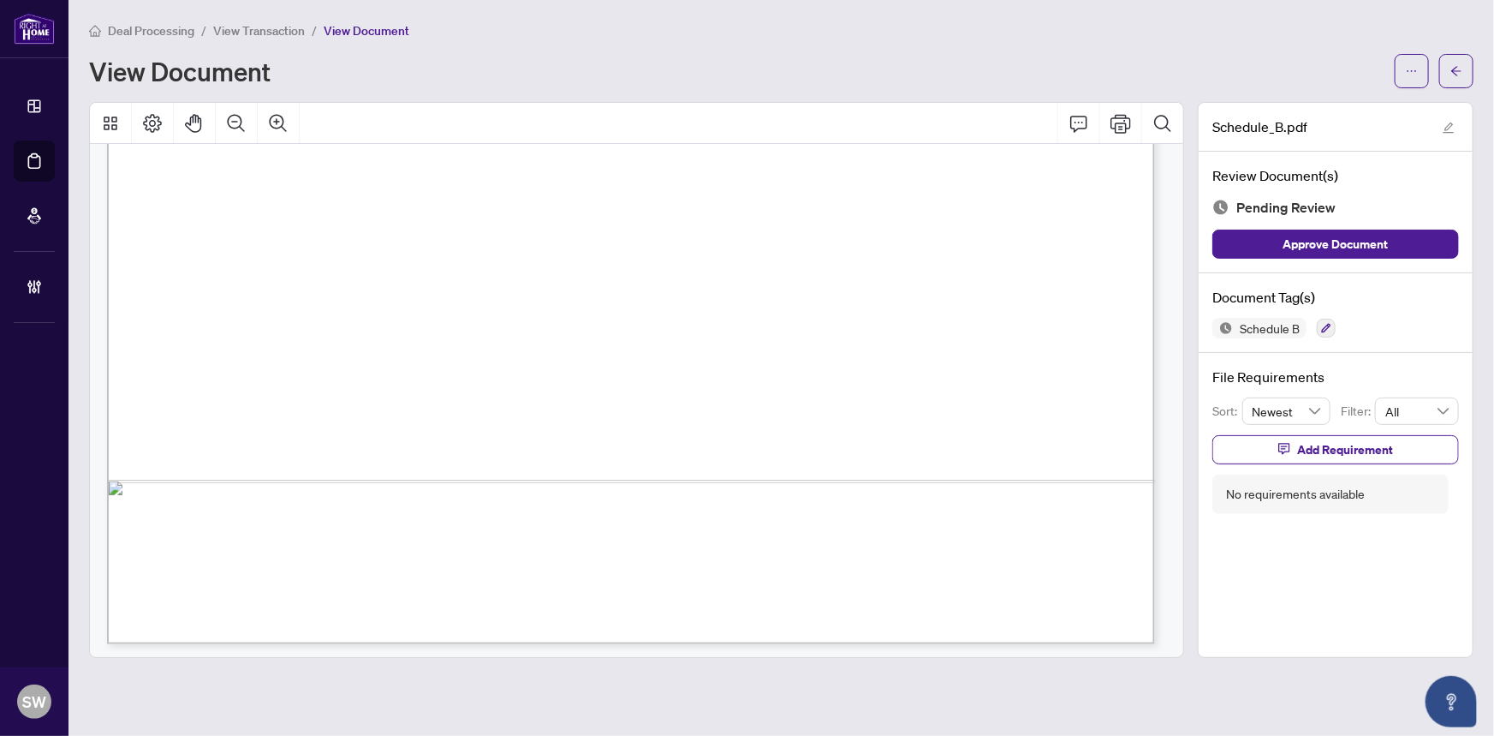
scroll to position [2267, 0]
click at [1459, 76] on span "button" at bounding box center [1457, 70] width 12 height 27
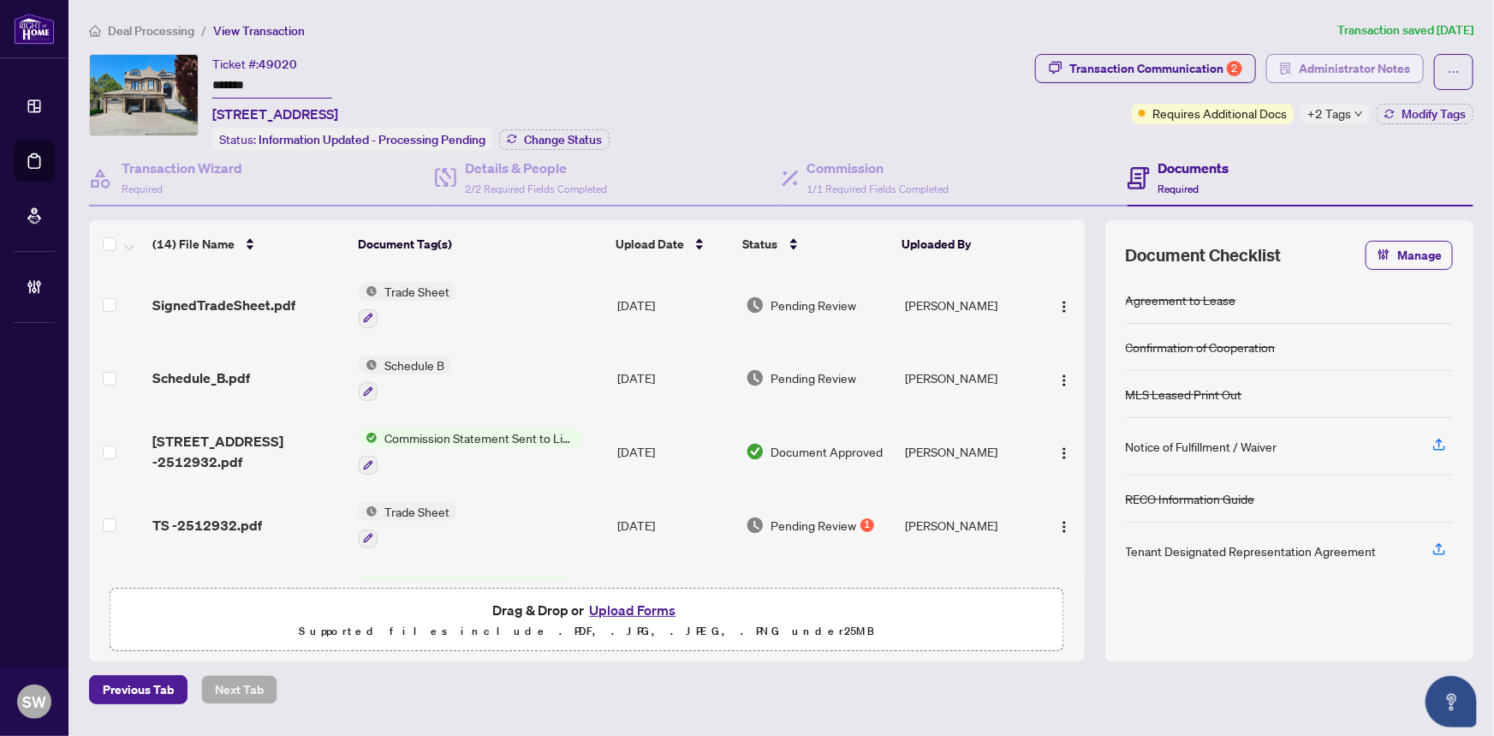
click at [1349, 72] on span "Administrator Notes" at bounding box center [1354, 68] width 111 height 27
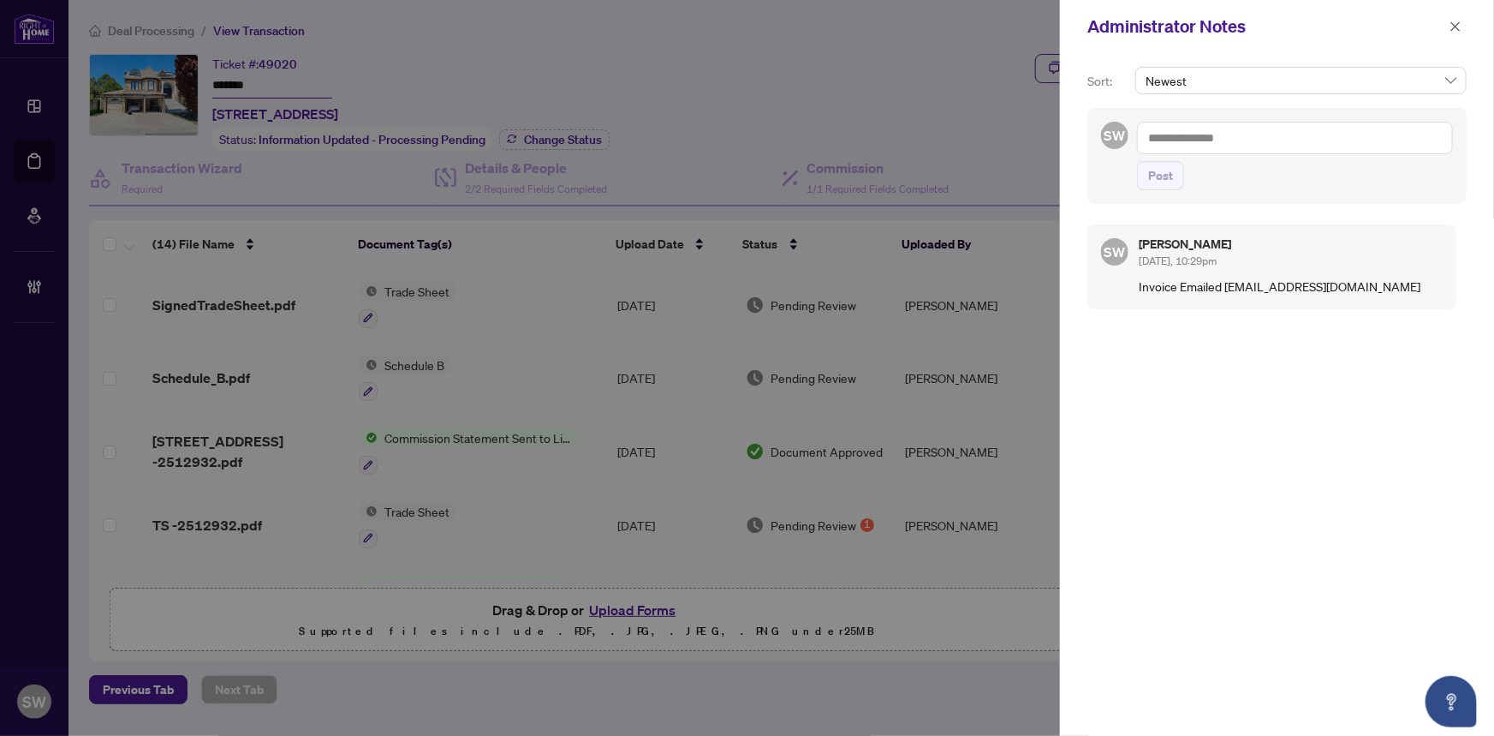
click at [1147, 283] on p "Invoice Emailed [EMAIL_ADDRESS][DOMAIN_NAME]" at bounding box center [1291, 286] width 304 height 19
drag, startPoint x: 1147, startPoint y: 283, endPoint x: 1453, endPoint y: 23, distance: 401.0
click at [1453, 23] on icon "close" at bounding box center [1455, 25] width 9 height 9
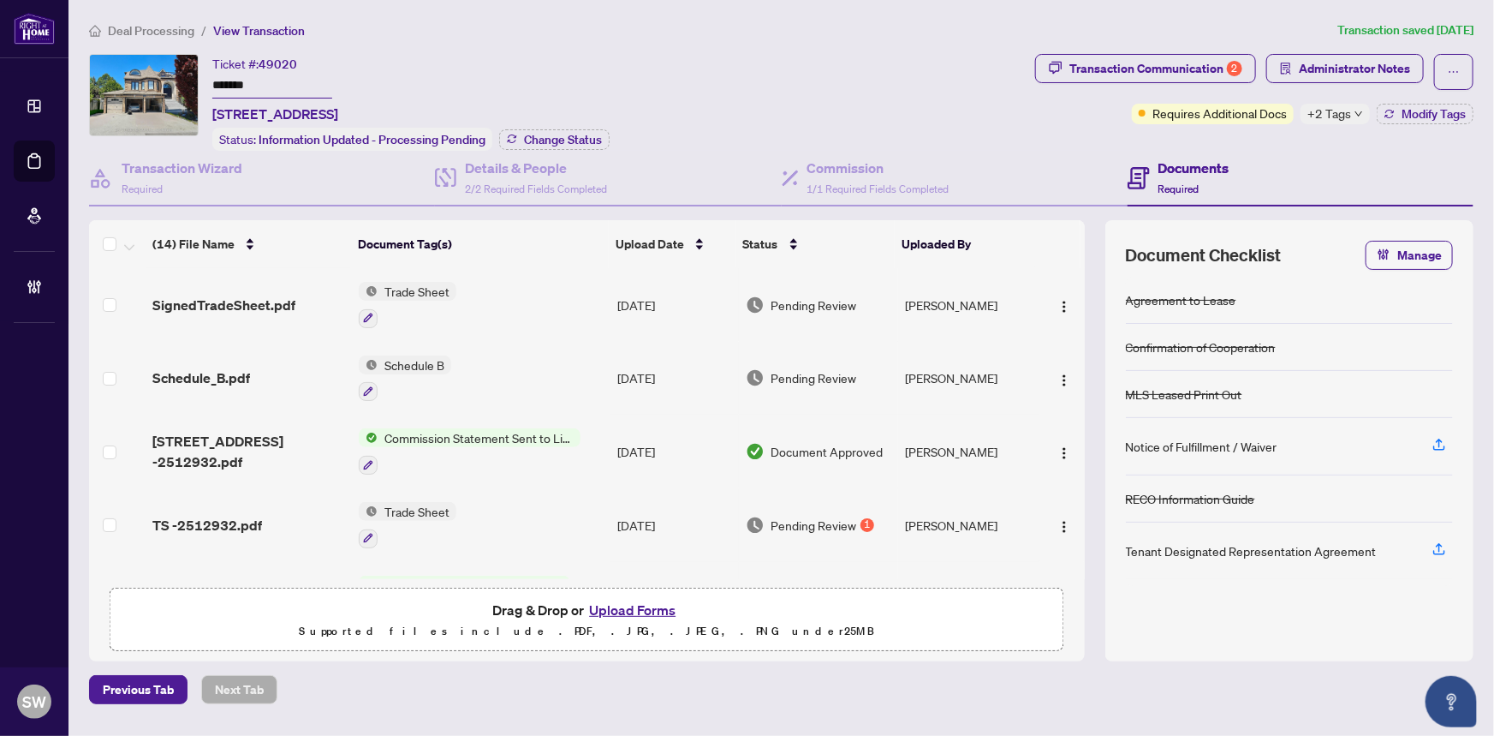
click at [244, 77] on input "*******" at bounding box center [272, 86] width 120 height 25
click at [163, 29] on span "Deal Processing" at bounding box center [151, 30] width 86 height 15
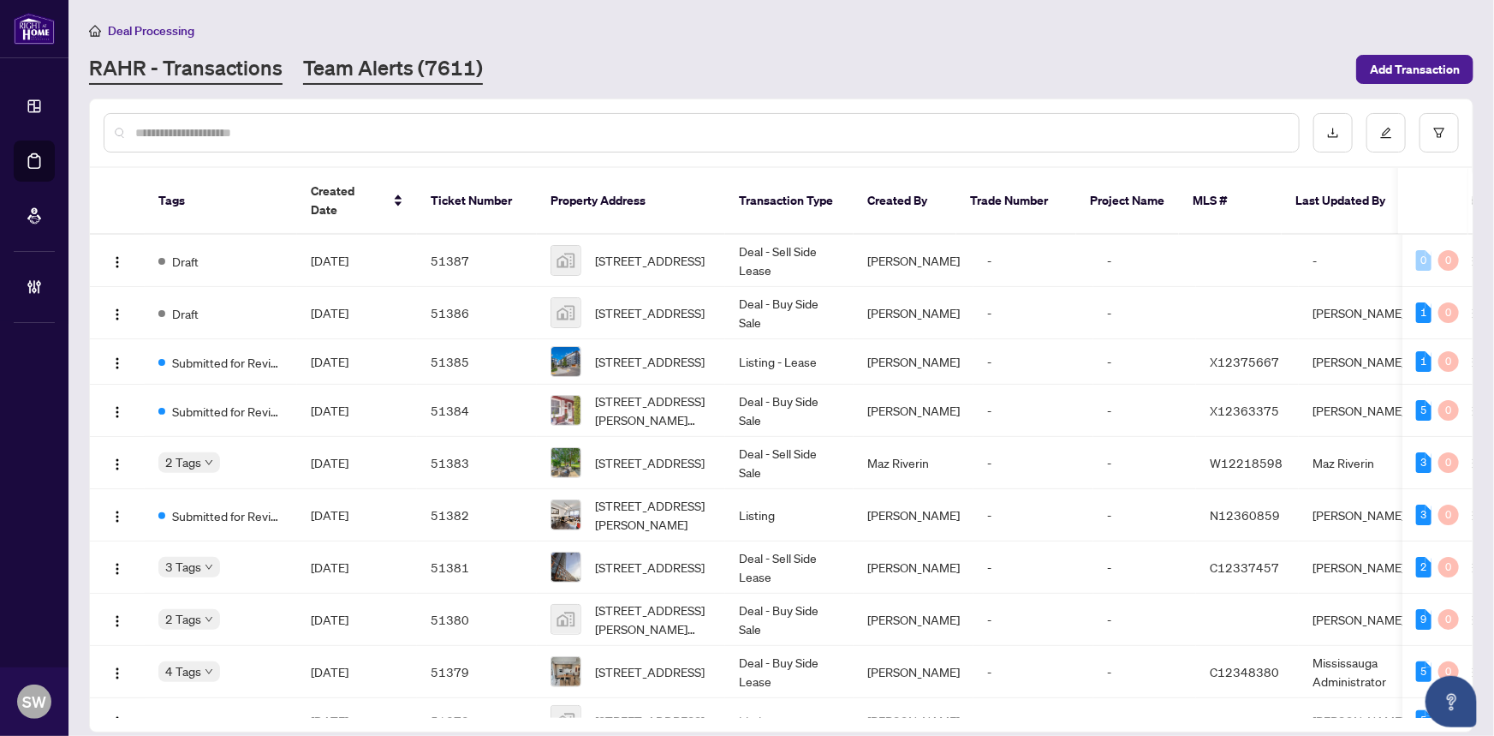
click at [366, 72] on link "Team Alerts (7611)" at bounding box center [393, 69] width 180 height 31
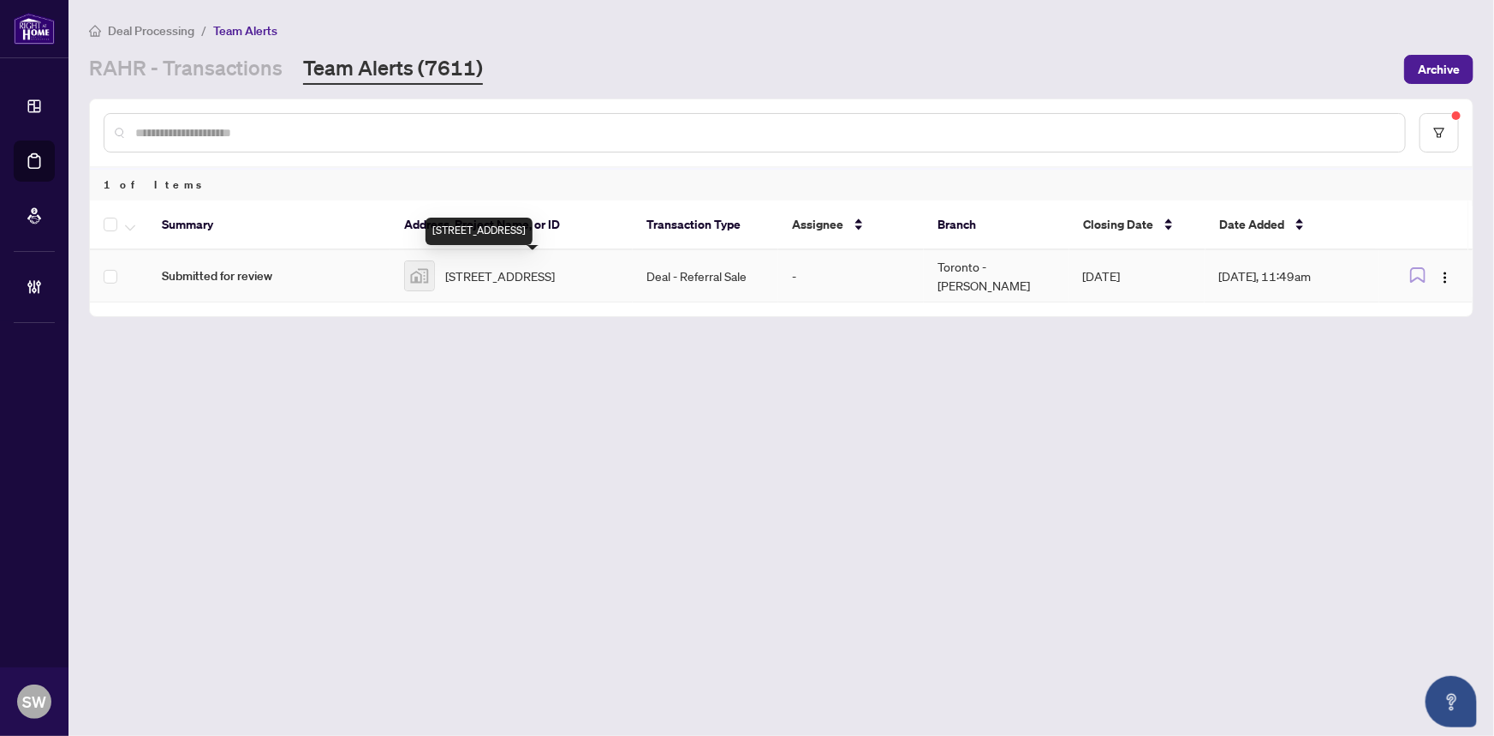
click at [555, 274] on span "[STREET_ADDRESS]" at bounding box center [500, 275] width 110 height 19
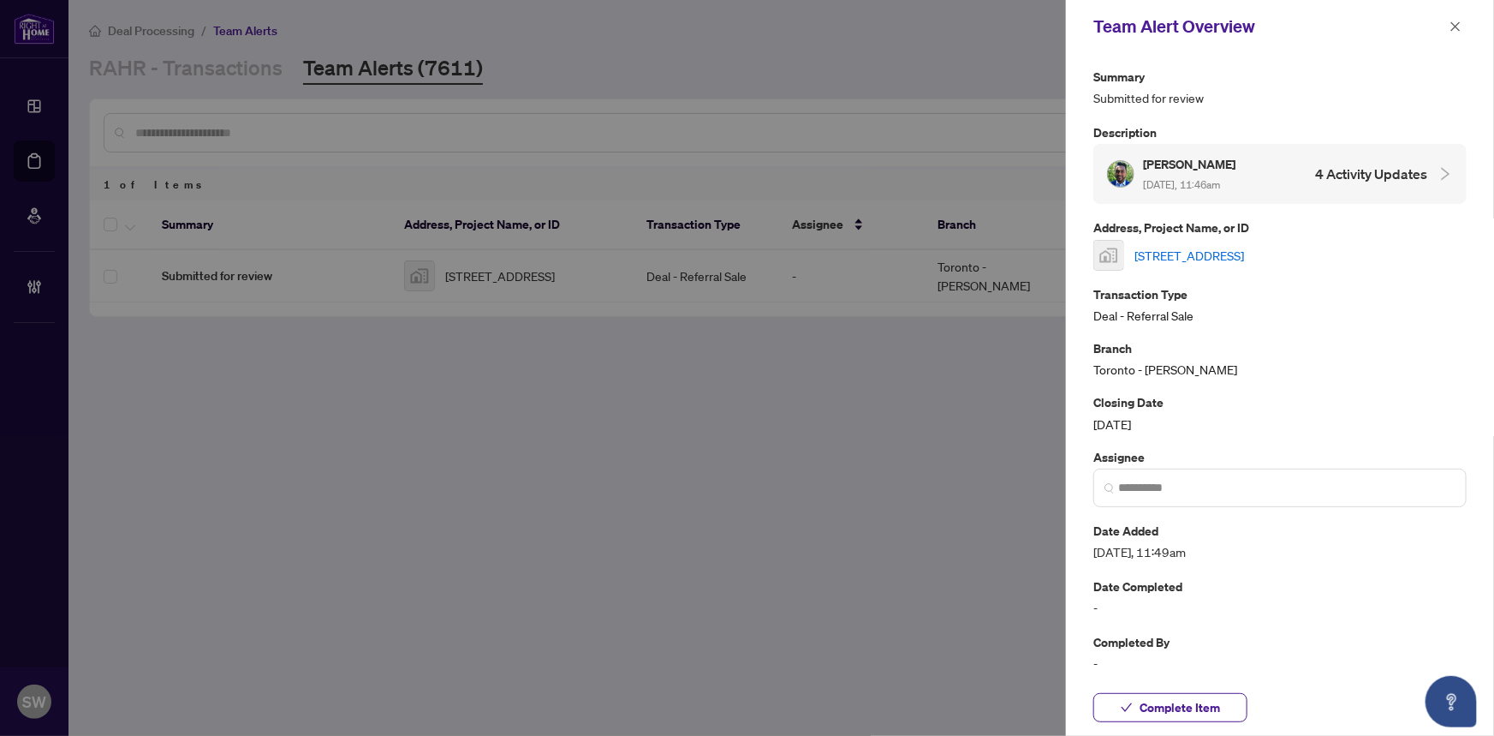
click at [1227, 247] on link "[STREET_ADDRESS]" at bounding box center [1190, 255] width 110 height 19
click at [1458, 25] on icon "close" at bounding box center [1456, 27] width 12 height 12
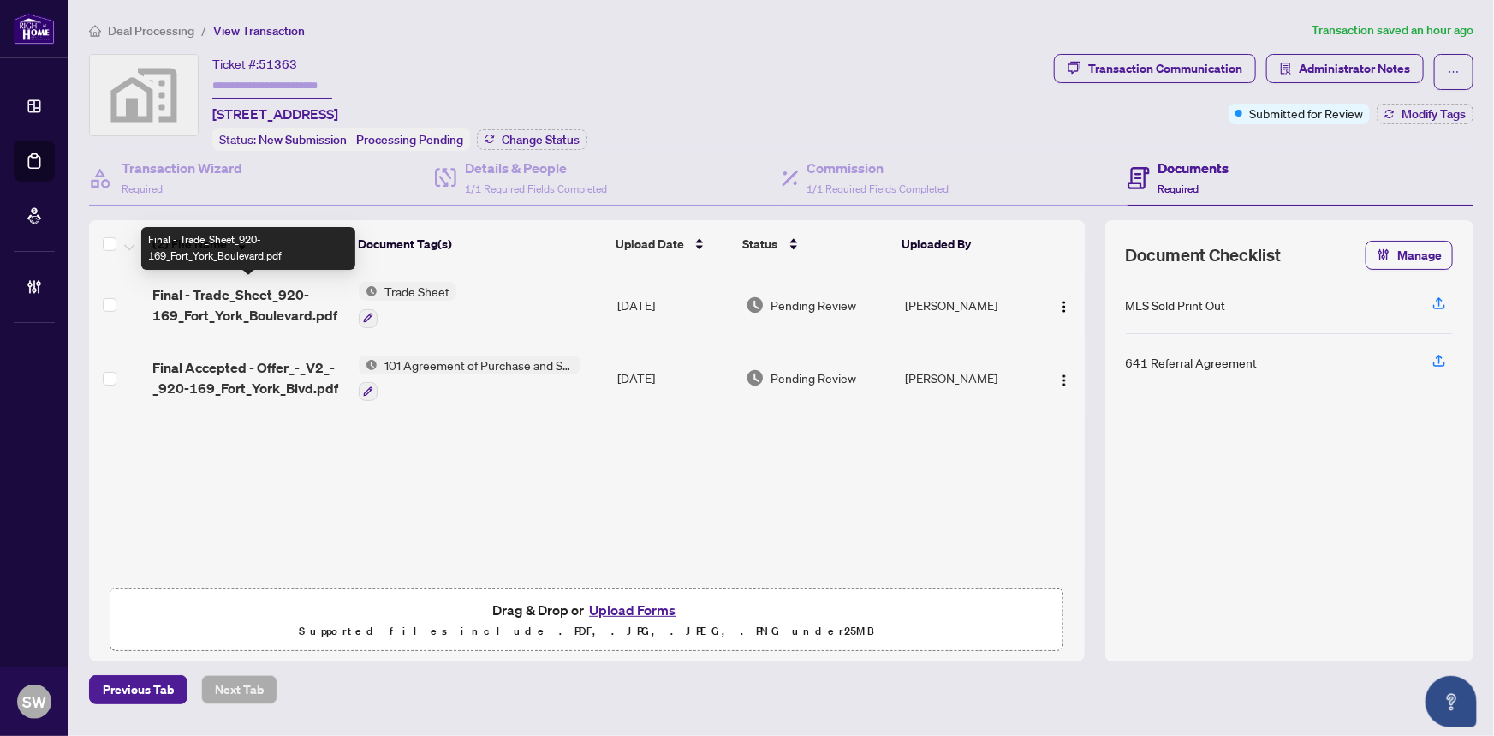
click at [248, 305] on span "Final - Trade_Sheet_920-169_Fort_York_Boulevard.pdf" at bounding box center [249, 304] width 194 height 41
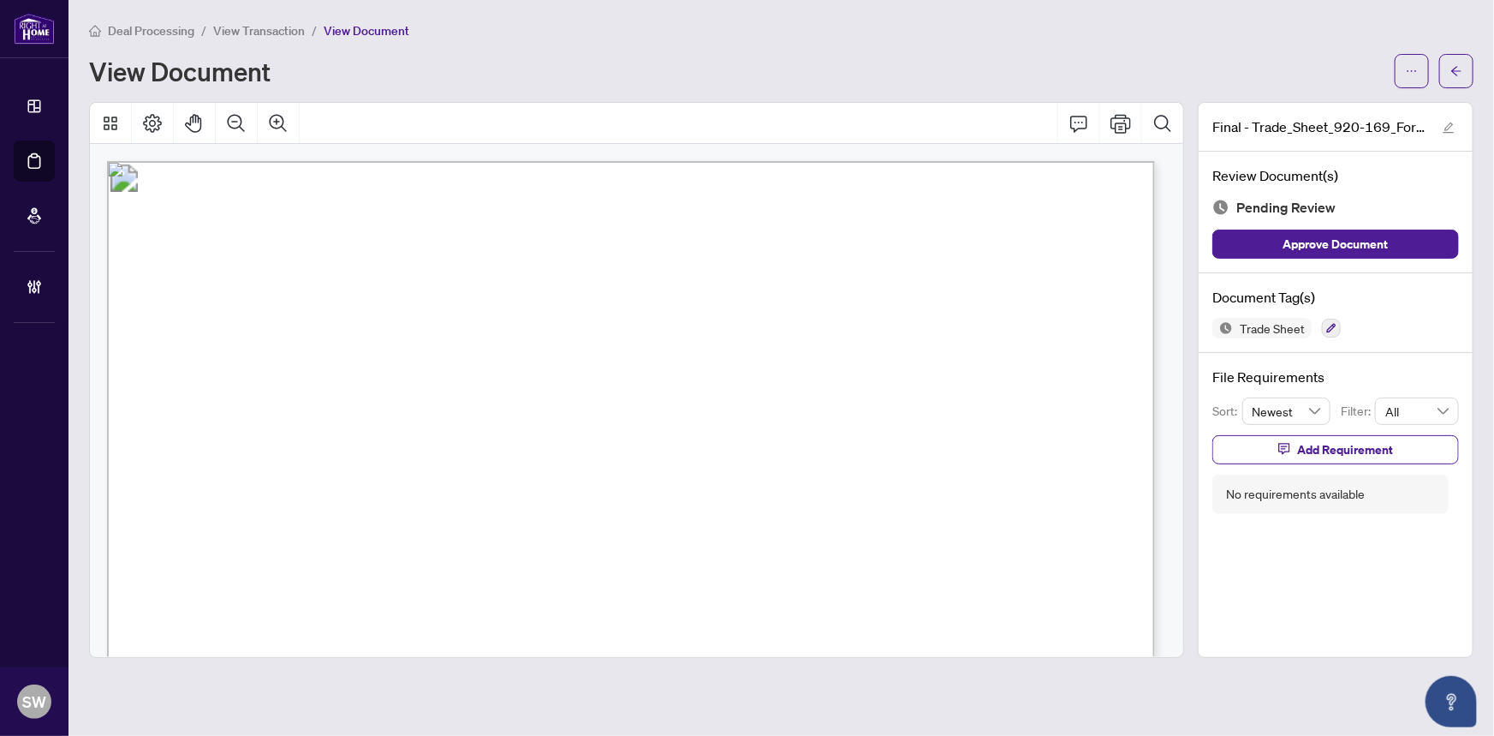
click at [663, 58] on div "View Document" at bounding box center [737, 70] width 1296 height 27
click at [158, 31] on span "Deal Processing" at bounding box center [151, 30] width 86 height 15
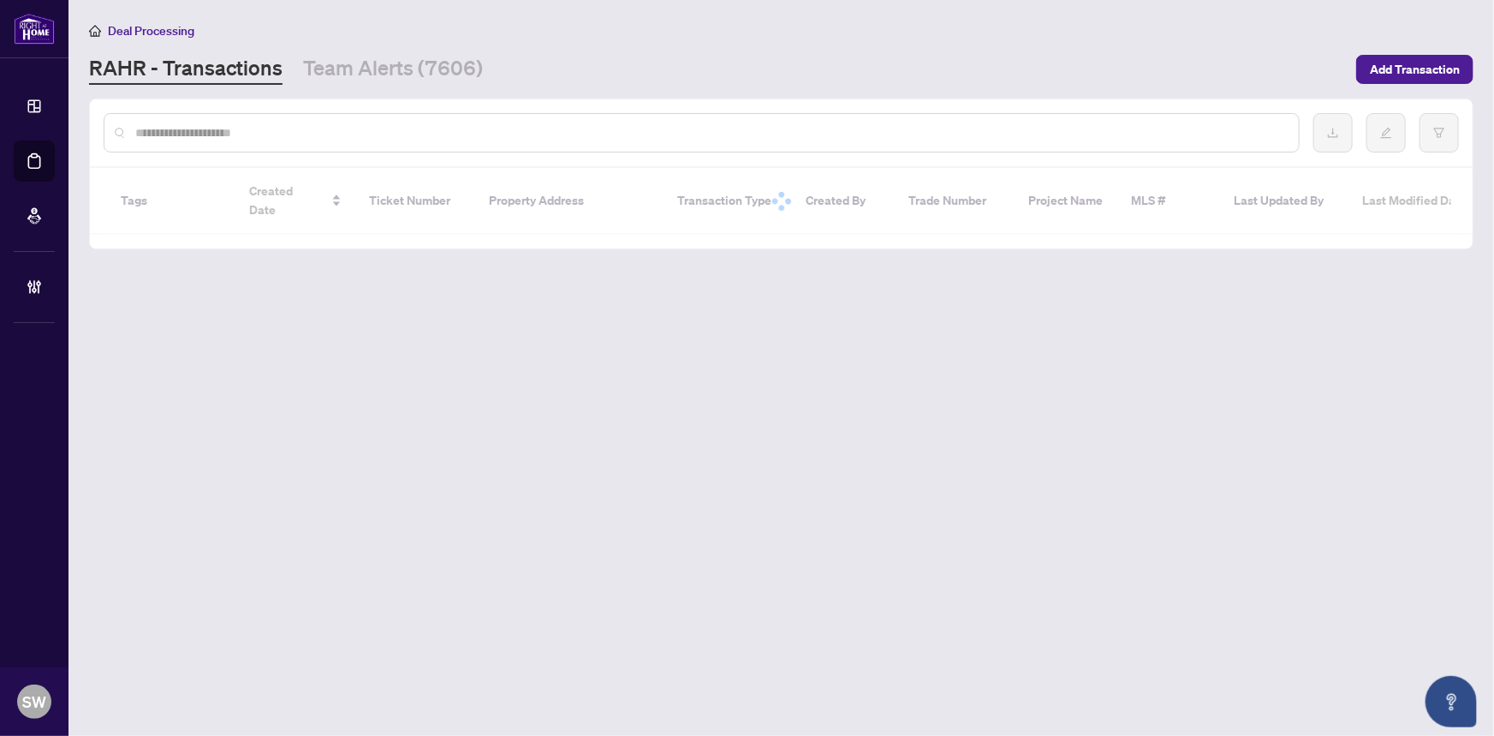
click at [200, 134] on input "text" at bounding box center [710, 132] width 1150 height 19
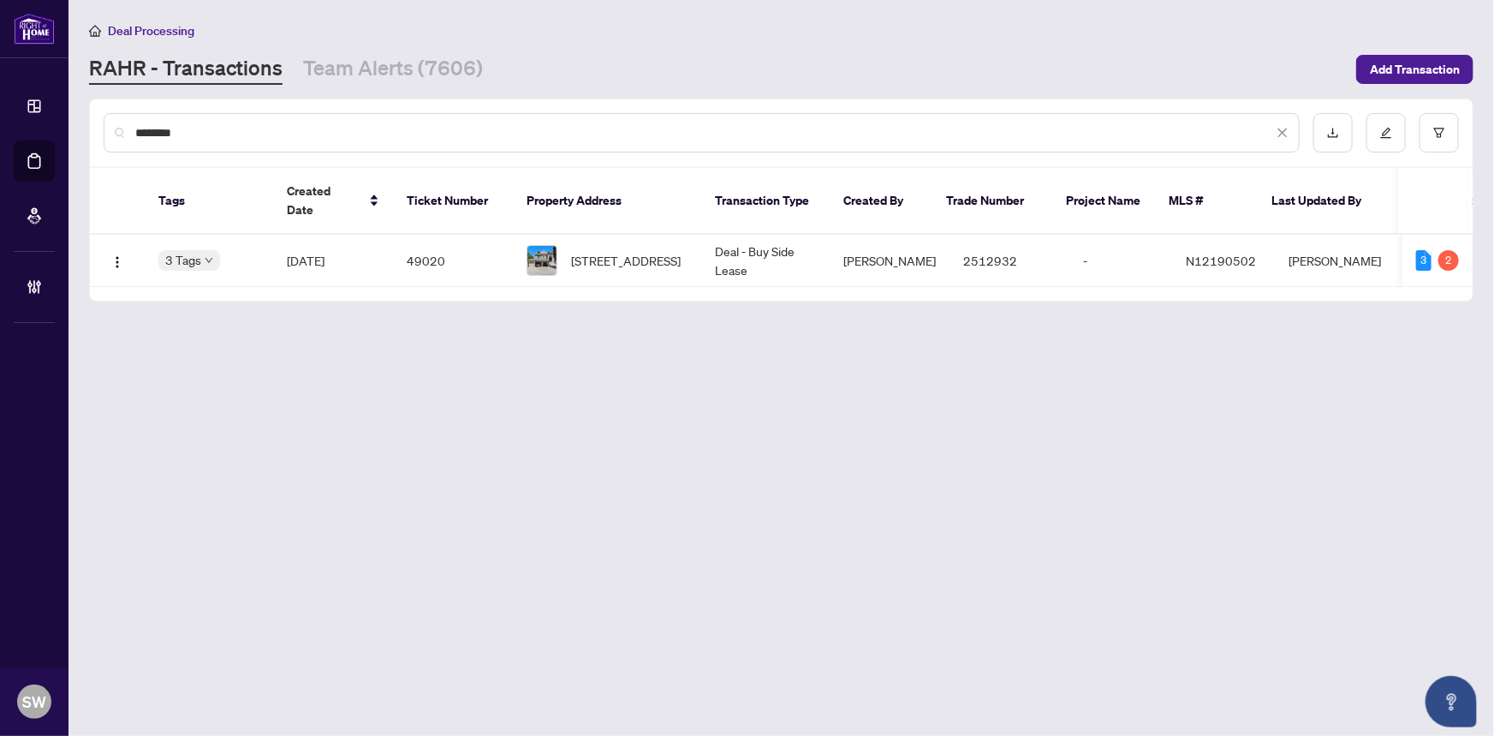
type input "********"
click at [831, 73] on div "[PERSON_NAME] - Transactions Team Alerts (7606)" at bounding box center [717, 69] width 1257 height 31
click at [646, 251] on span "[STREET_ADDRESS]" at bounding box center [626, 260] width 110 height 19
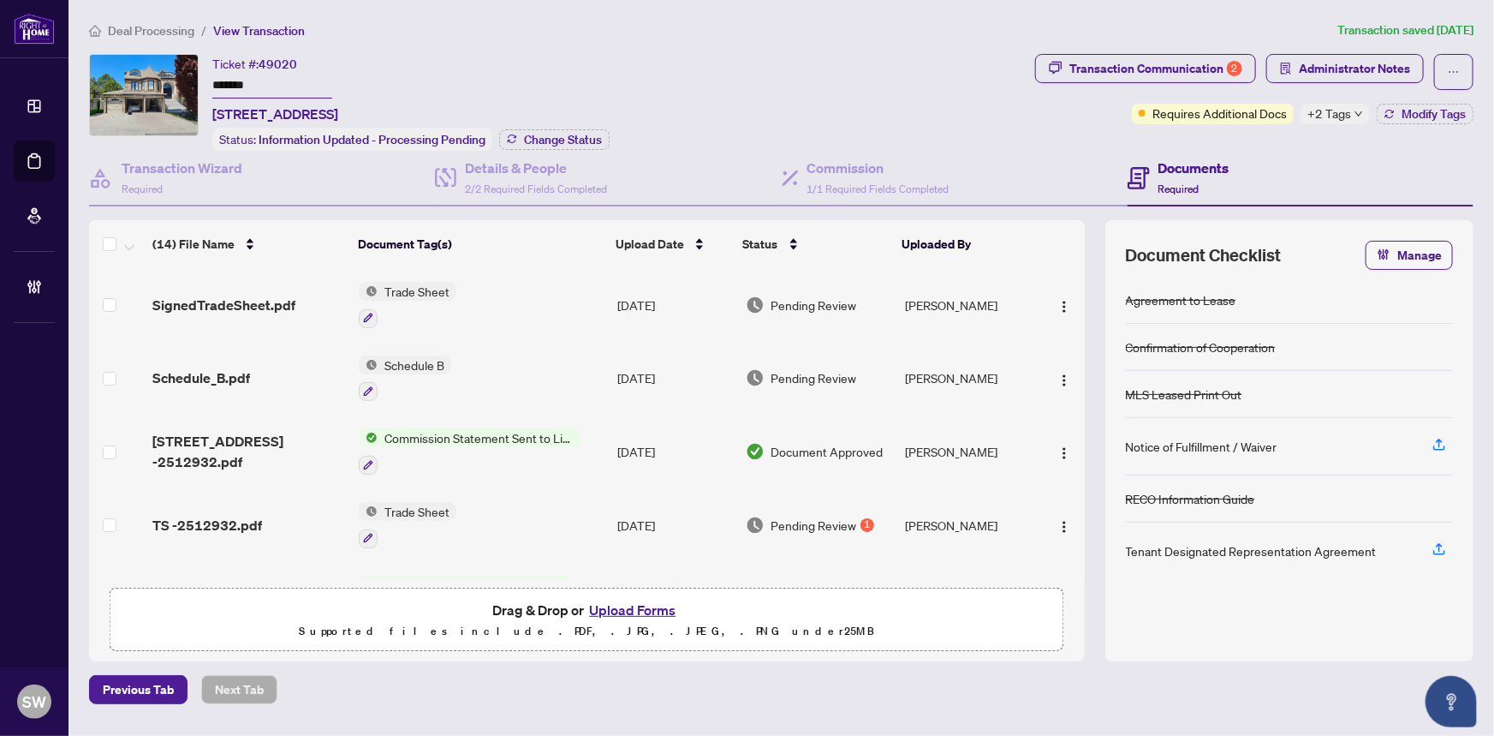
click at [777, 90] on div "Ticket #: 49020 ******* [STREET_ADDRESS] Status: Information Updated - Processi…" at bounding box center [558, 102] width 939 height 97
click at [943, 88] on div "Ticket #: 49020 ******* [STREET_ADDRESS] Status: Information Updated - Processi…" at bounding box center [558, 102] width 939 height 97
click at [670, 71] on div "Ticket #: 49020 ******* [STREET_ADDRESS] Status: Information Updated - Processi…" at bounding box center [558, 102] width 939 height 97
click at [753, 79] on div "Ticket #: 49020 ******* [STREET_ADDRESS] Status: Information Updated - Processi…" at bounding box center [558, 102] width 939 height 97
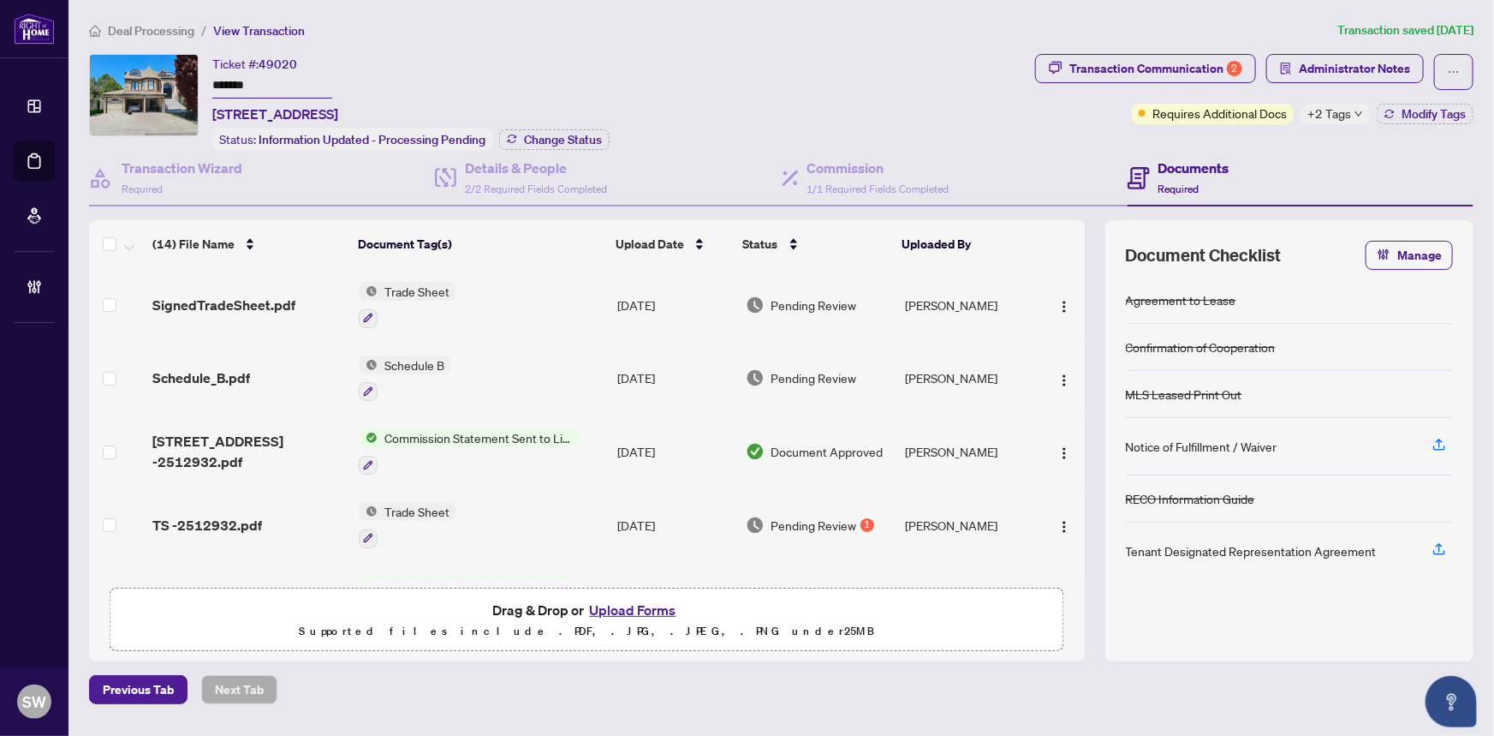
click at [783, 90] on div "Ticket #: 49020 ******* [STREET_ADDRESS] Status: Information Updated - Processi…" at bounding box center [558, 102] width 939 height 97
click at [1336, 72] on span "Administrator Notes" at bounding box center [1354, 68] width 111 height 27
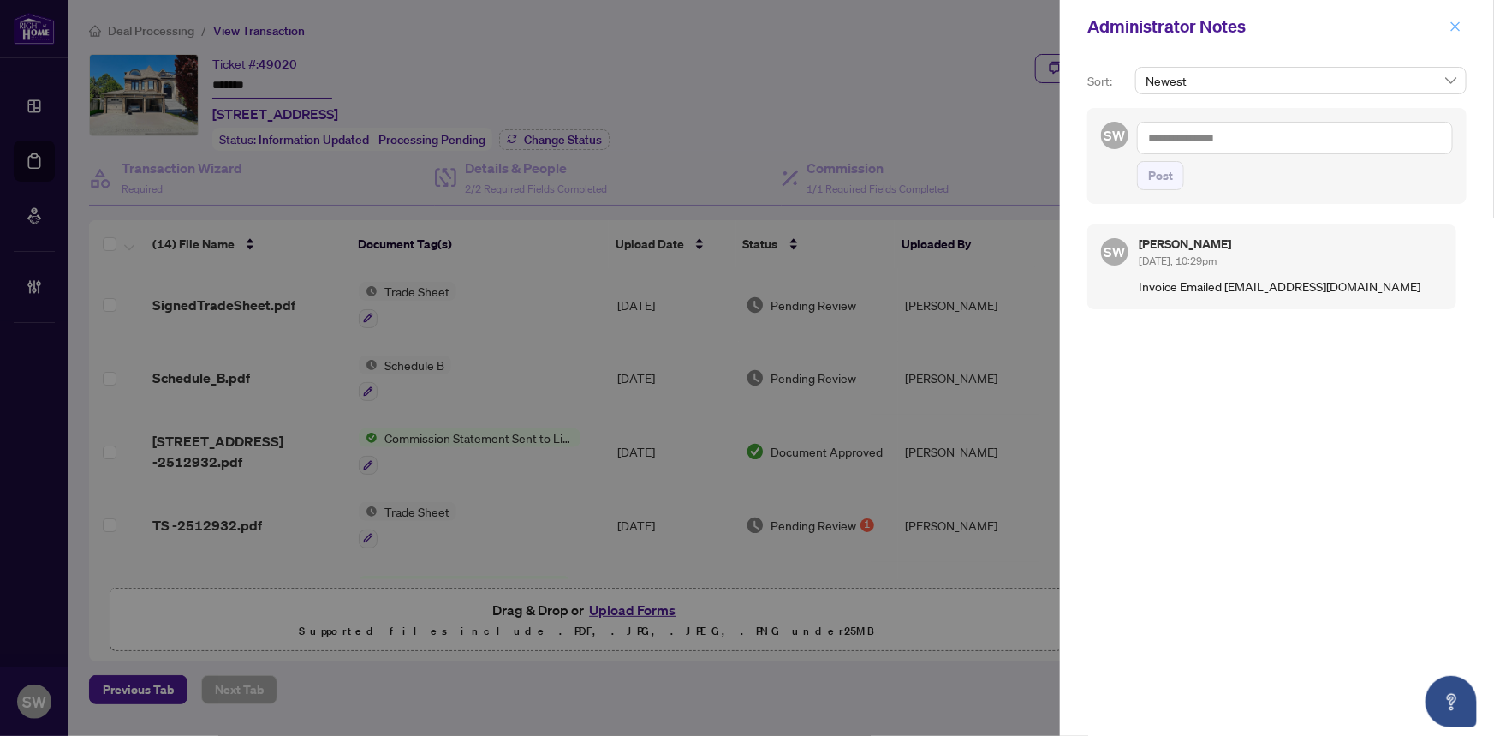
click at [1456, 18] on span "button" at bounding box center [1456, 26] width 12 height 27
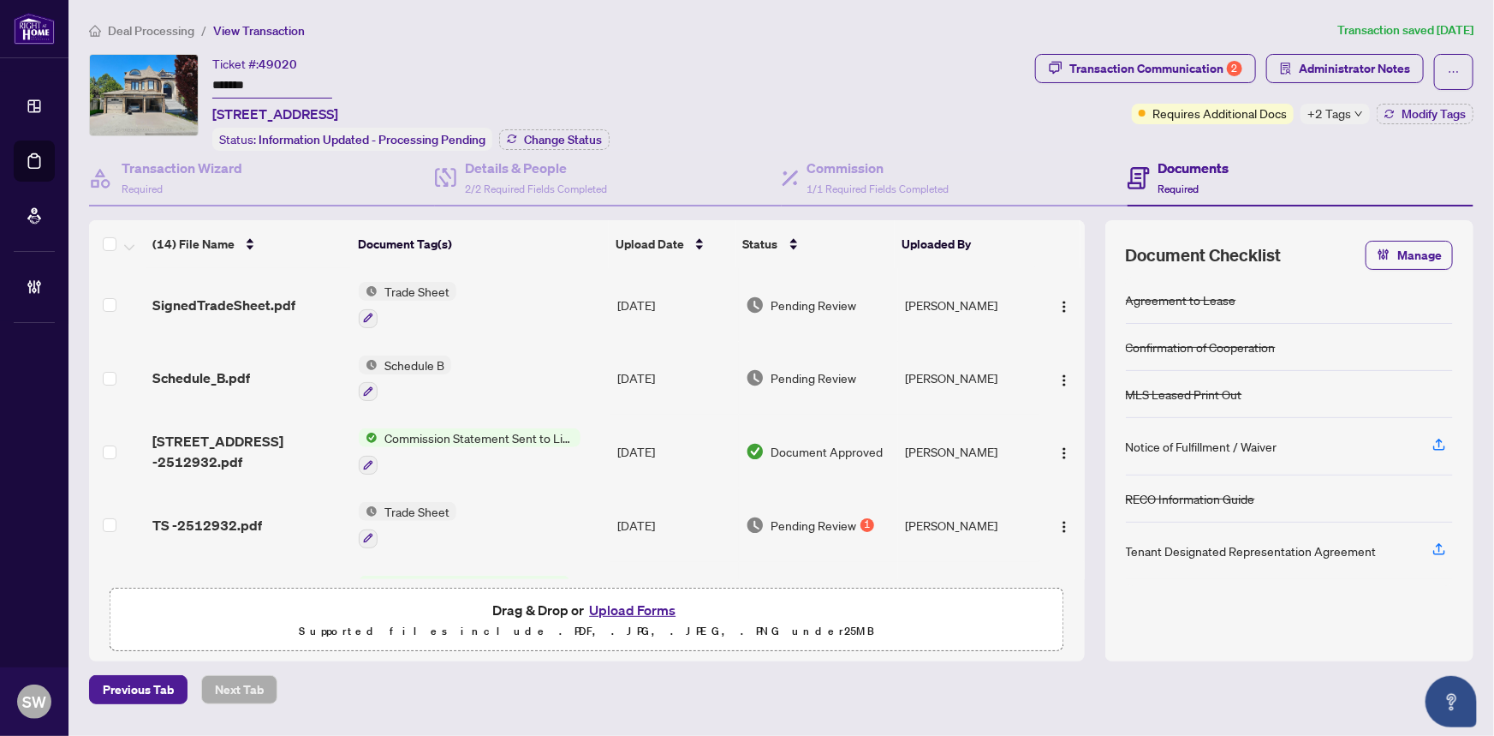
click at [768, 60] on div "Ticket #: 49020 ******* [STREET_ADDRESS] Status: Information Updated - Processi…" at bounding box center [558, 102] width 939 height 97
click at [1319, 64] on span "Administrator Notes" at bounding box center [1354, 68] width 111 height 27
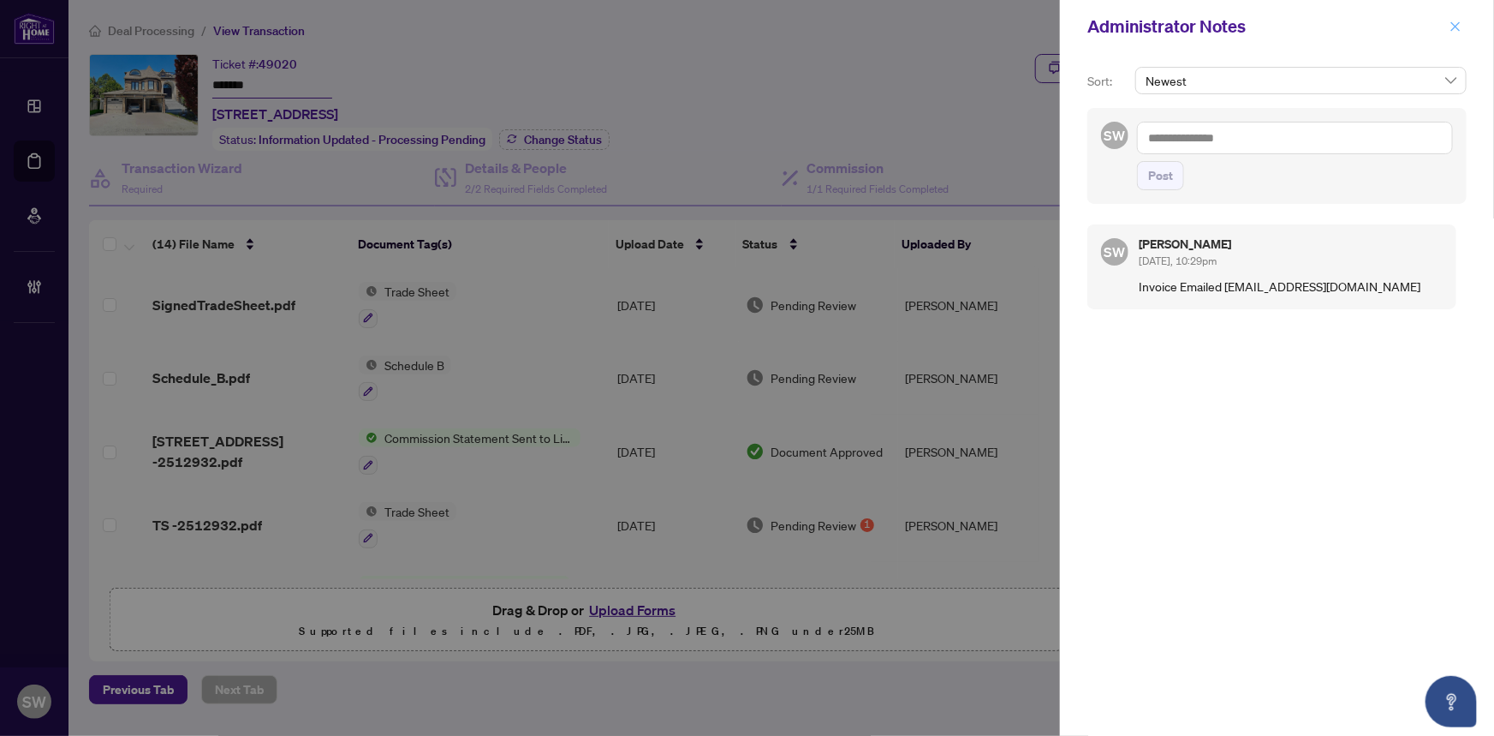
click at [1452, 27] on icon "close" at bounding box center [1456, 27] width 12 height 12
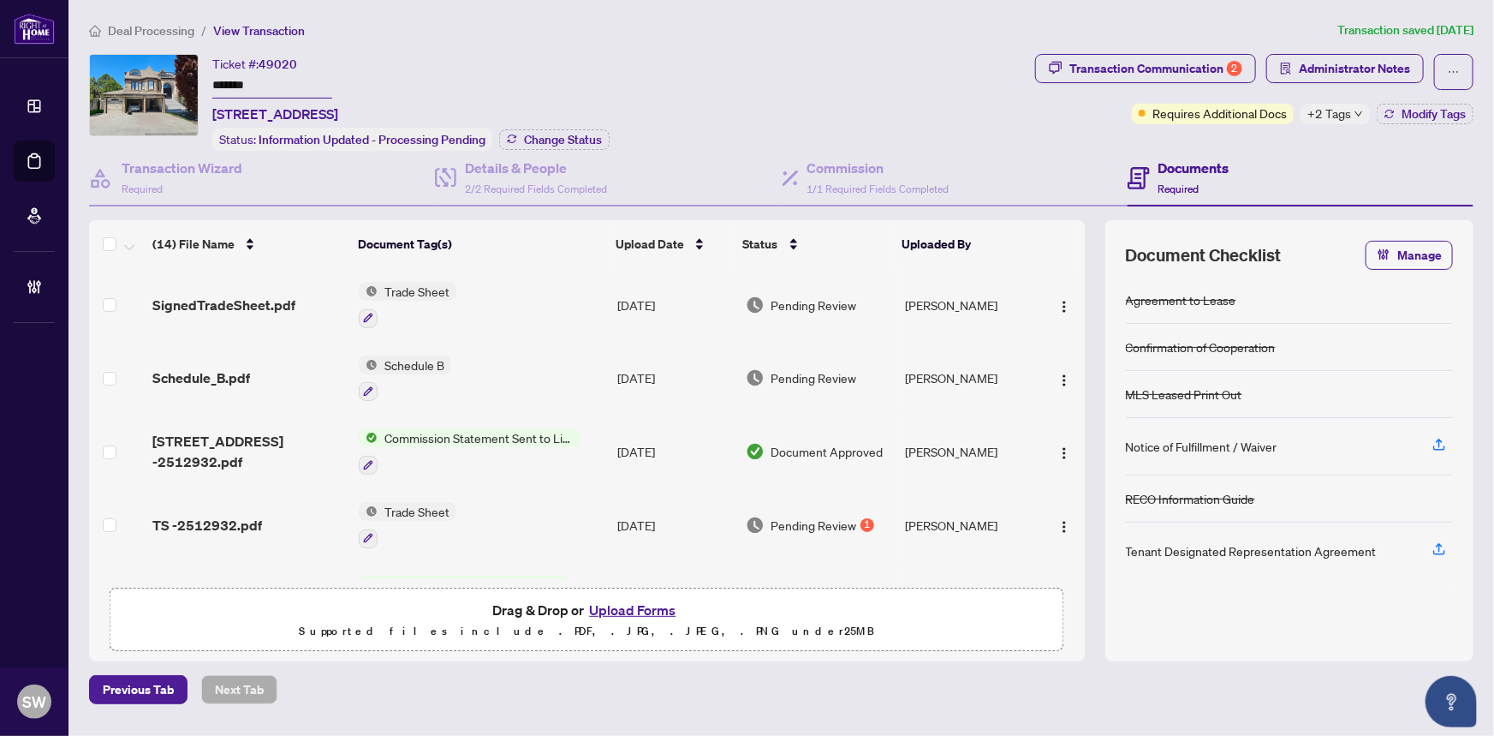
click at [776, 86] on div "Ticket #: 49020 ******* [STREET_ADDRESS] Status: Information Updated - Processi…" at bounding box center [558, 102] width 939 height 97
click at [257, 306] on span "SignedTradeSheet.pdf" at bounding box center [223, 305] width 143 height 21
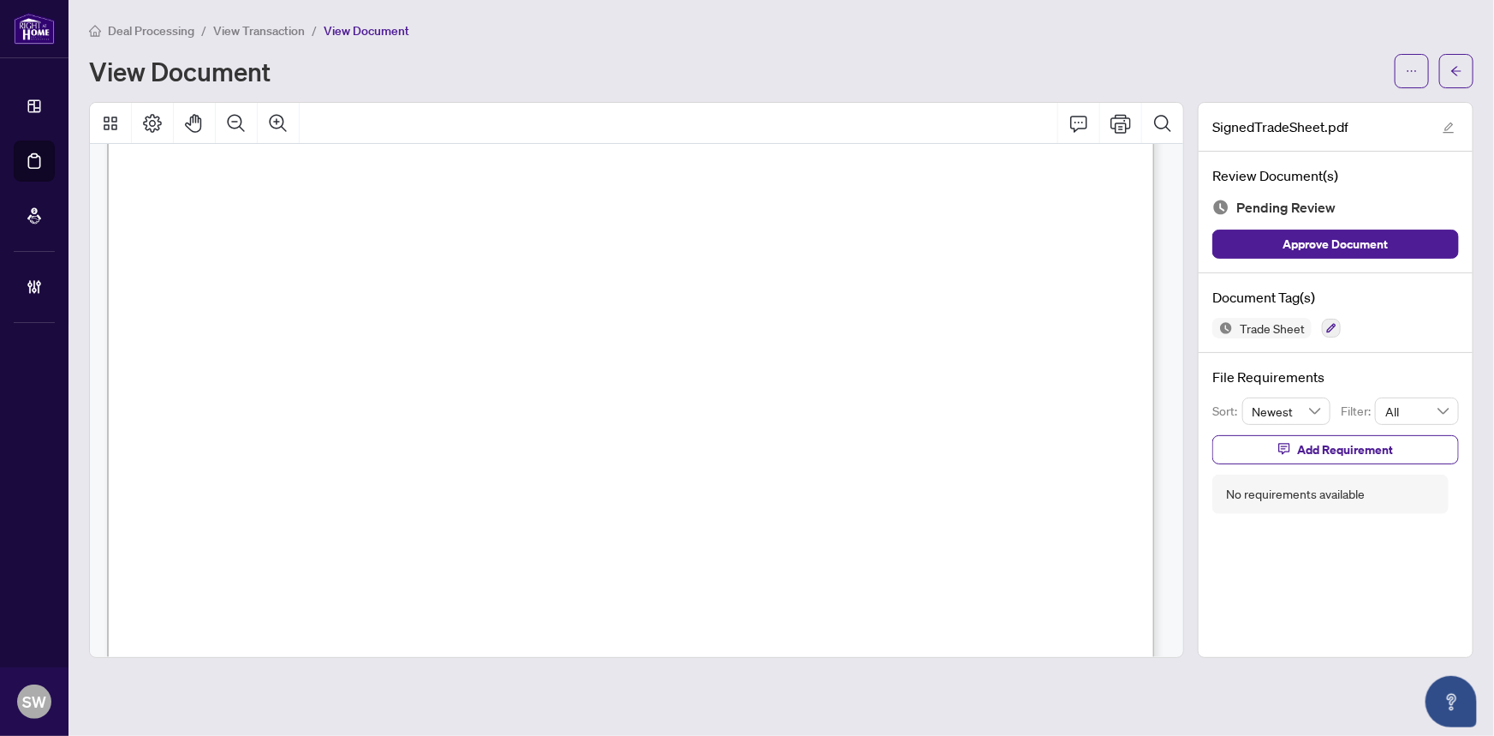
scroll to position [545, 0]
click at [1334, 324] on icon "button" at bounding box center [1331, 328] width 9 height 9
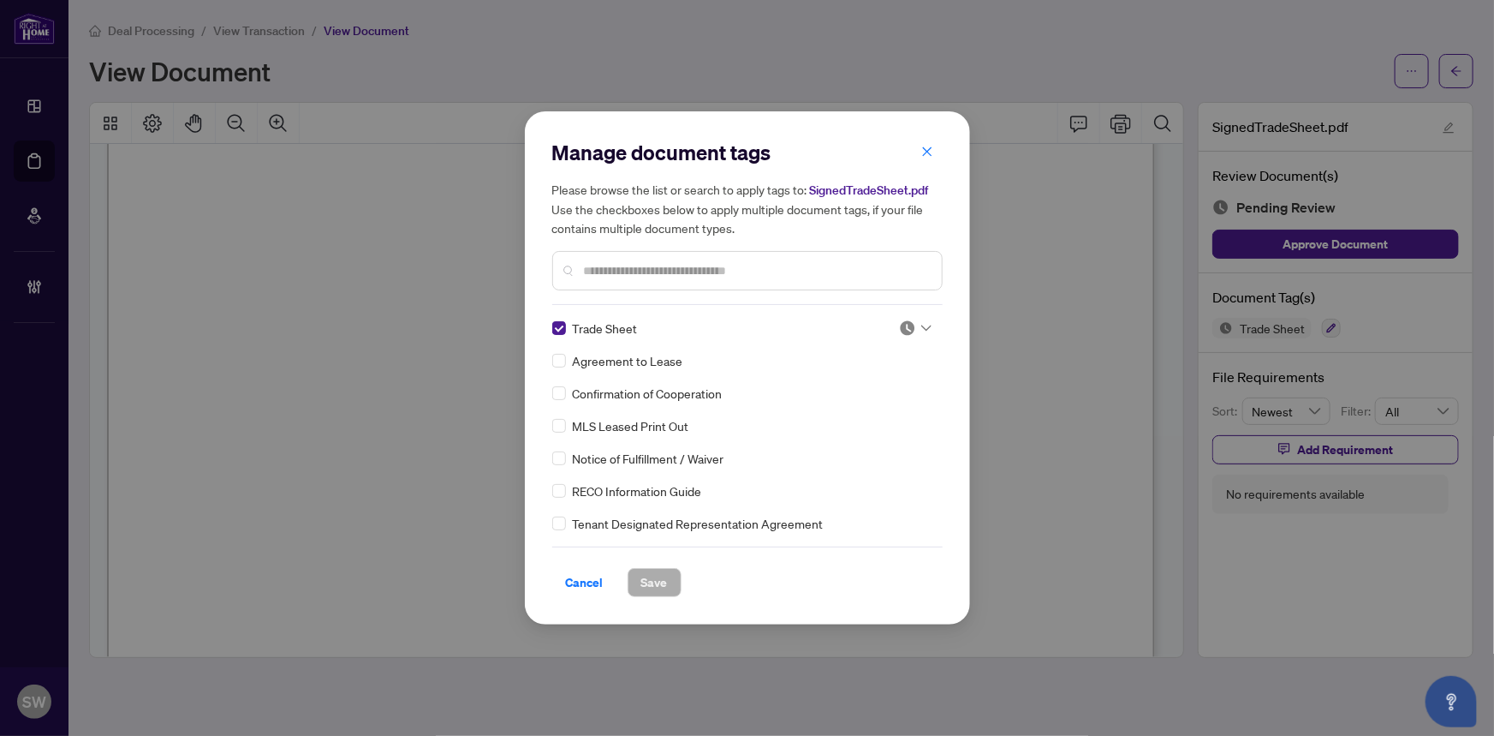
click at [908, 330] on img at bounding box center [907, 327] width 17 height 17
click at [870, 415] on div "Approved" at bounding box center [859, 411] width 110 height 19
click at [666, 583] on span "Save" at bounding box center [654, 582] width 27 height 27
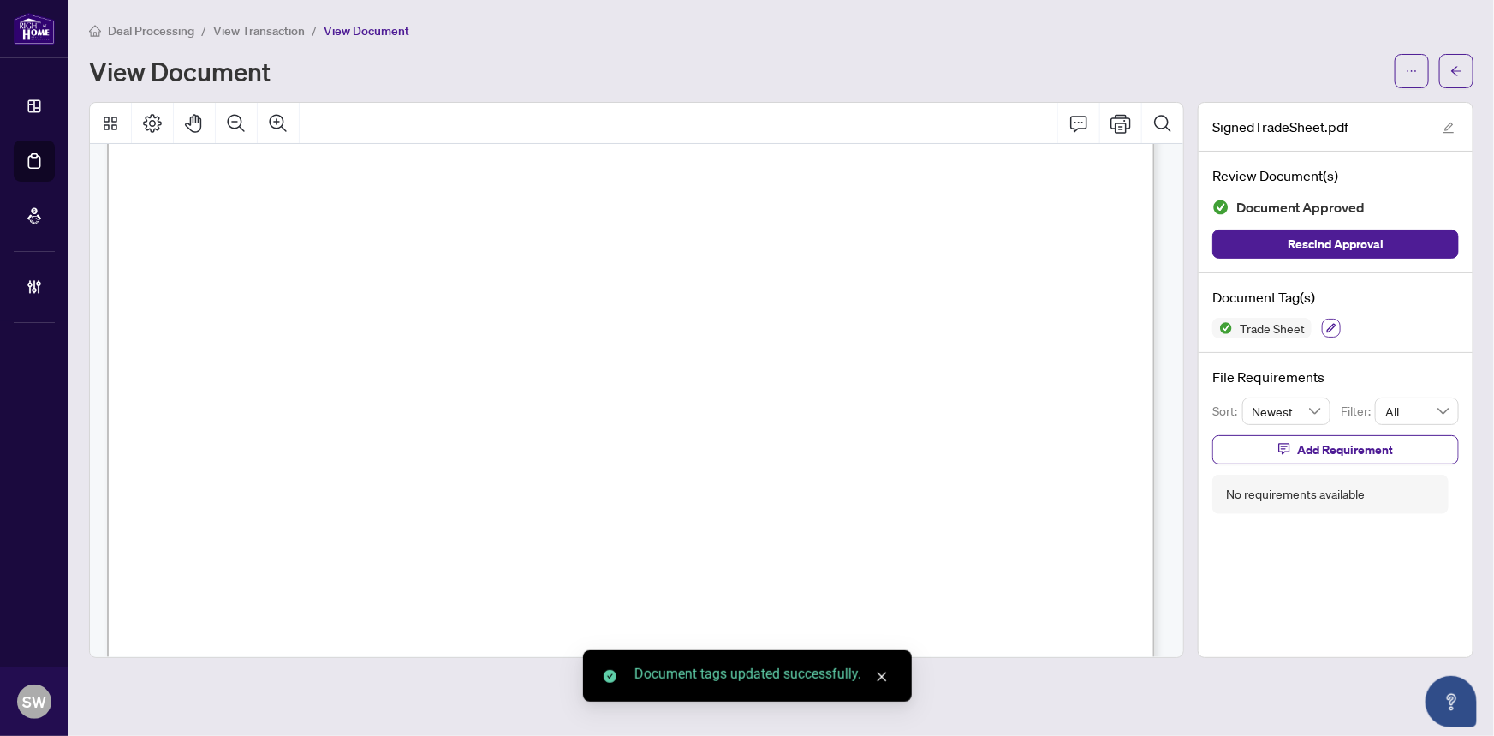
click at [1327, 326] on icon "button" at bounding box center [1331, 328] width 9 height 9
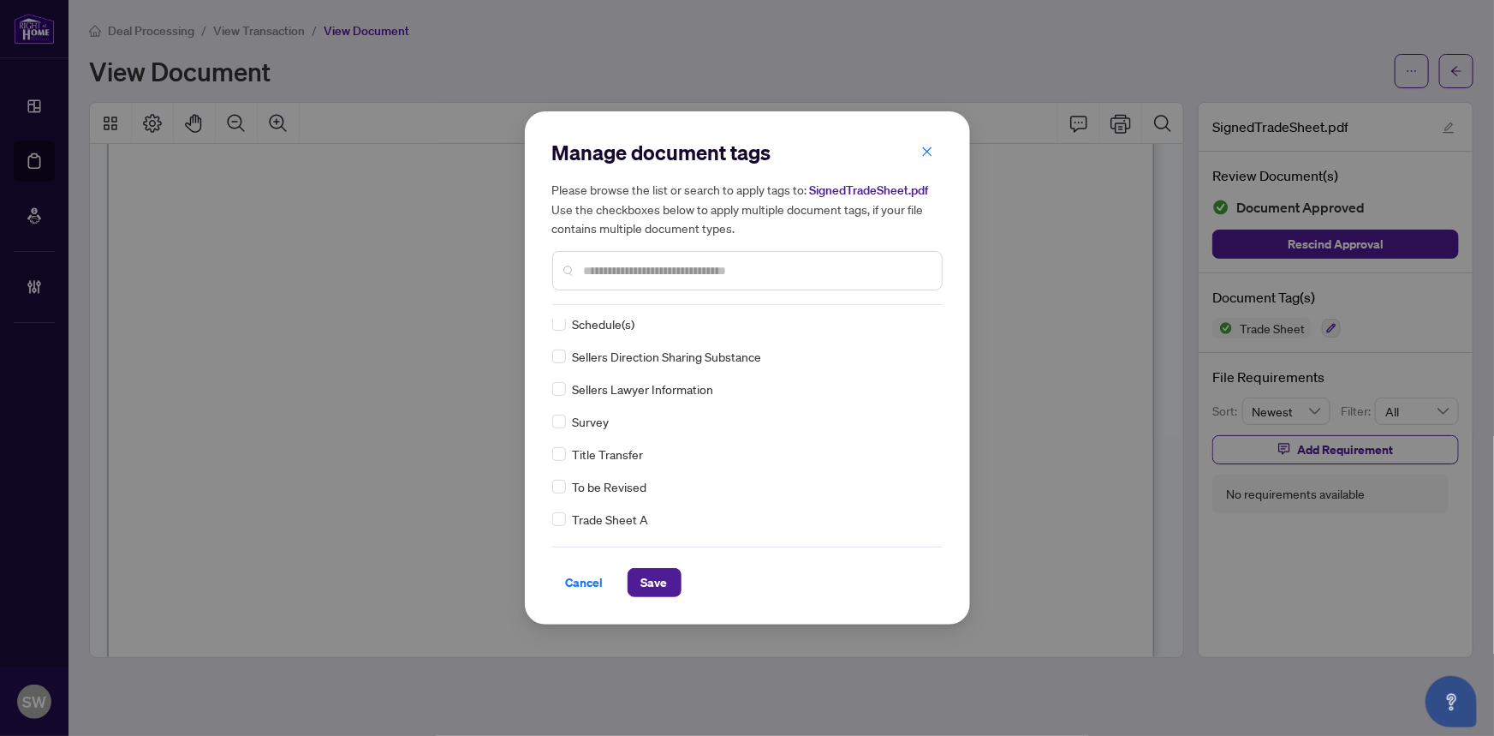
scroll to position [0, 0]
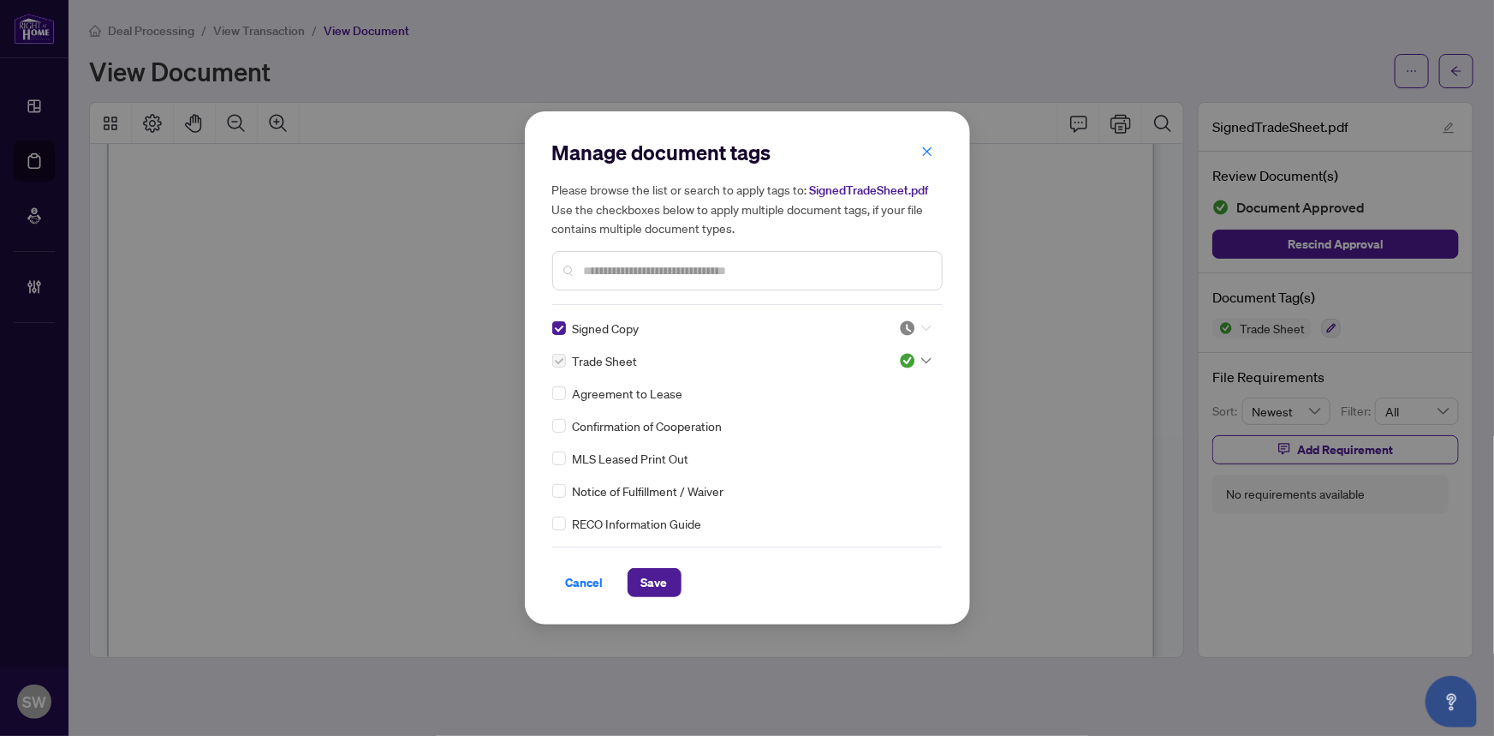
click at [913, 320] on div at bounding box center [915, 327] width 33 height 17
click at [864, 419] on div "Approved" at bounding box center [859, 411] width 110 height 19
click at [665, 578] on span "Save" at bounding box center [654, 582] width 27 height 27
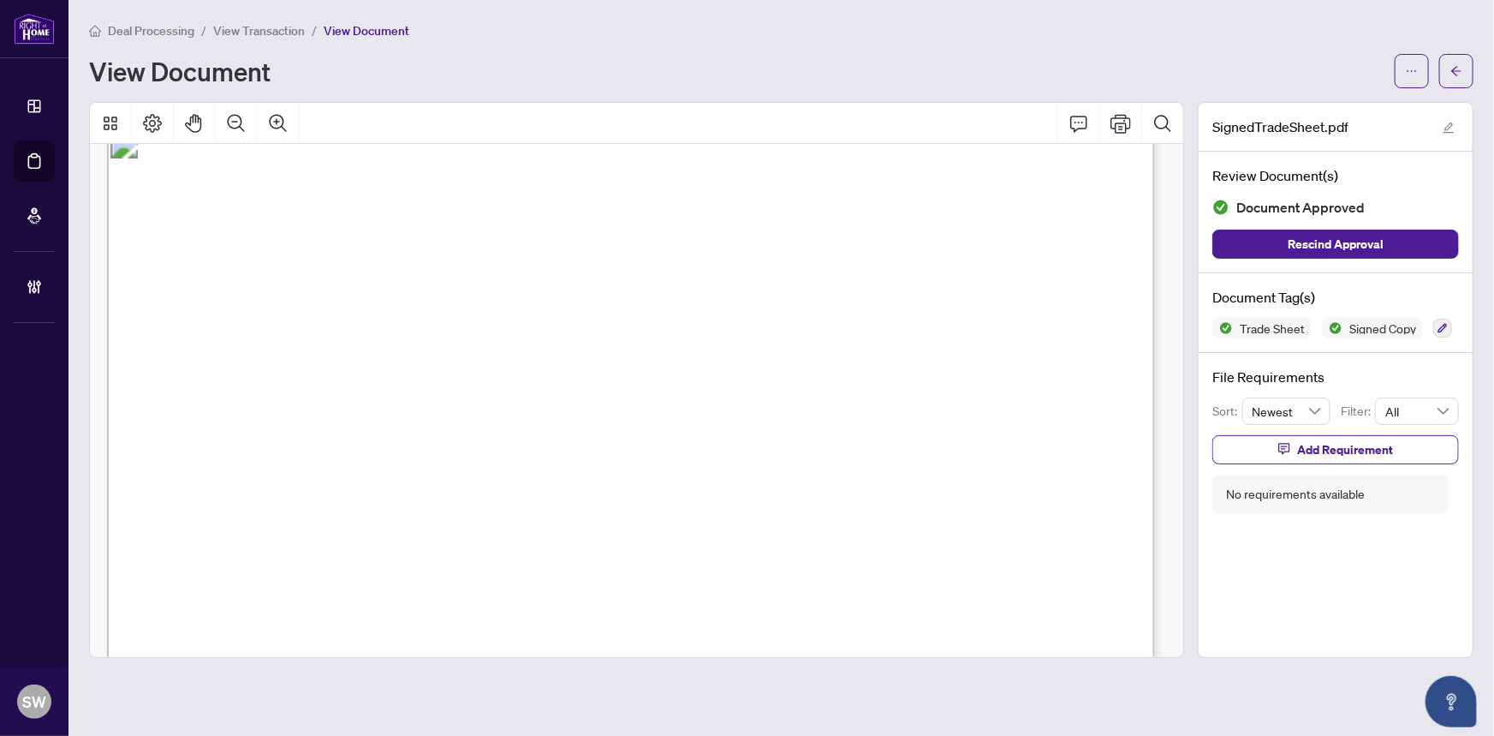
scroll to position [22, 0]
click at [1458, 69] on icon "arrow-left" at bounding box center [1457, 71] width 12 height 12
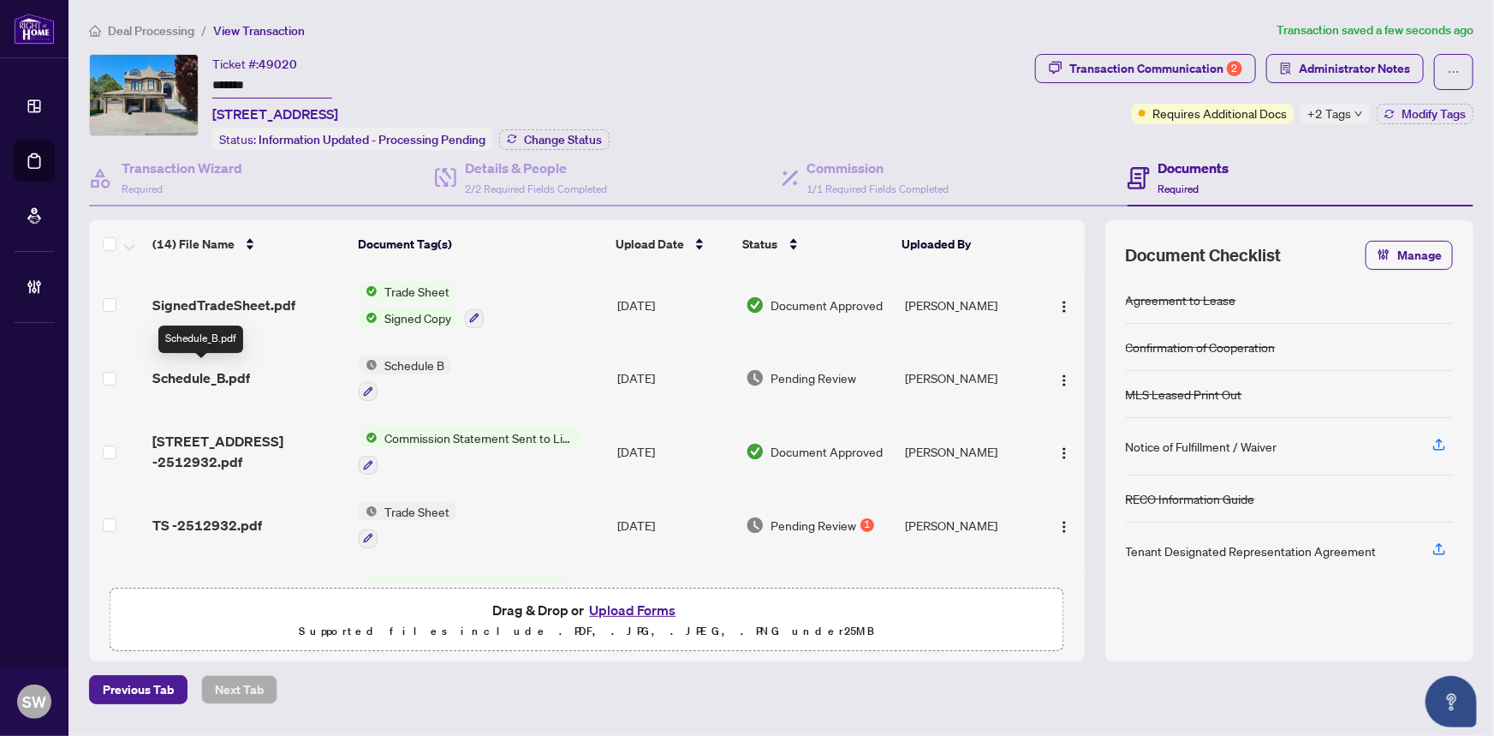
click at [211, 374] on span "Schedule_B.pdf" at bounding box center [201, 377] width 98 height 21
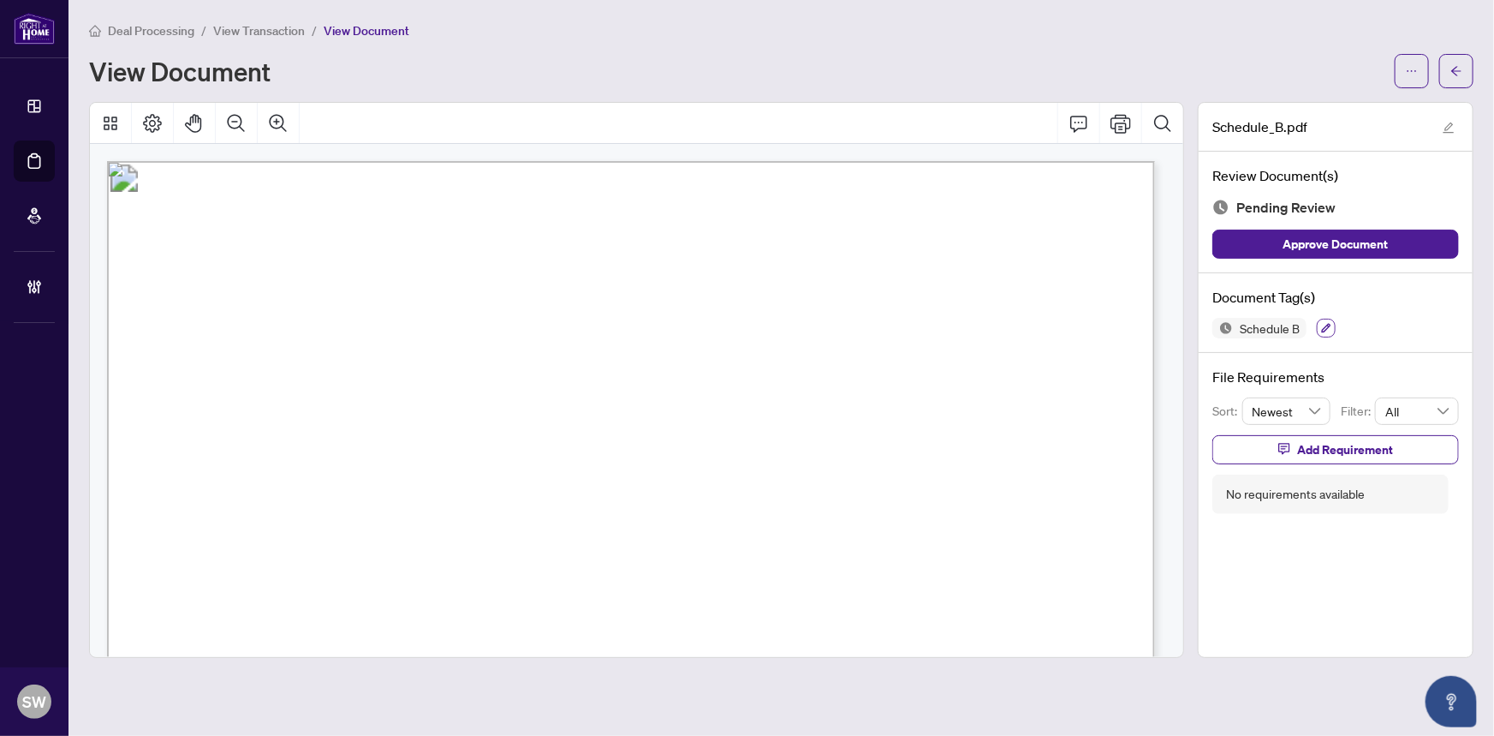
click at [1326, 325] on icon "button" at bounding box center [1326, 328] width 9 height 9
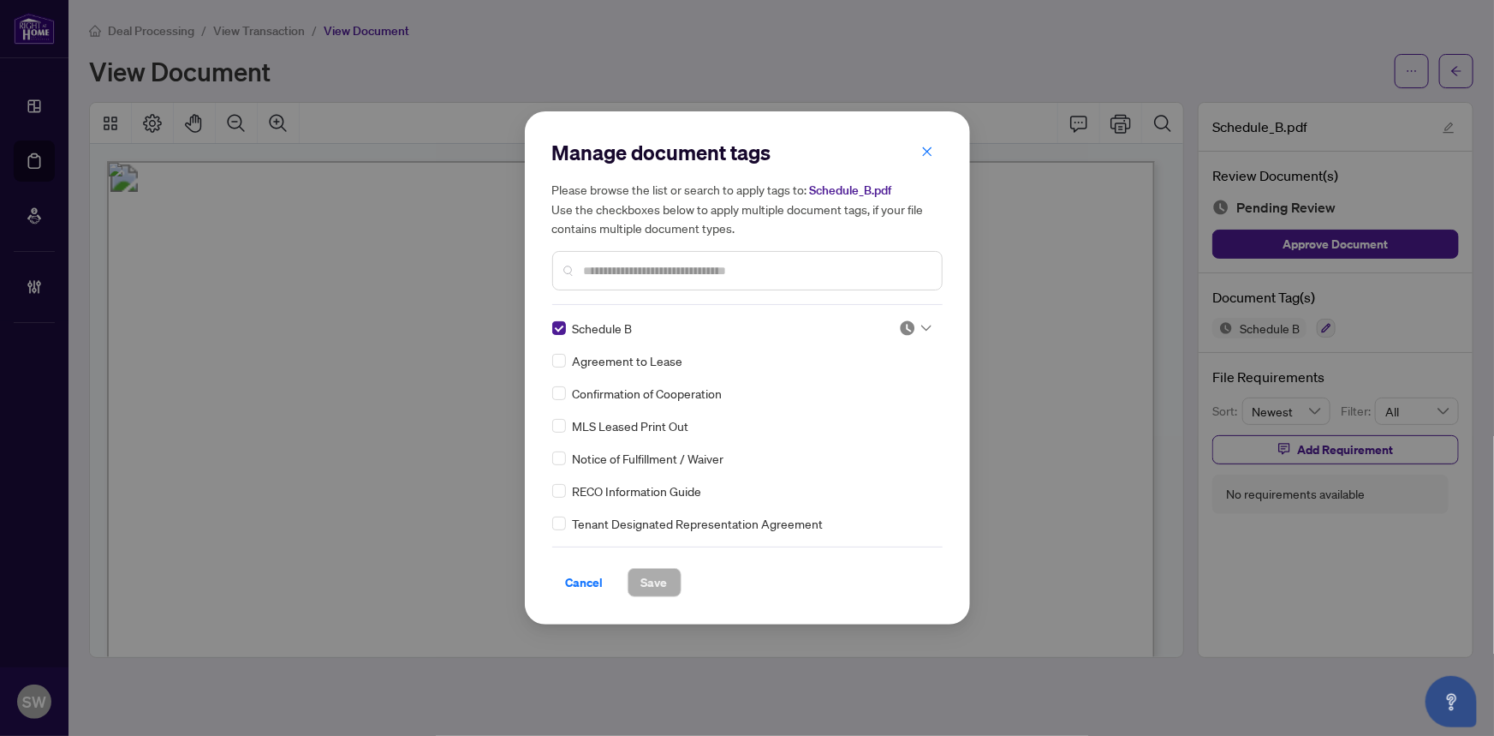
click at [909, 325] on img at bounding box center [907, 327] width 17 height 17
click at [855, 408] on div "Approved" at bounding box center [859, 411] width 110 height 19
click at [667, 579] on button "Save" at bounding box center [655, 582] width 54 height 29
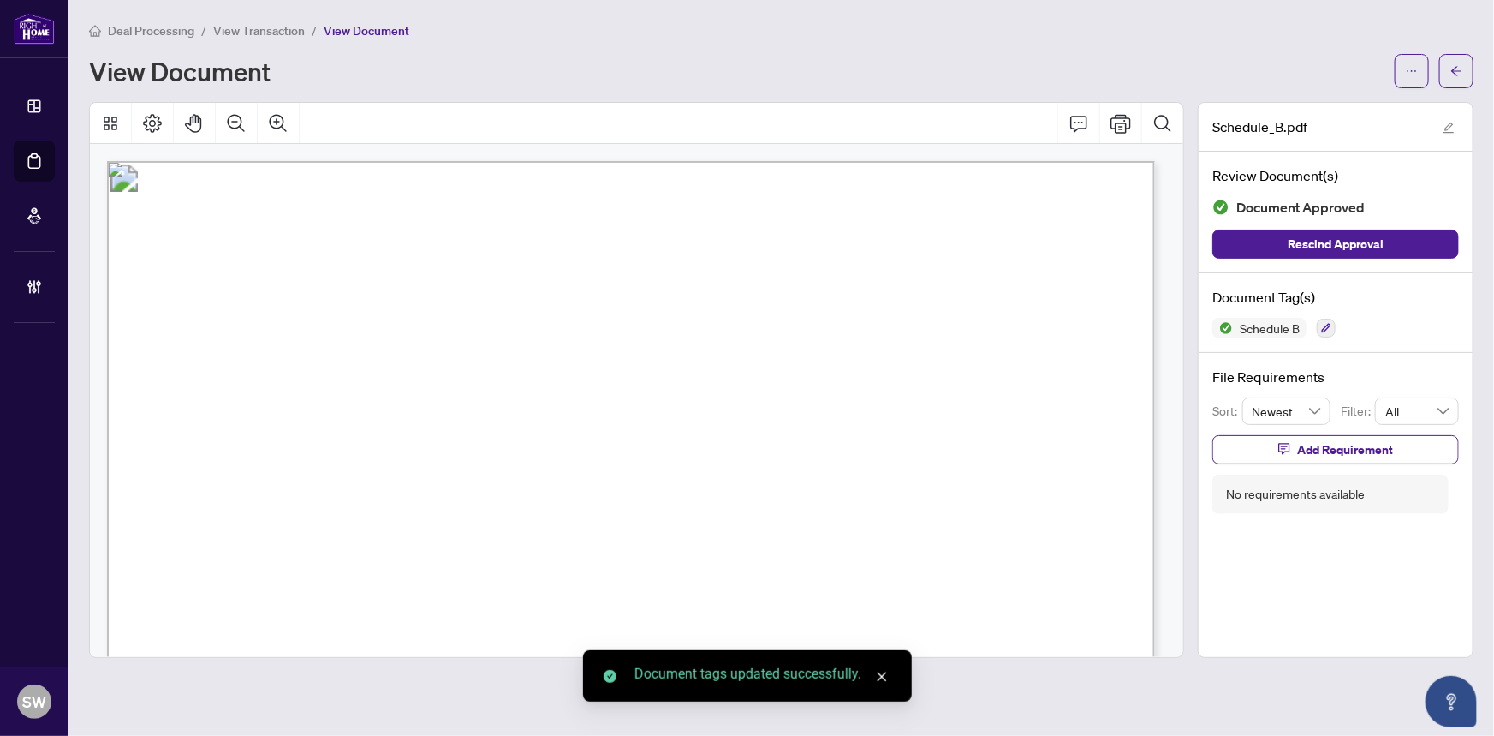
click at [1458, 71] on icon "arrow-left" at bounding box center [1457, 71] width 12 height 12
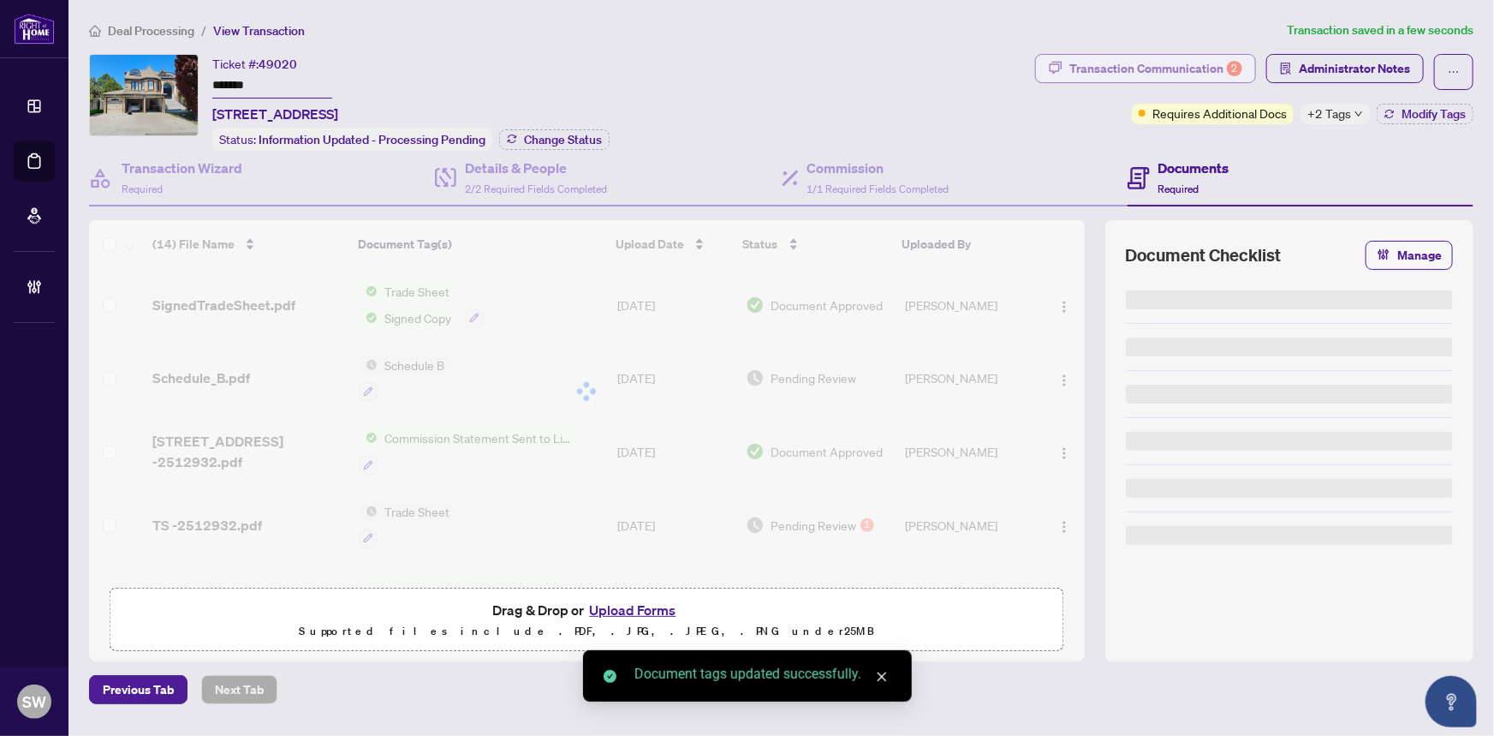
click at [1109, 64] on div "Transaction Communication 2" at bounding box center [1155, 68] width 173 height 27
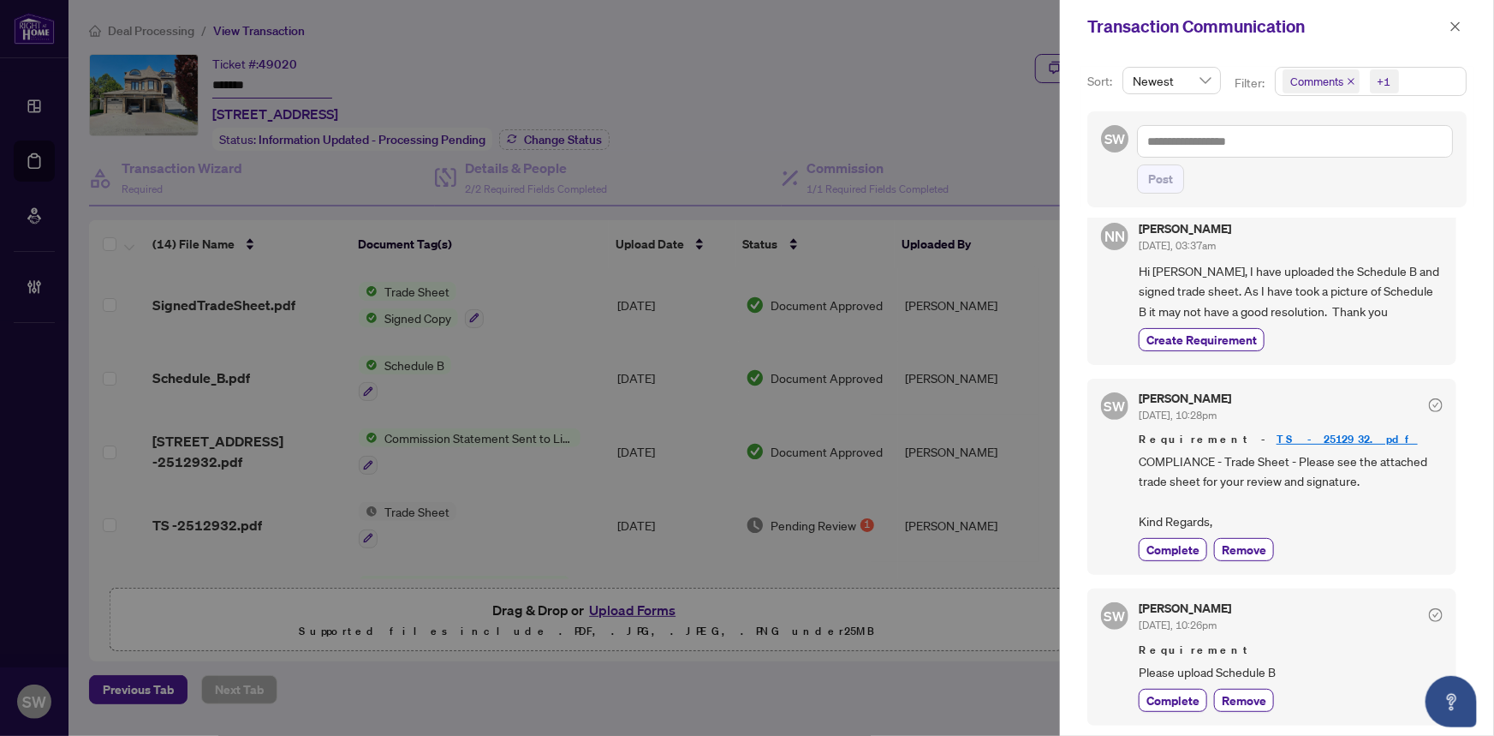
scroll to position [3, 0]
click at [1180, 549] on span "Complete" at bounding box center [1173, 547] width 53 height 18
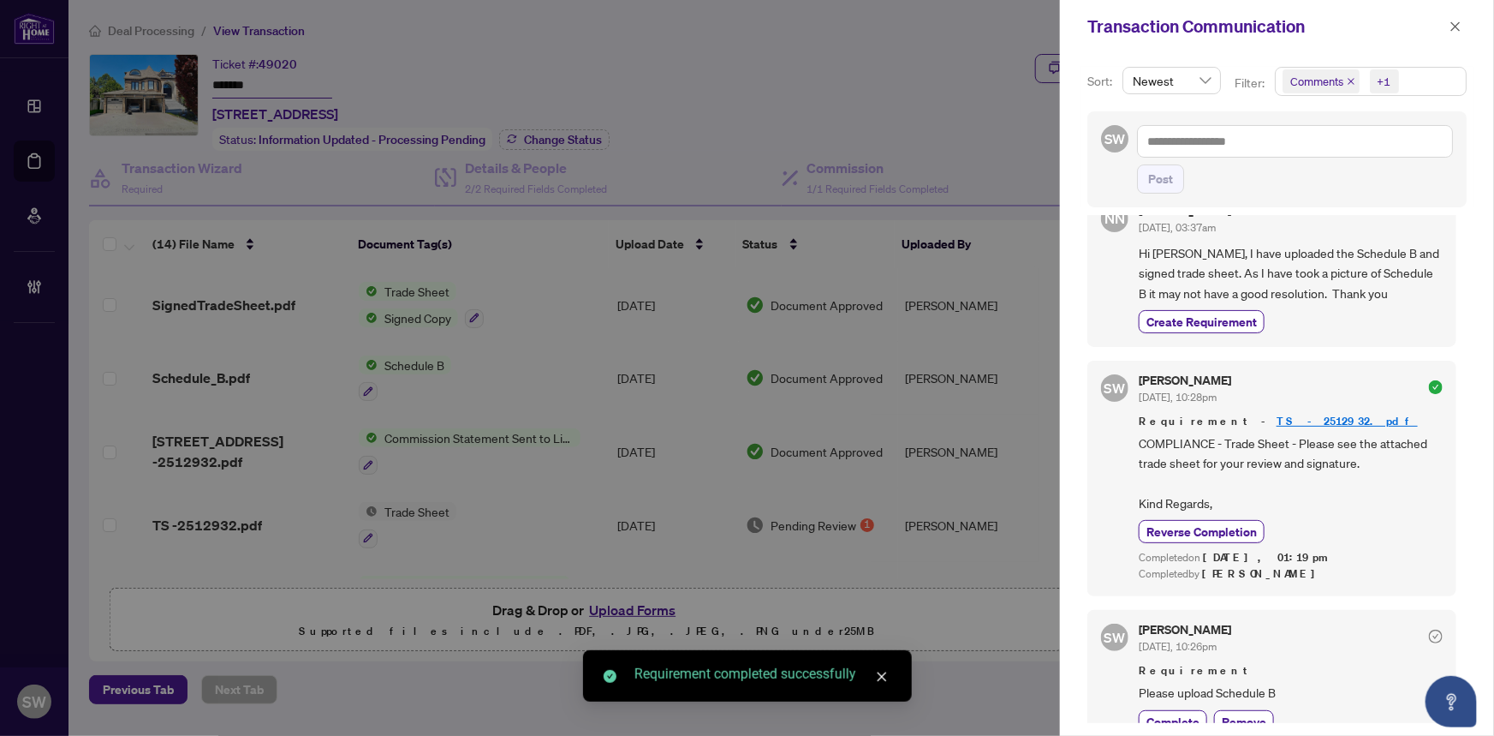
click at [1190, 694] on div "Requirement Please upload Schedule B" at bounding box center [1291, 682] width 304 height 40
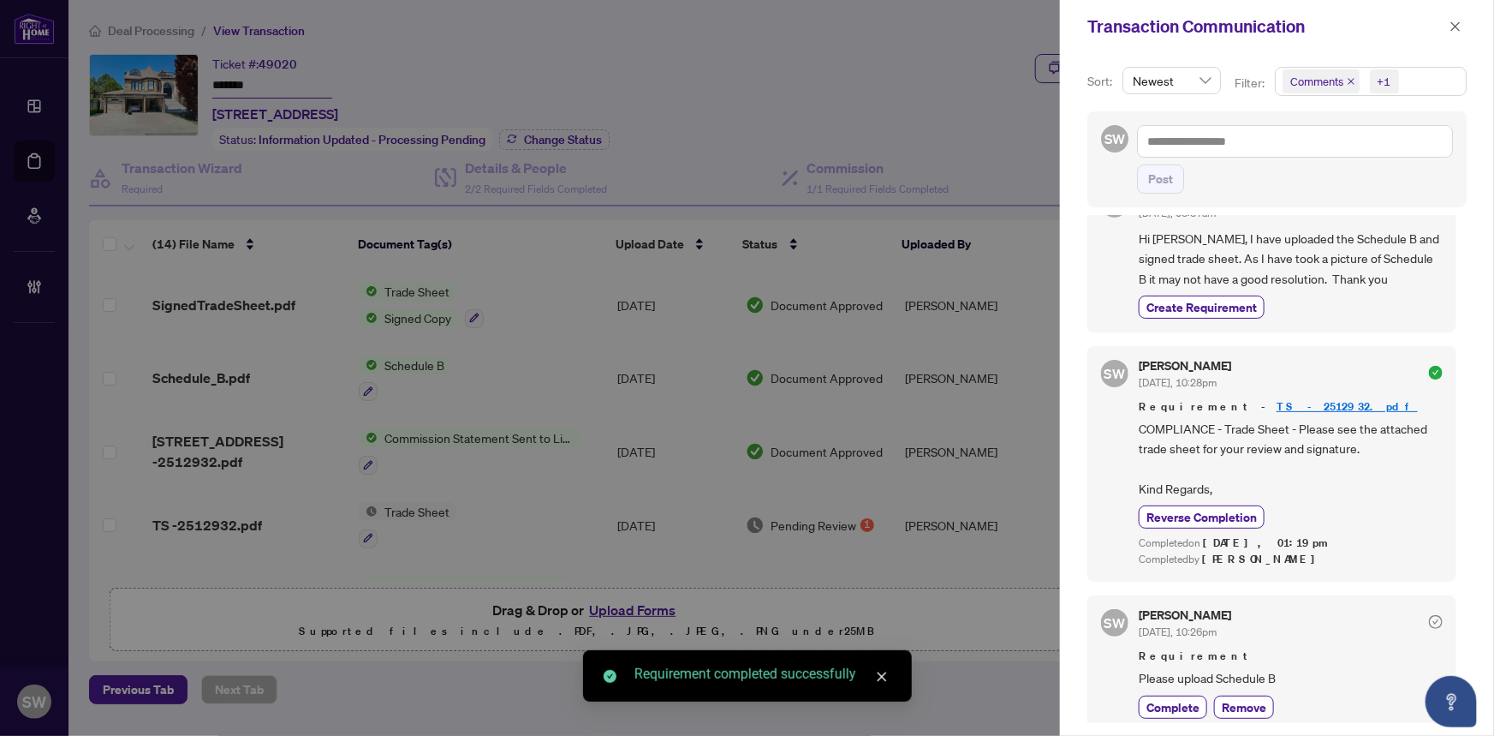
scroll to position [264, 0]
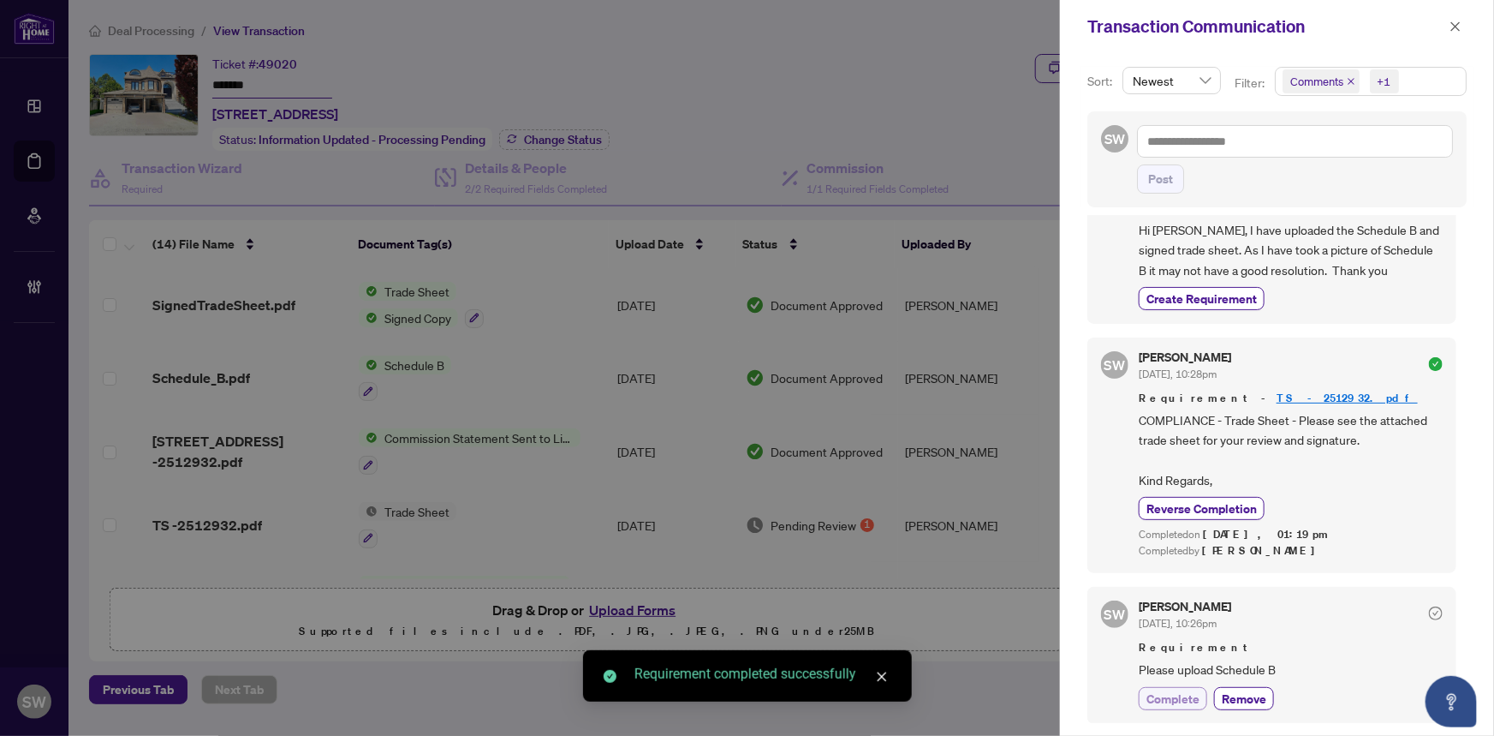
click at [1186, 699] on span "Complete" at bounding box center [1173, 698] width 53 height 18
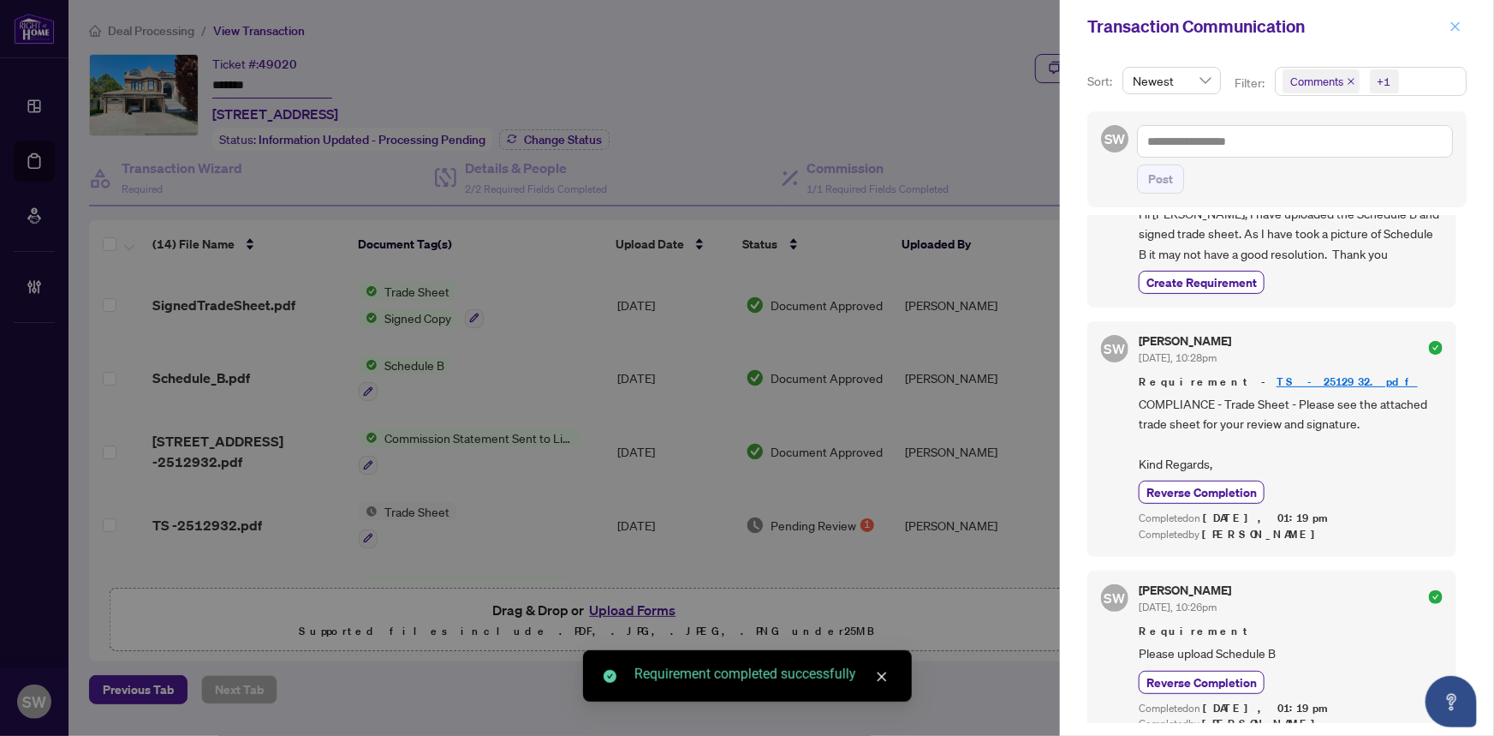
click at [1458, 26] on icon "close" at bounding box center [1456, 27] width 12 height 12
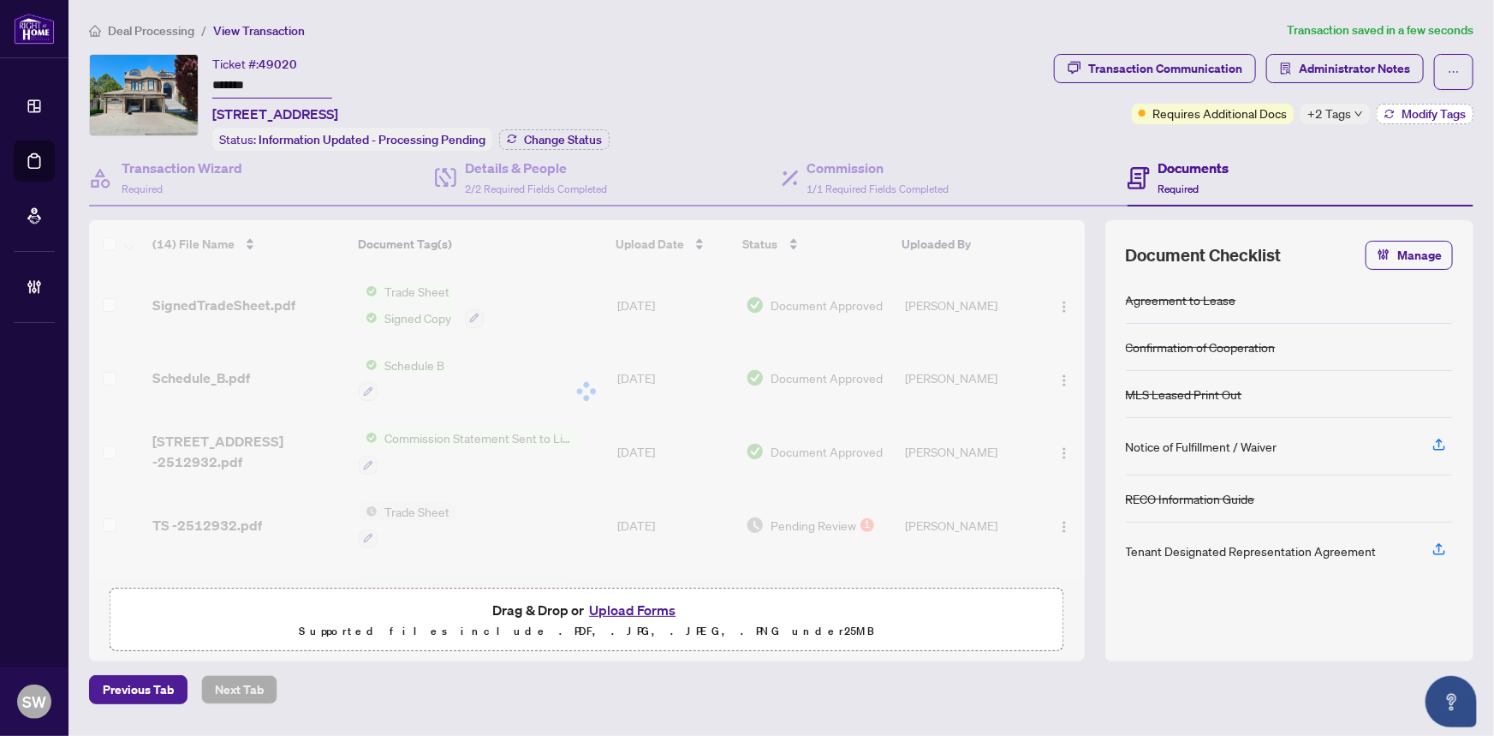
click at [1430, 111] on span "Modify Tags" at bounding box center [1434, 114] width 64 height 12
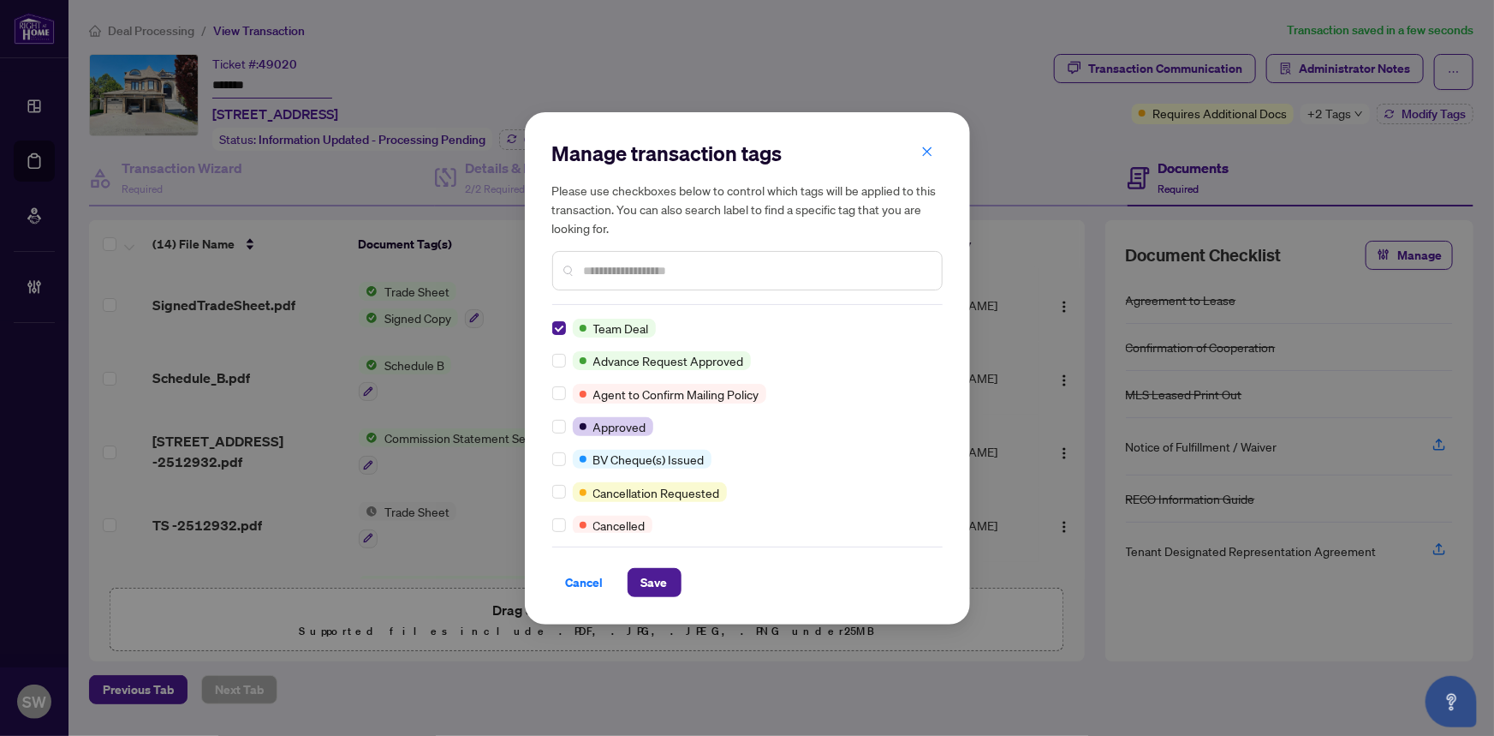
scroll to position [0, 0]
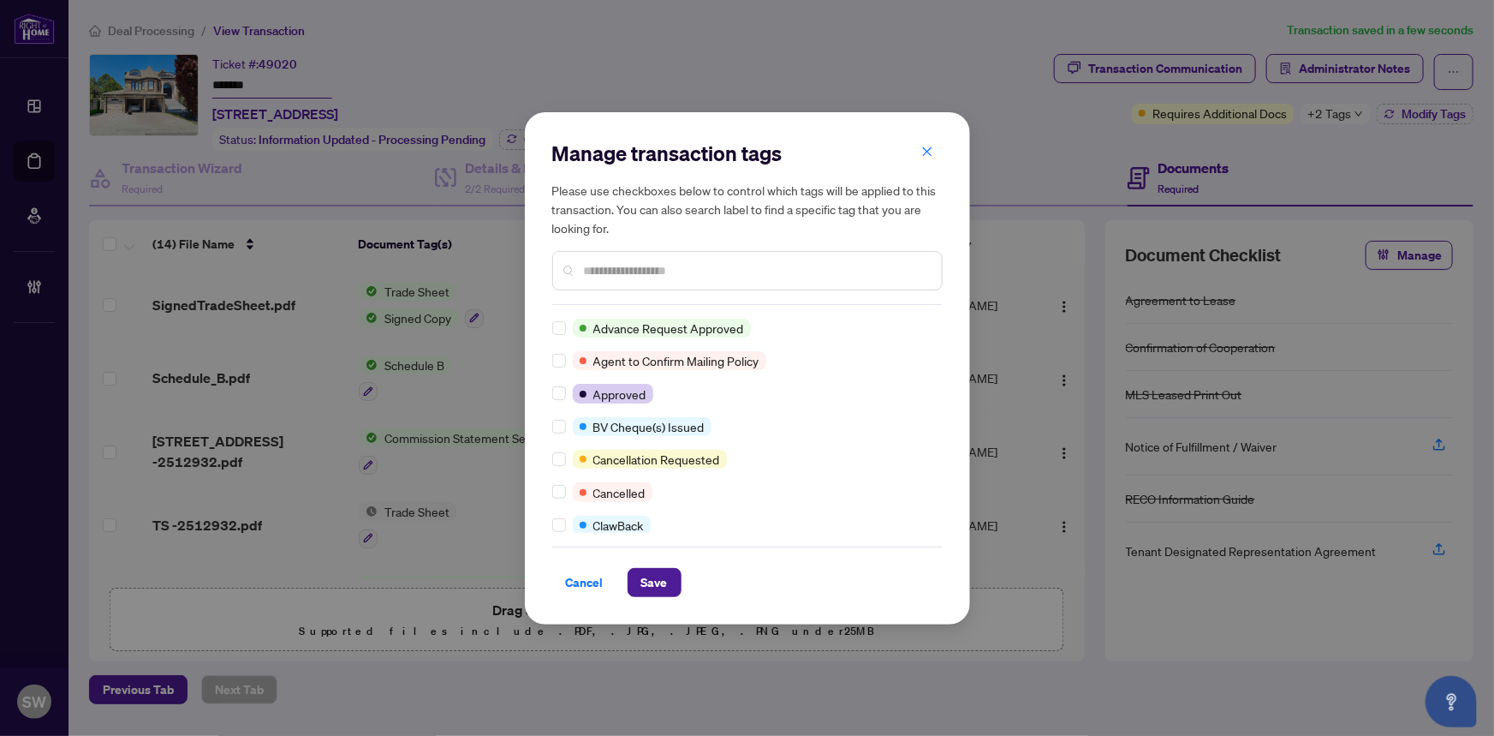
drag, startPoint x: 942, startPoint y: 324, endPoint x: 942, endPoint y: 340, distance: 16.3
click at [942, 340] on div "Manage transaction tags Please use checkboxes below to control which tags will …" at bounding box center [747, 368] width 445 height 512
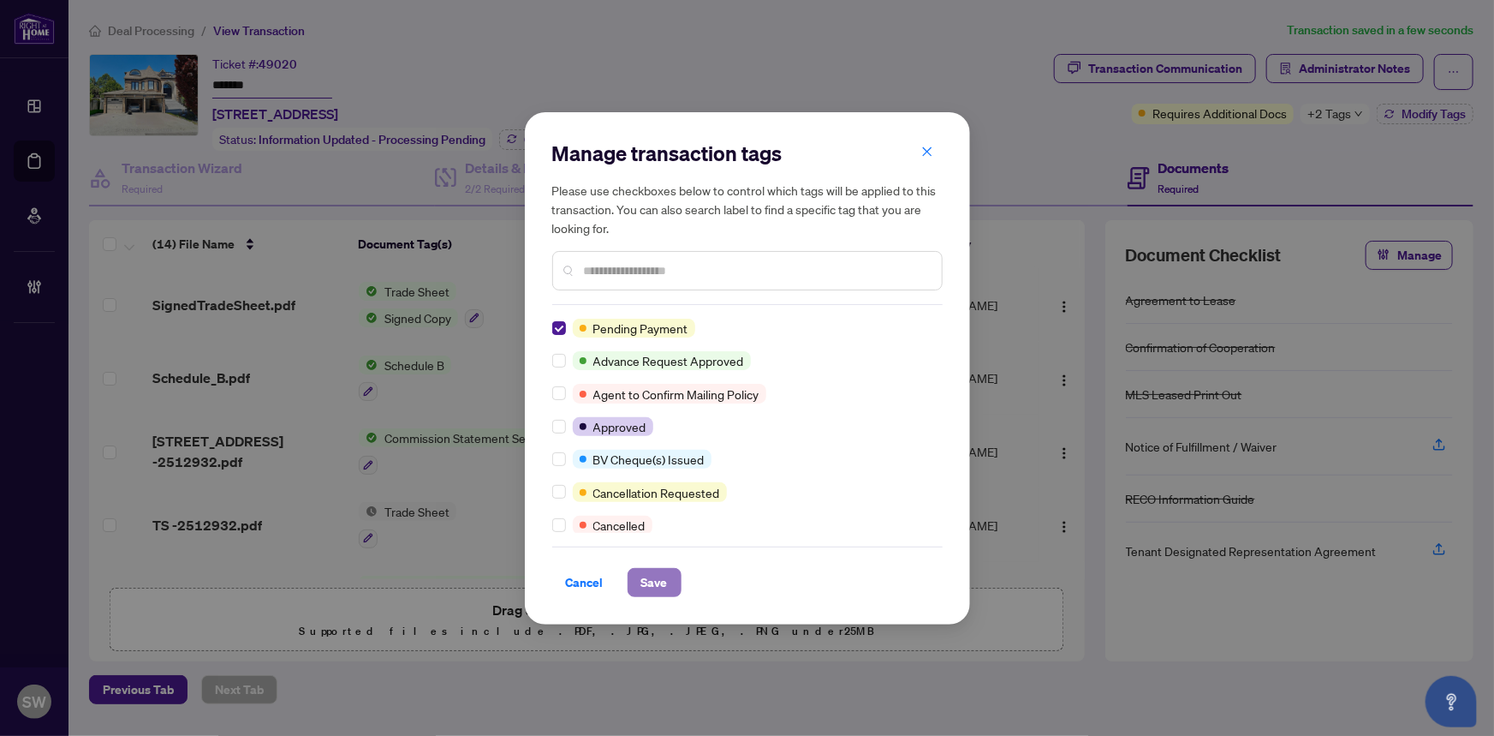
click at [675, 576] on button "Save" at bounding box center [655, 582] width 54 height 29
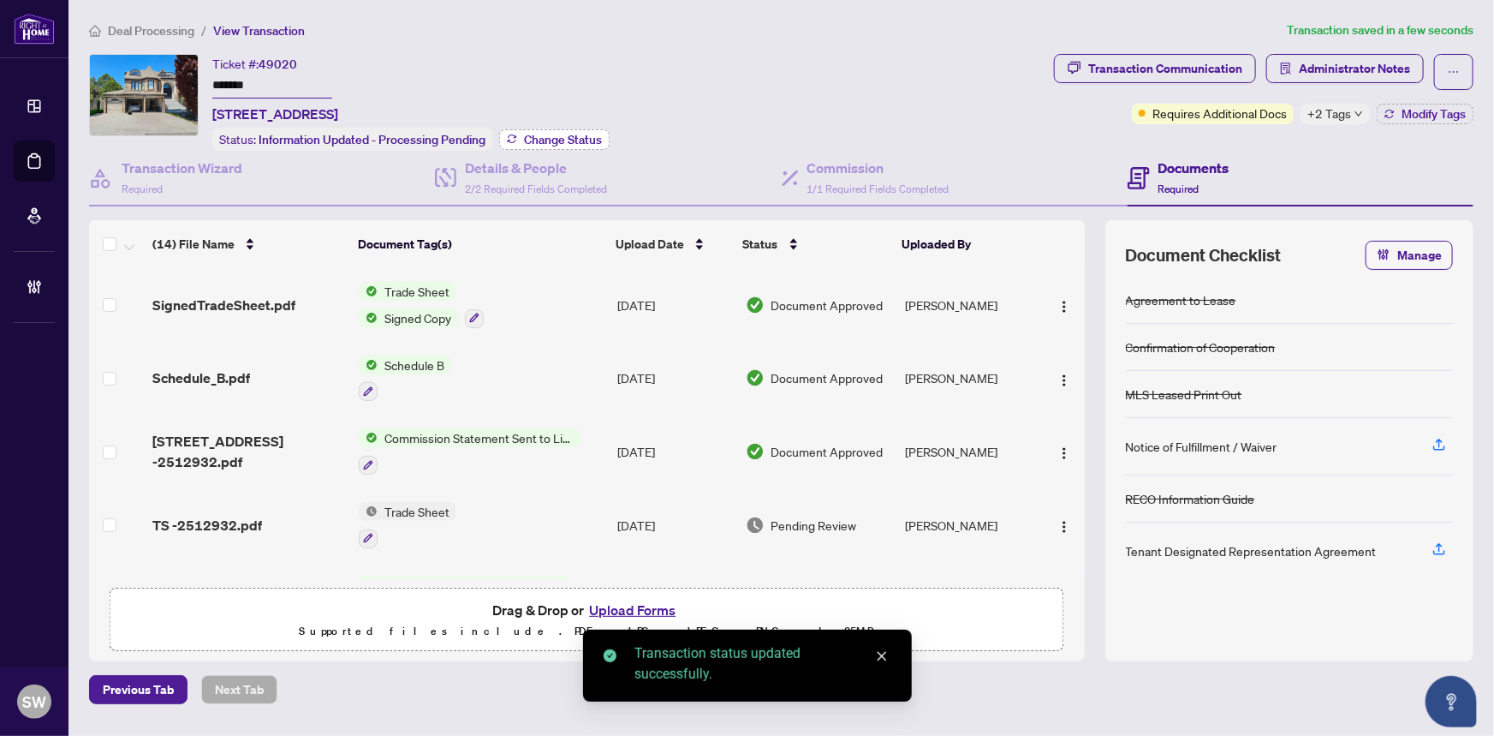
click at [547, 134] on span "Change Status" at bounding box center [563, 140] width 78 height 12
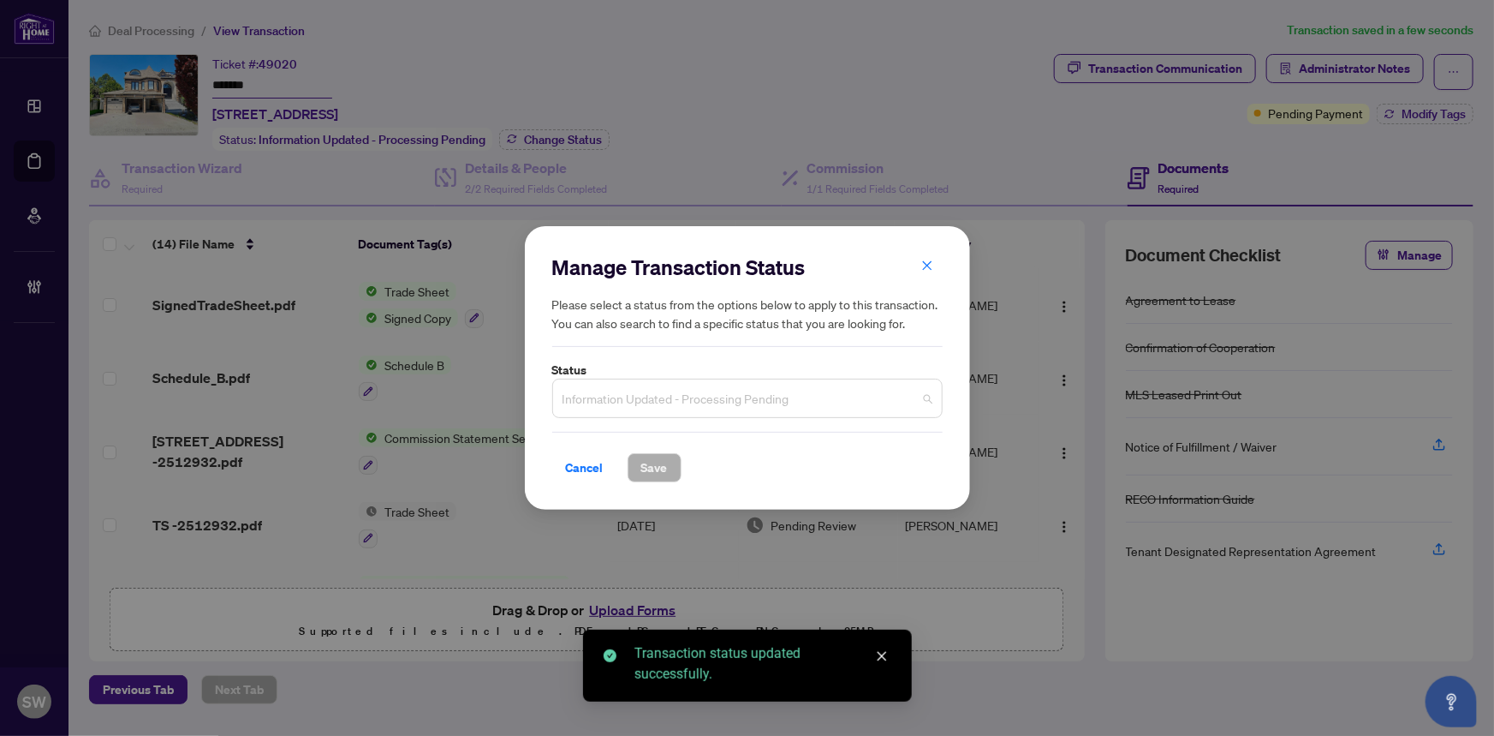
click at [690, 396] on span "Information Updated - Processing Pending" at bounding box center [748, 398] width 370 height 33
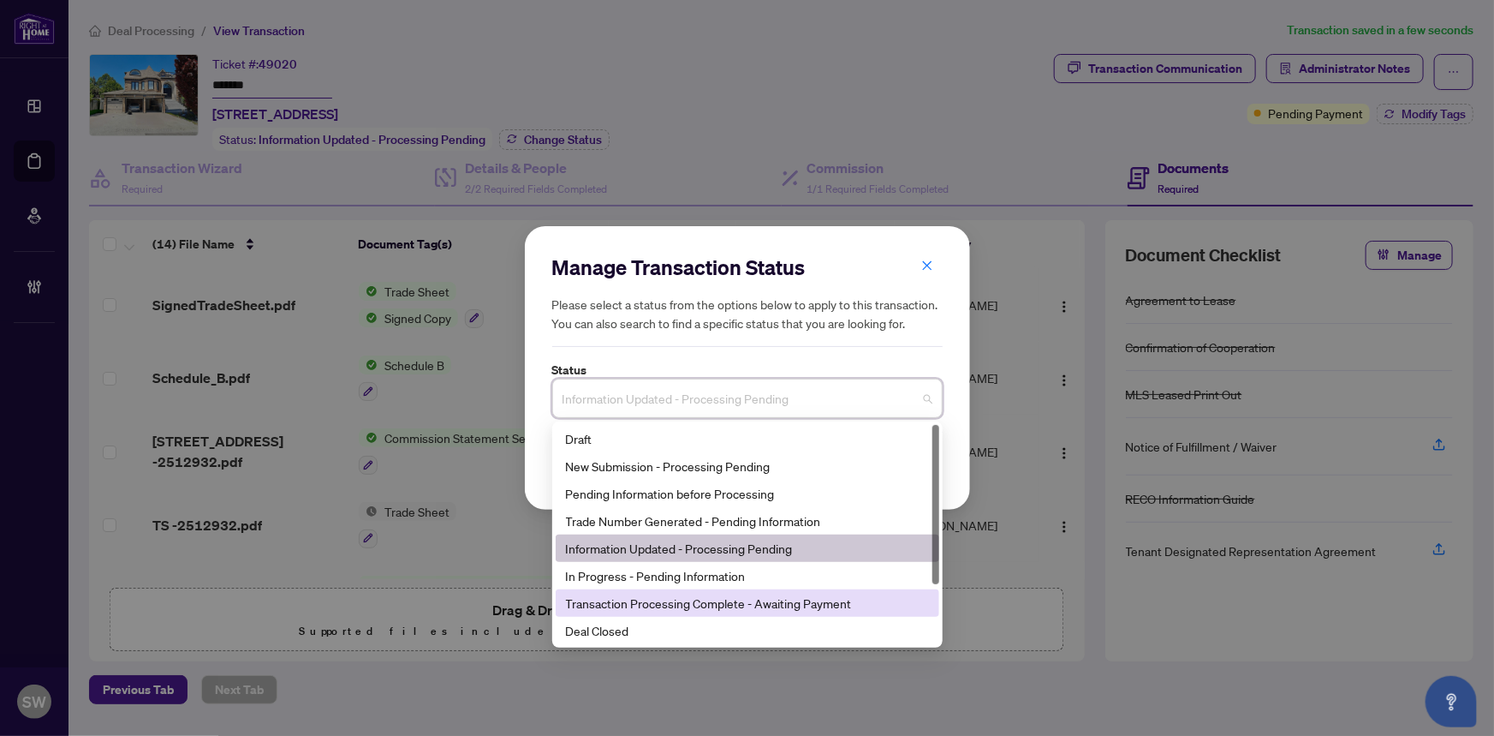
click at [771, 595] on div "Transaction Processing Complete - Awaiting Payment" at bounding box center [747, 602] width 363 height 19
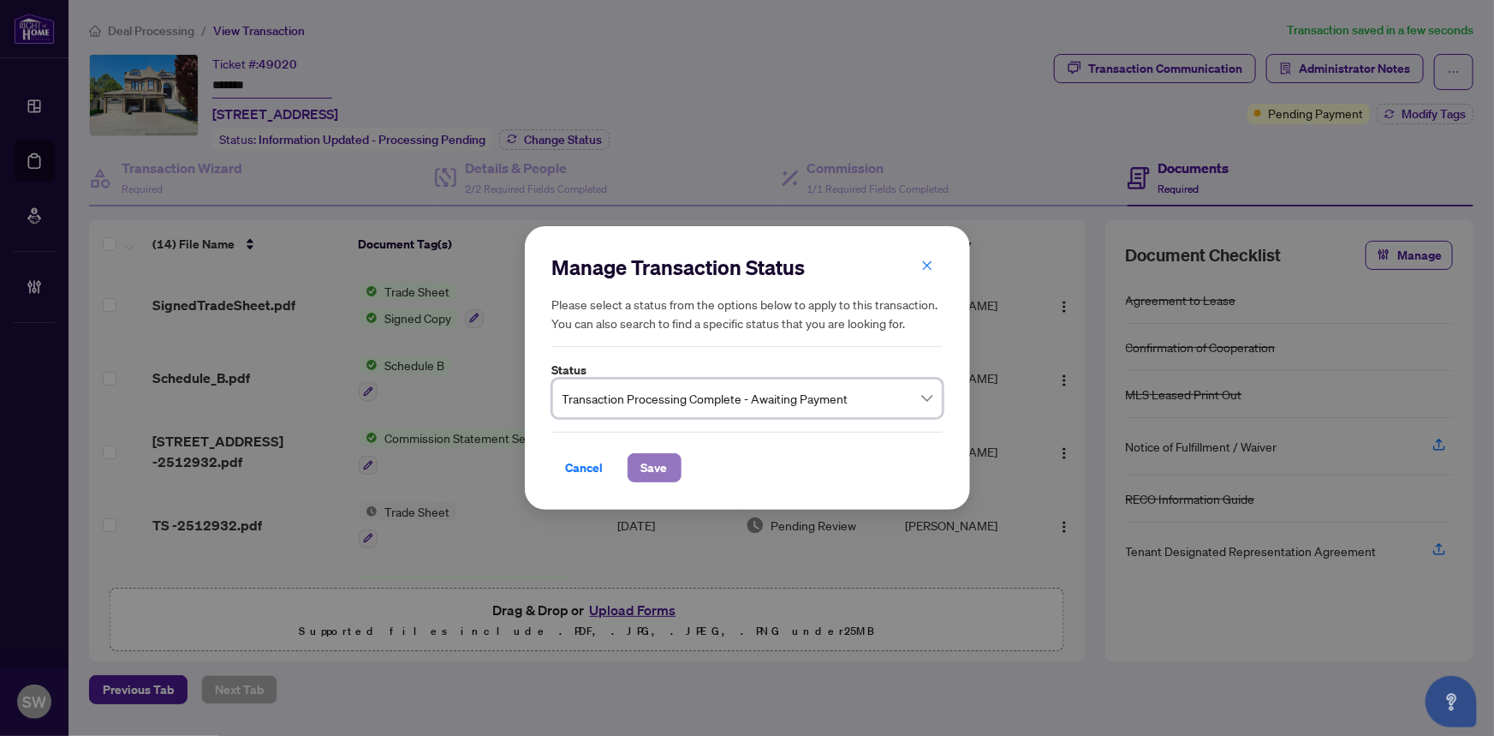
click at [660, 466] on span "Save" at bounding box center [654, 467] width 27 height 27
